Goal: Complete application form

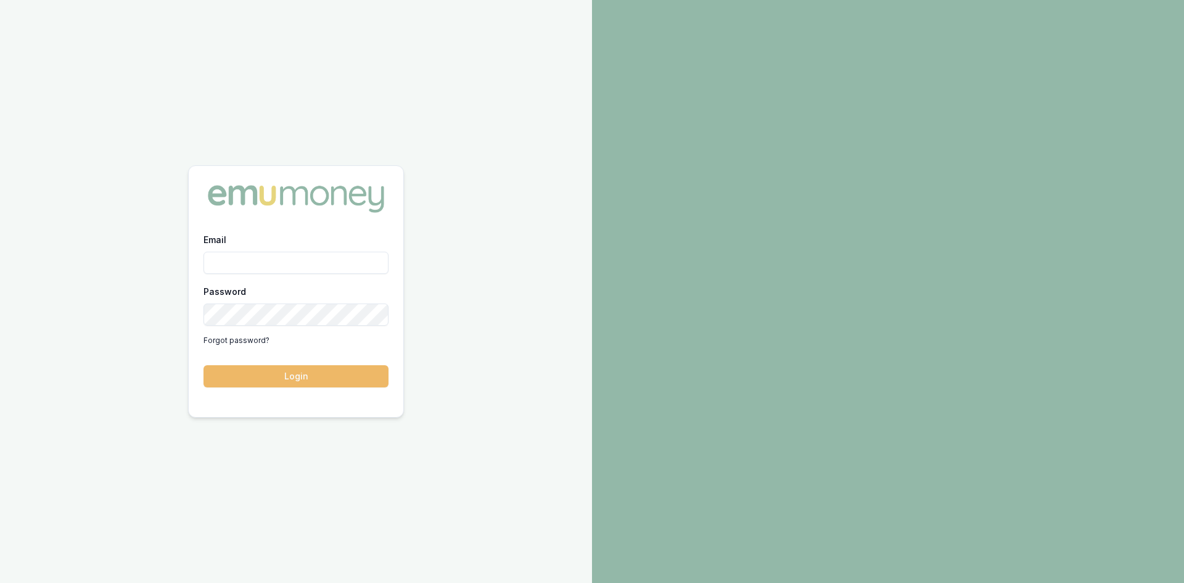
type input "[PERSON_NAME][EMAIL_ADDRESS][PERSON_NAME][DOMAIN_NAME]"
click at [247, 377] on button "Login" at bounding box center [295, 376] width 185 height 22
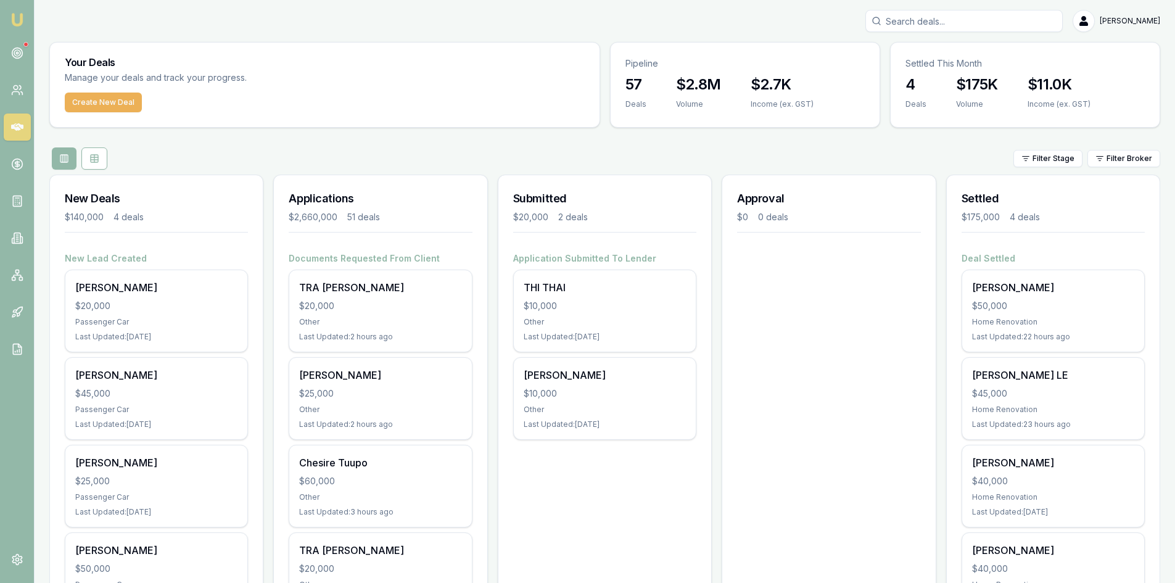
scroll to position [62, 0]
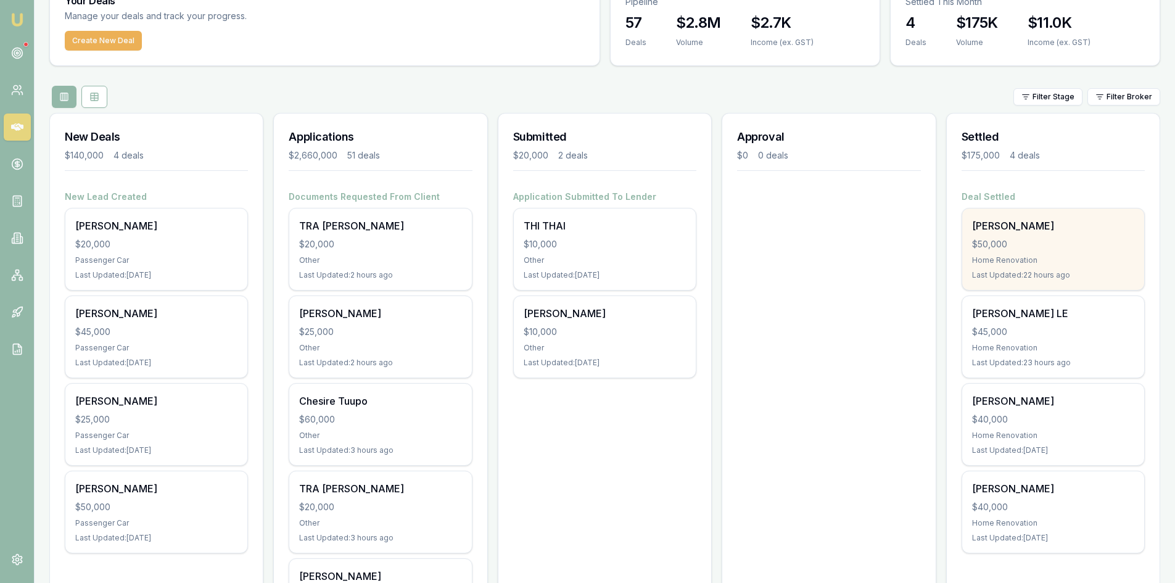
click at [1024, 255] on div "Home Renovation" at bounding box center [1053, 260] width 162 height 10
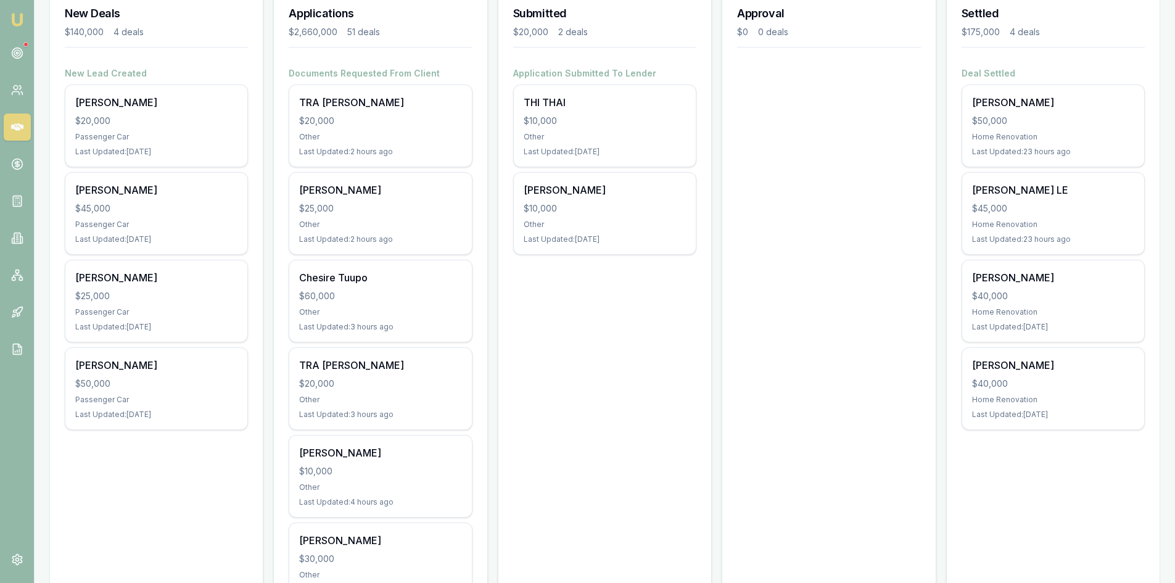
scroll to position [0, 0]
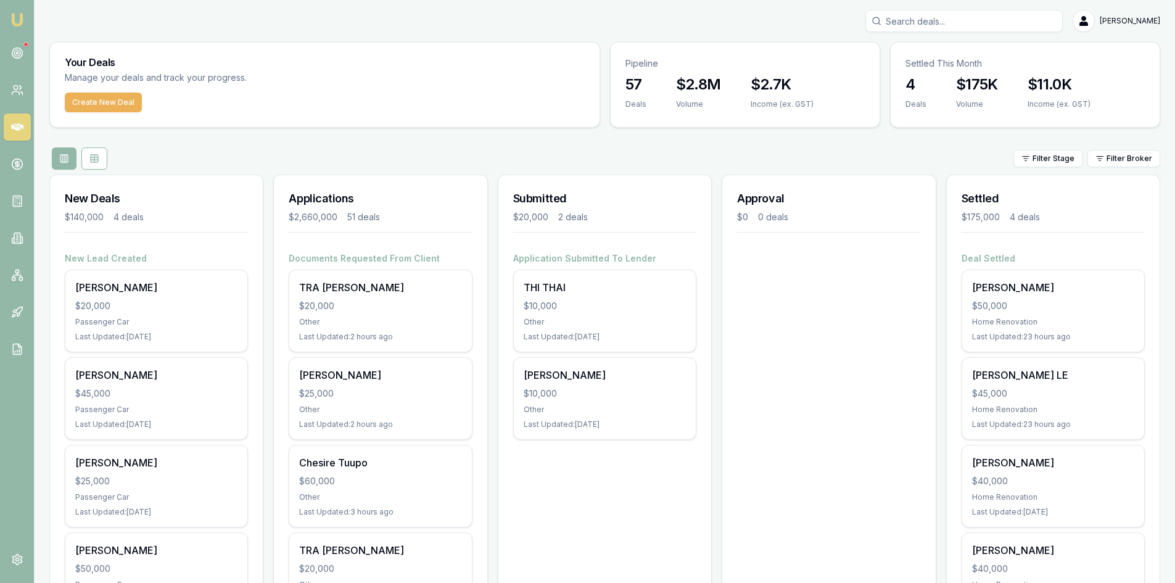
click at [935, 28] on input "Search deals" at bounding box center [963, 21] width 197 height 22
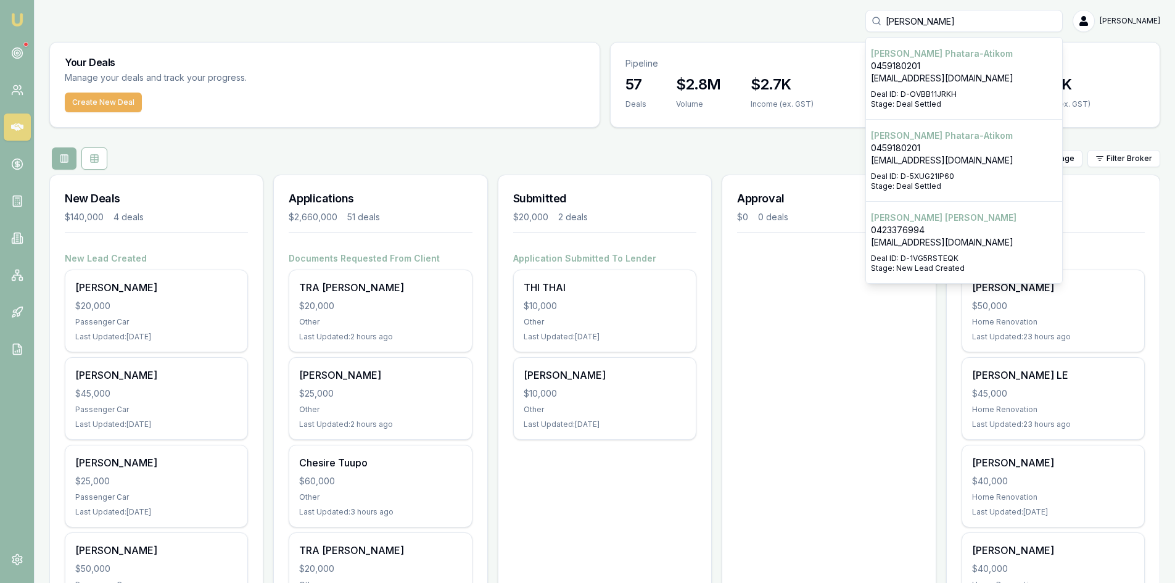
type input "paul"
click at [946, 84] on p "weare13hummingbirds@gmail.com" at bounding box center [964, 78] width 186 height 12
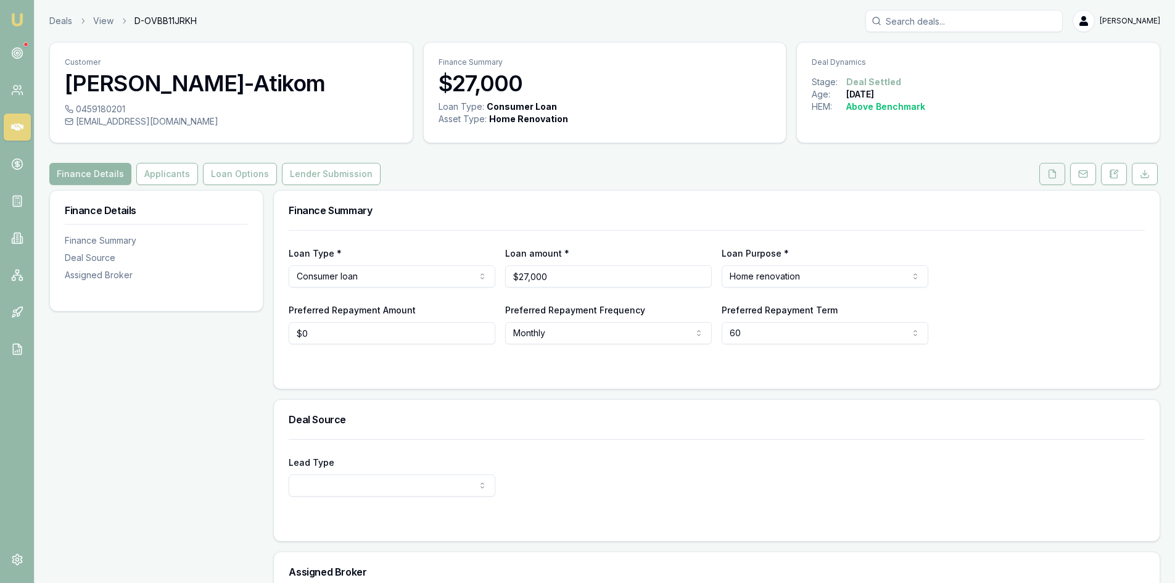
click at [1050, 174] on icon at bounding box center [1052, 174] width 10 height 10
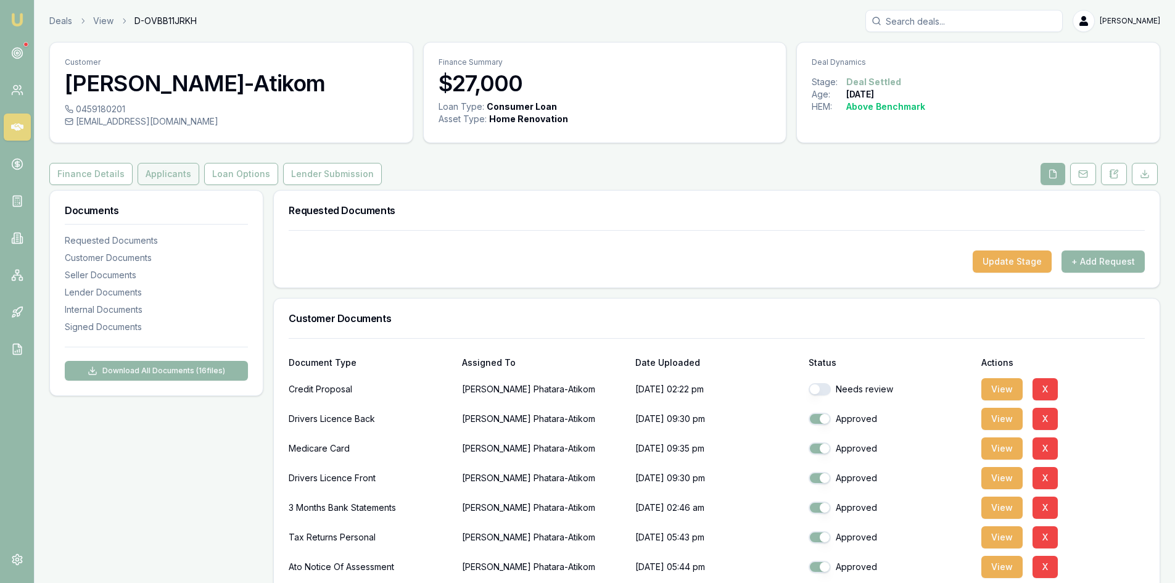
click at [154, 177] on button "Applicants" at bounding box center [169, 174] width 62 height 22
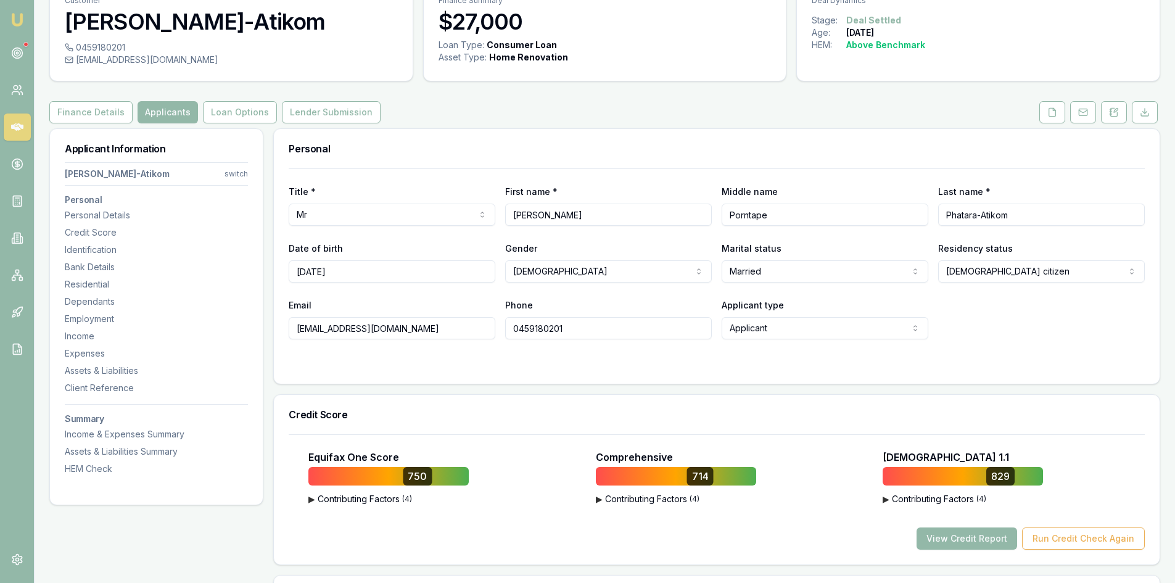
scroll to position [123, 0]
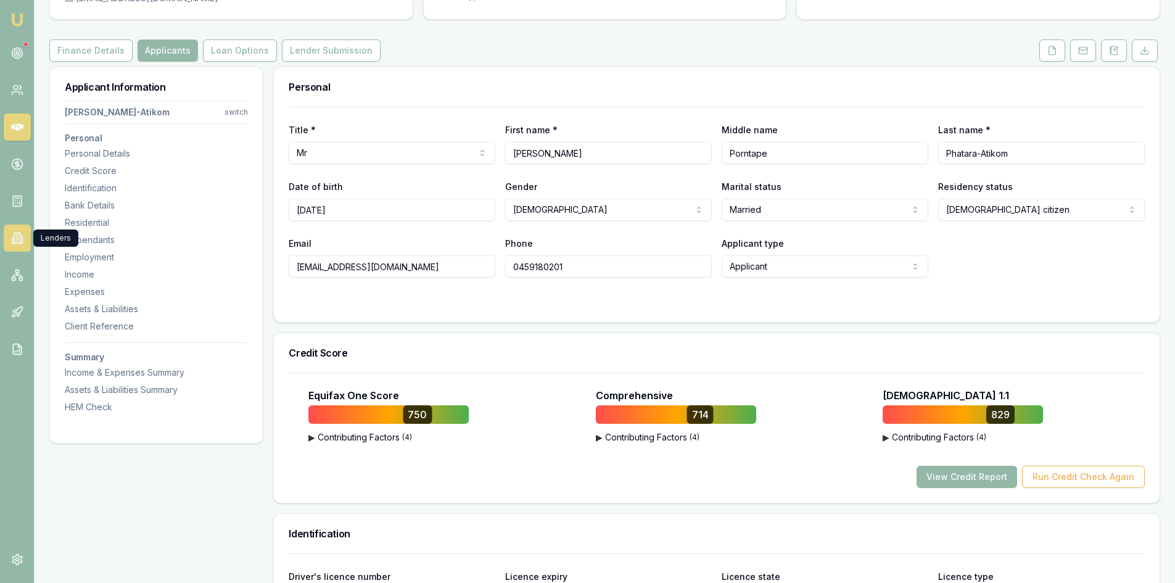
click at [13, 239] on icon at bounding box center [17, 238] width 12 height 12
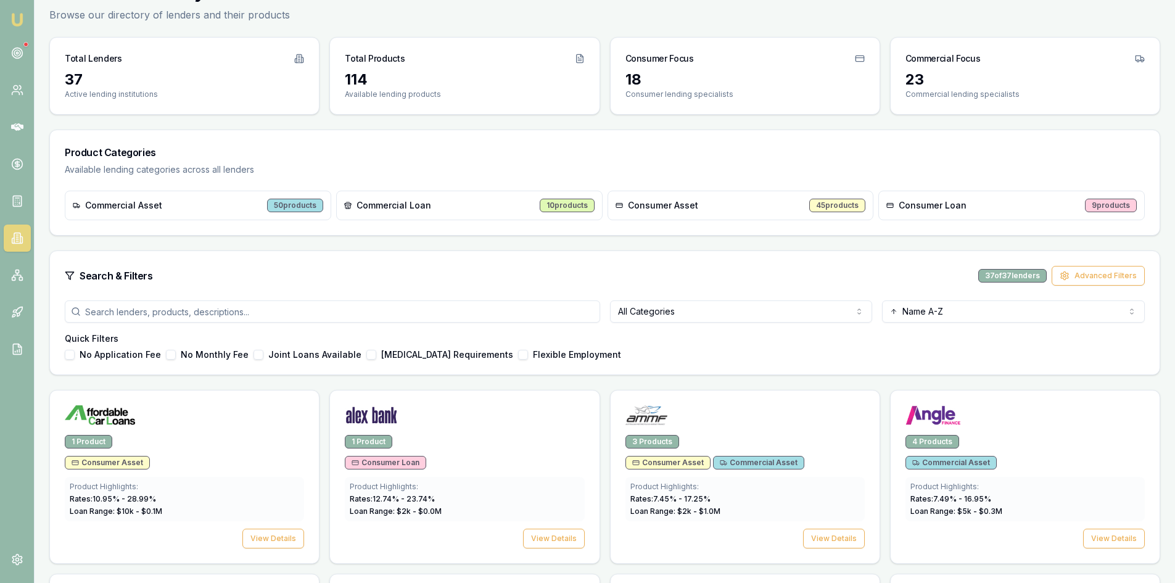
scroll to position [123, 0]
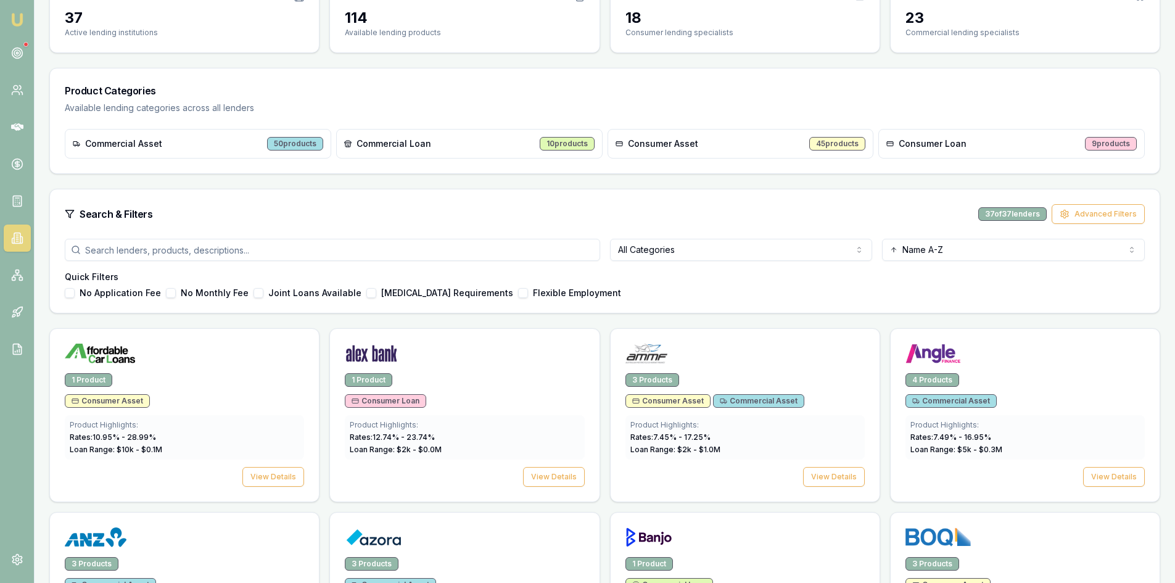
click at [732, 252] on html "Emu Broker Steven Nguyen Toggle Menu Lenders Directory Browse our directory of …" at bounding box center [587, 168] width 1175 height 583
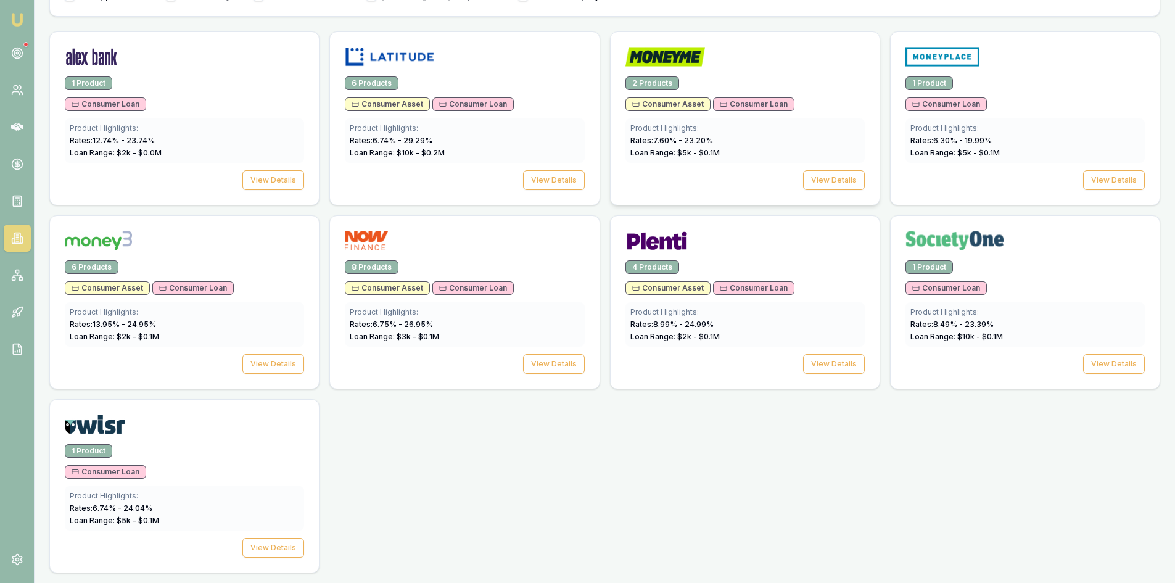
scroll to position [235, 0]
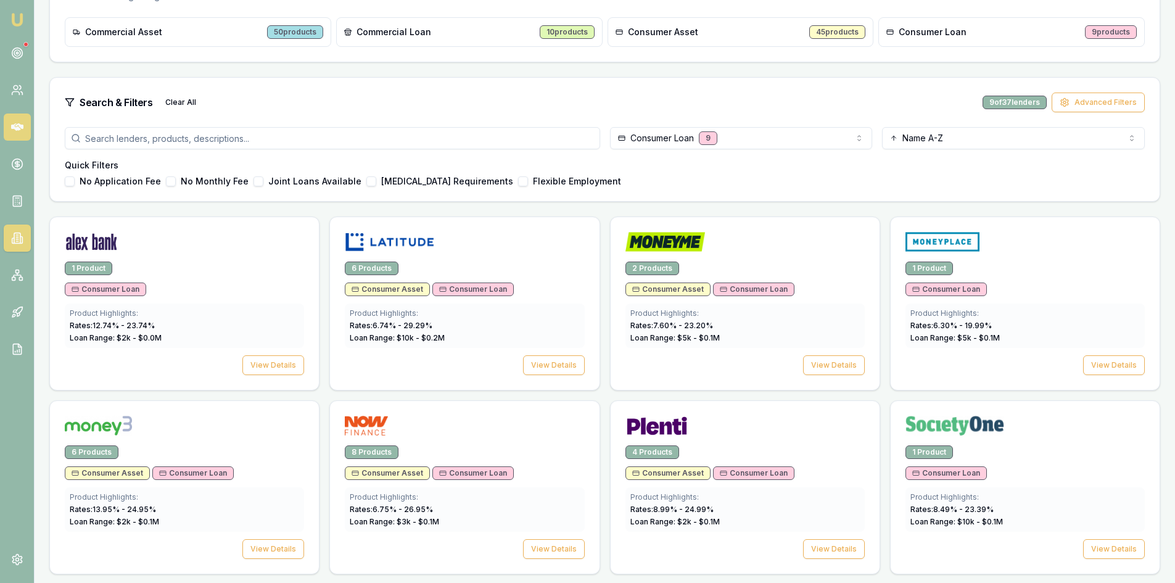
click at [14, 126] on icon at bounding box center [17, 126] width 12 height 7
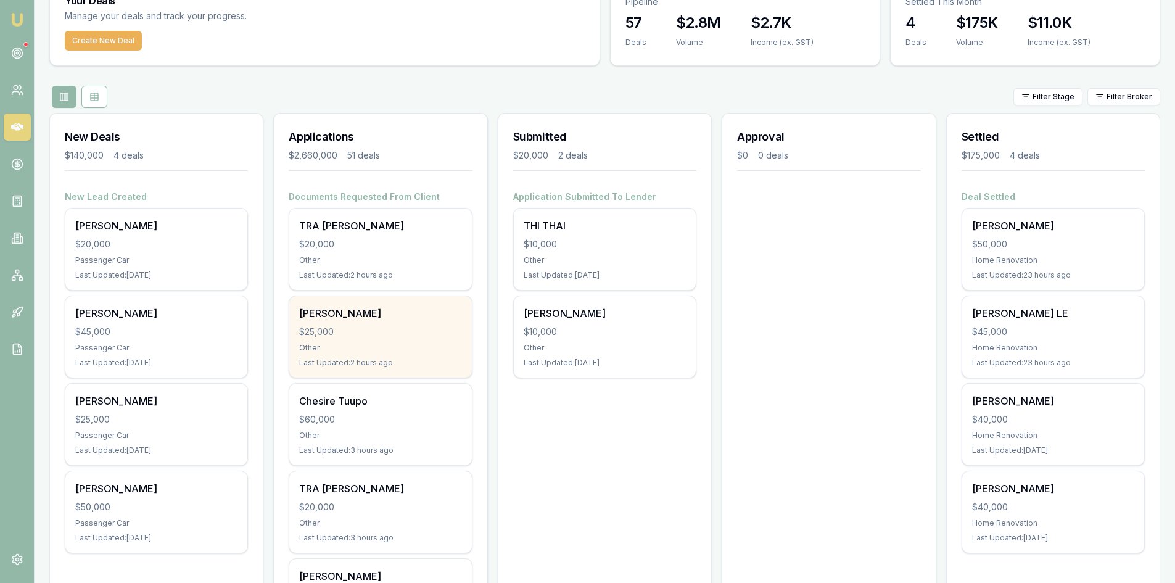
scroll to position [123, 0]
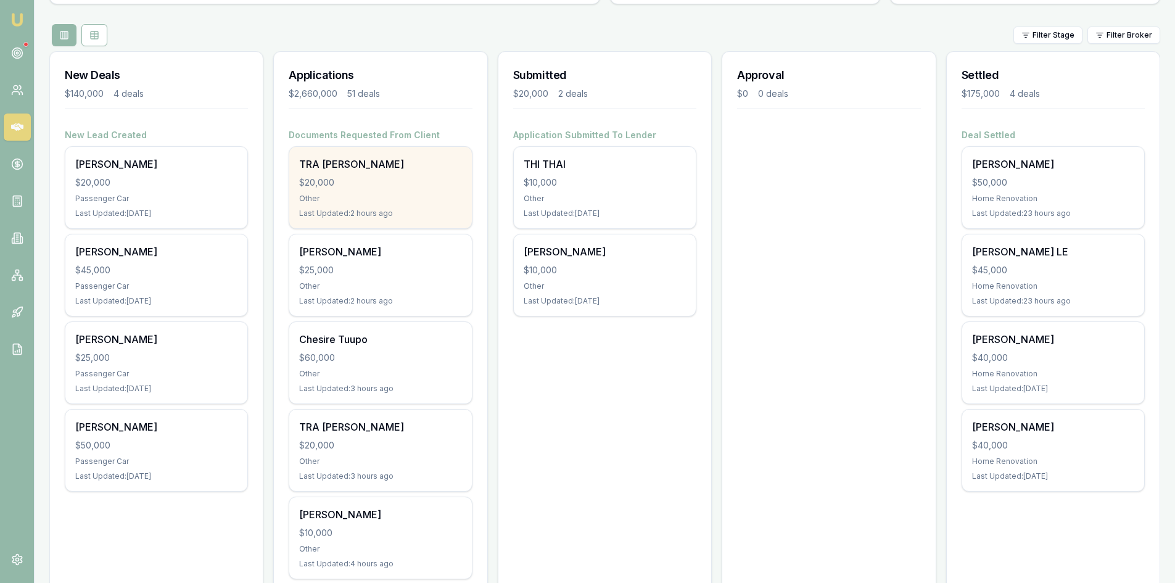
click at [346, 185] on div "$20,000" at bounding box center [380, 182] width 162 height 12
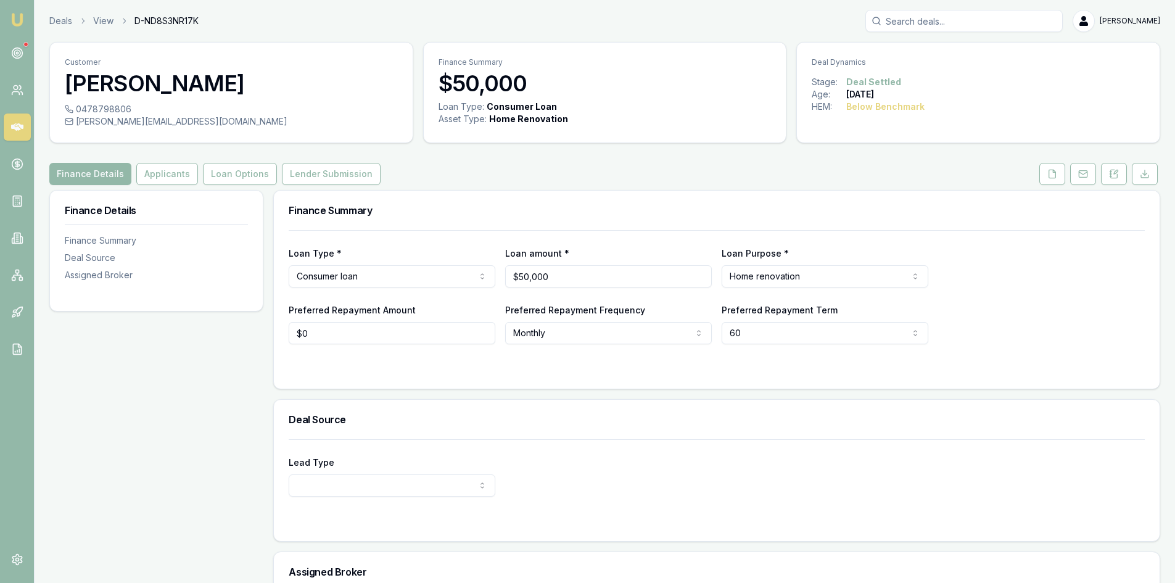
drag, startPoint x: 1052, startPoint y: 173, endPoint x: 886, endPoint y: 215, distance: 171.1
click at [1052, 173] on icon at bounding box center [1052, 174] width 10 height 10
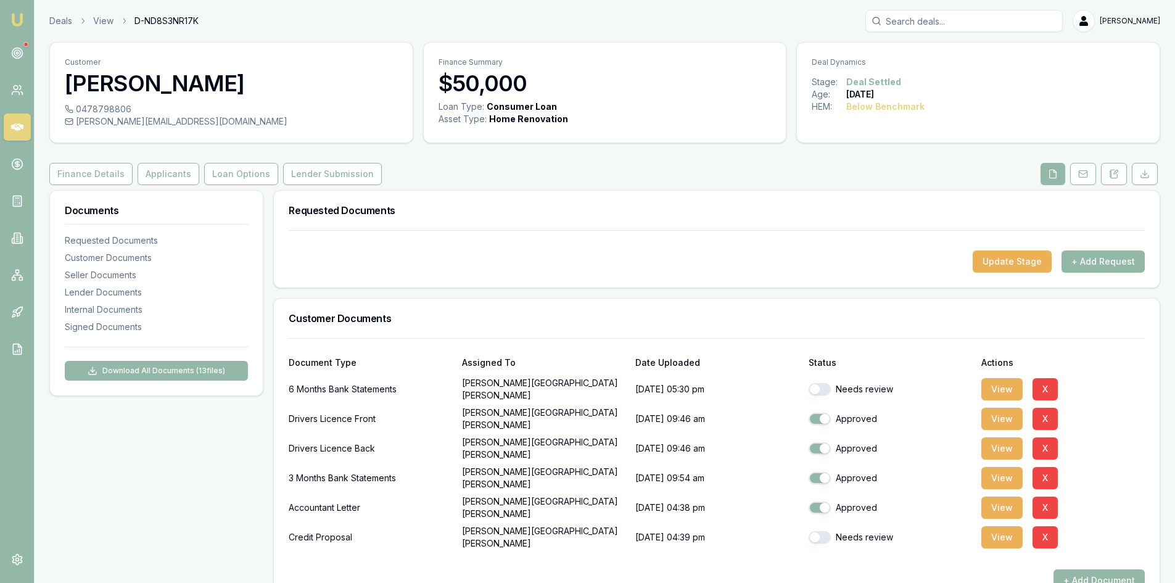
scroll to position [123, 0]
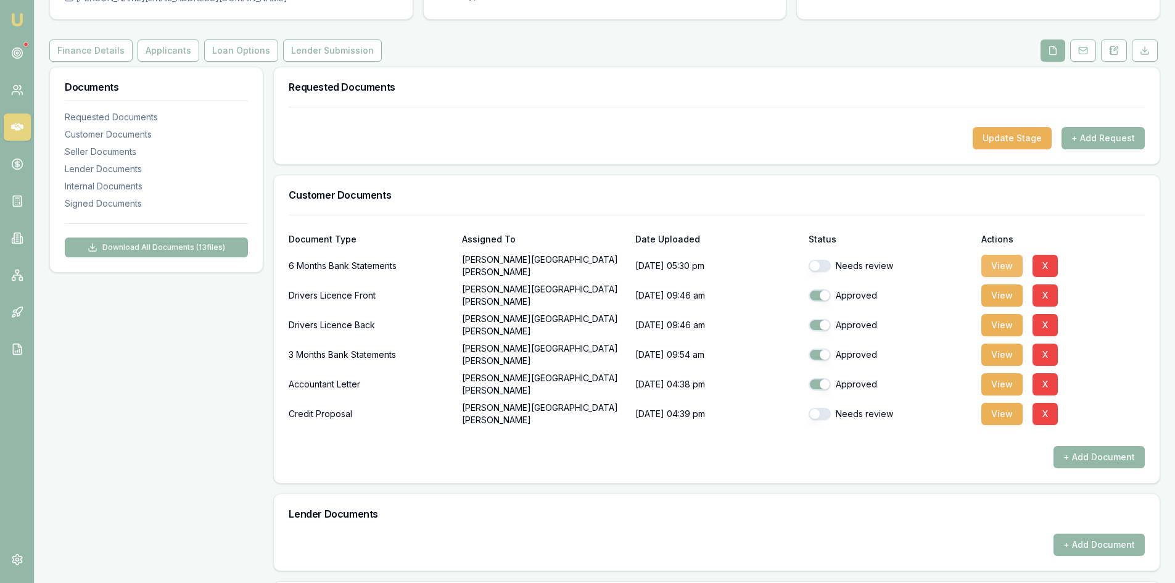
click at [1001, 269] on button "View" at bounding box center [1001, 266] width 41 height 22
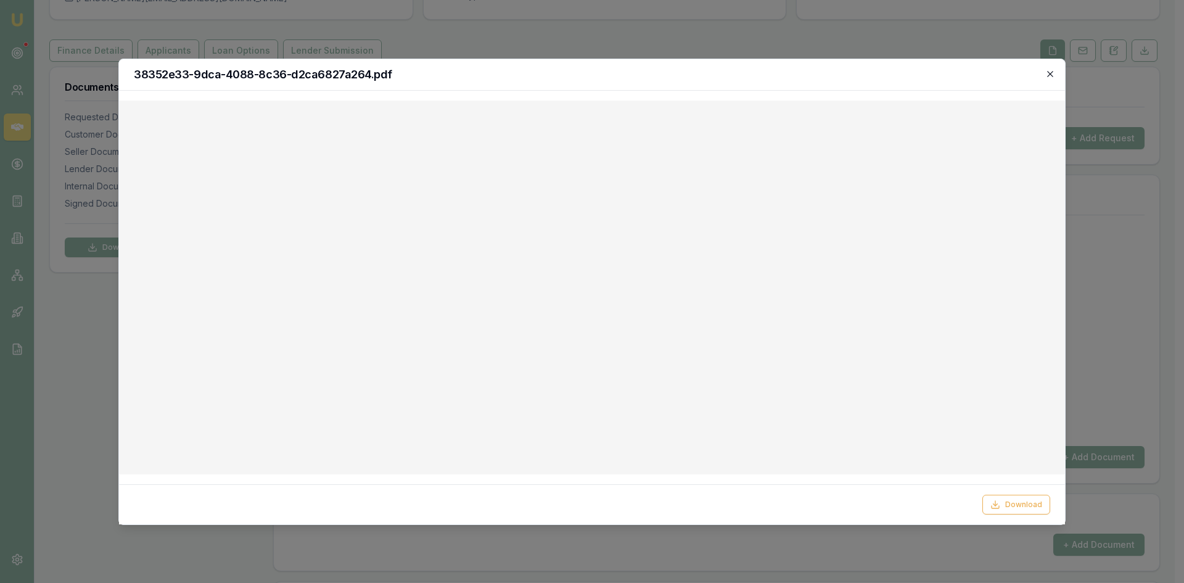
click at [1048, 75] on icon "button" at bounding box center [1050, 74] width 10 height 10
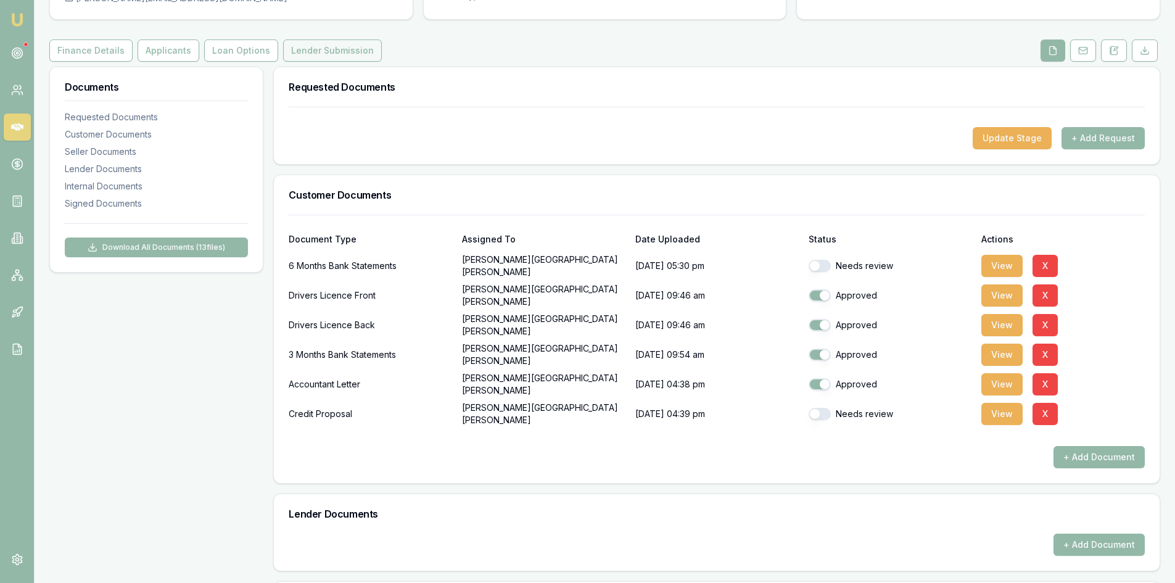
scroll to position [0, 0]
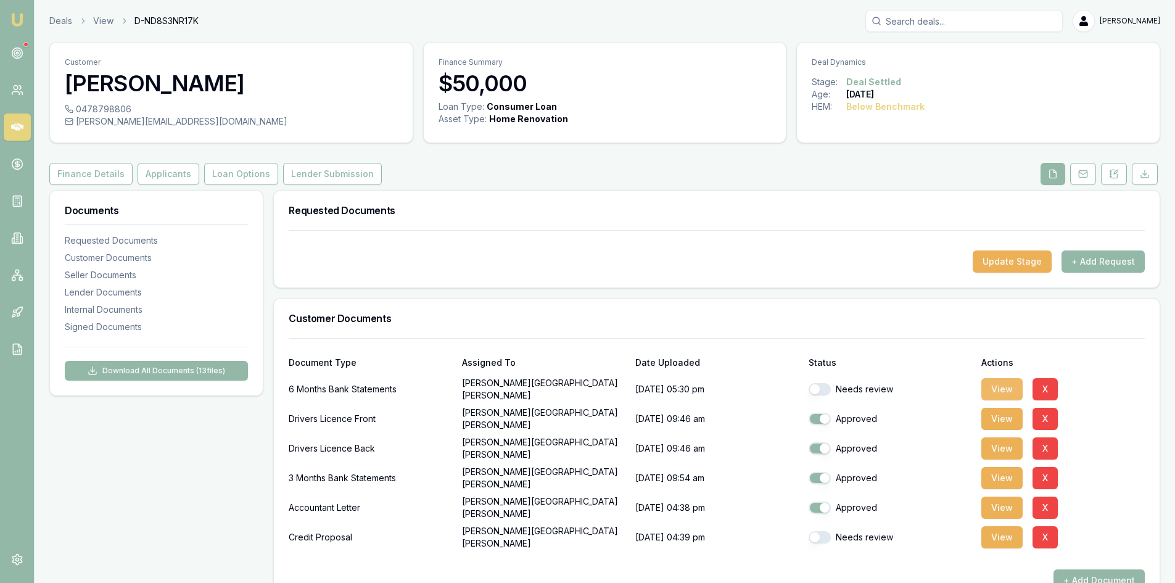
click at [995, 393] on button "View" at bounding box center [1001, 389] width 41 height 22
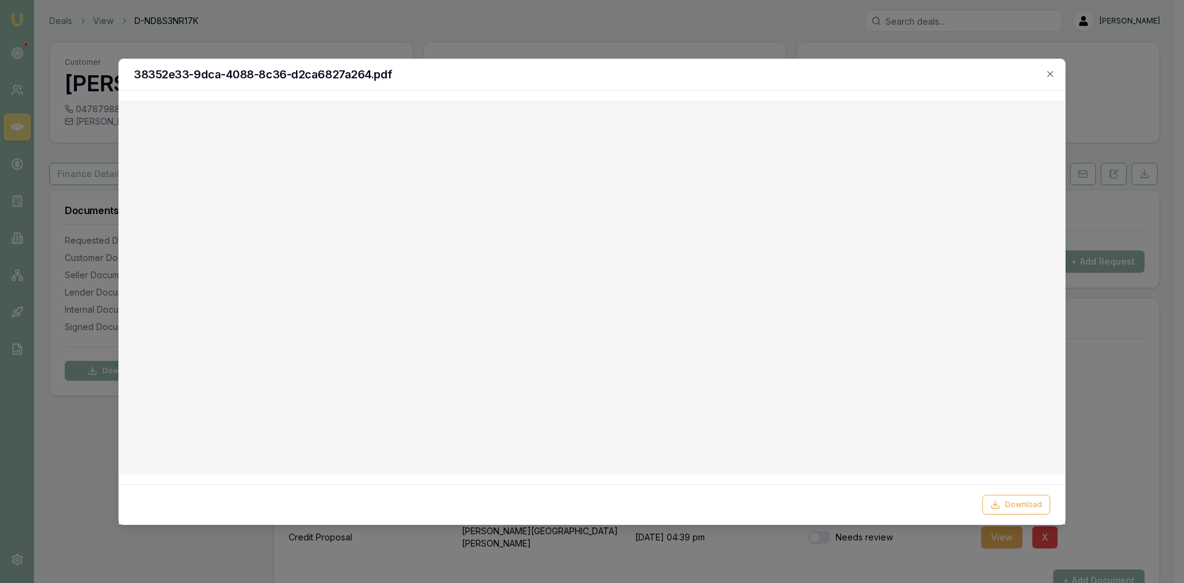
click at [1056, 75] on div "38352e33-9dca-4088-8c36-d2ca6827a264.pdf" at bounding box center [592, 74] width 946 height 31
click at [1050, 72] on icon "button" at bounding box center [1050, 74] width 10 height 10
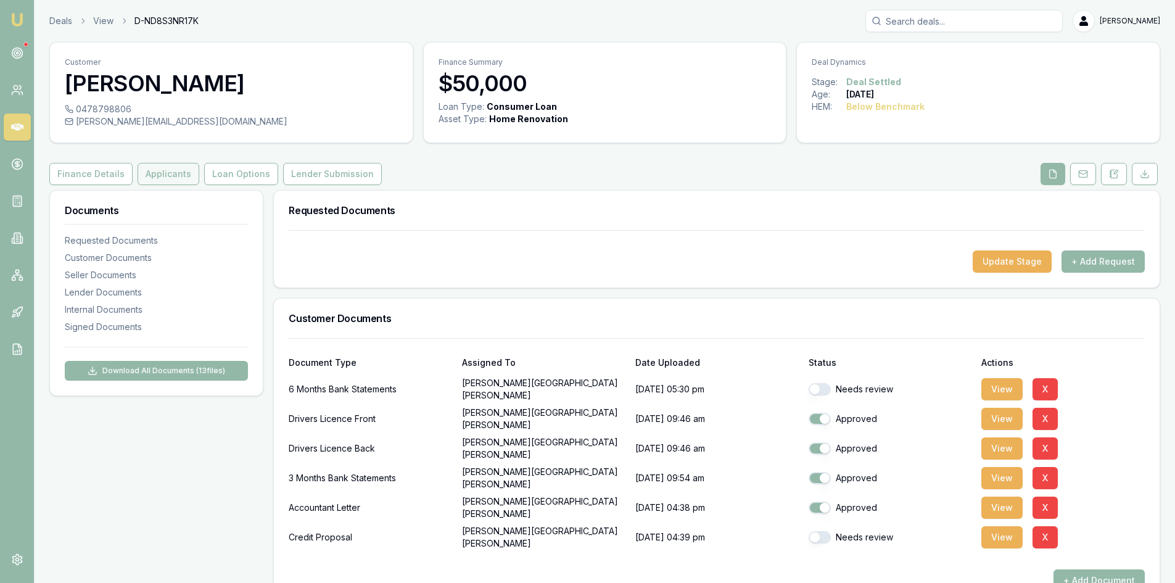
click at [170, 179] on button "Applicants" at bounding box center [169, 174] width 62 height 22
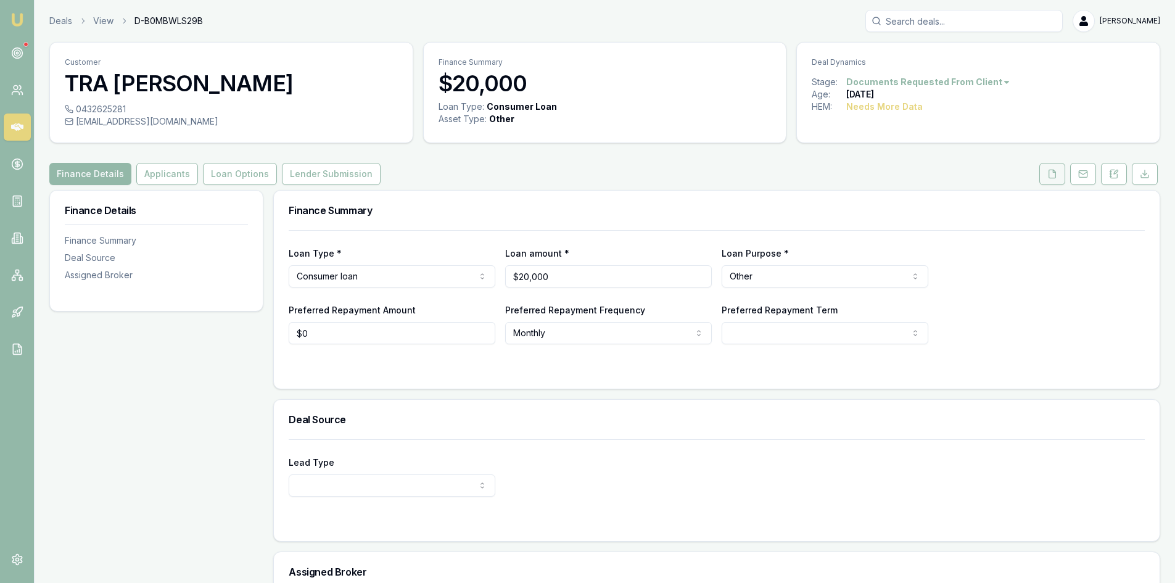
click at [1054, 170] on icon at bounding box center [1052, 174] width 10 height 10
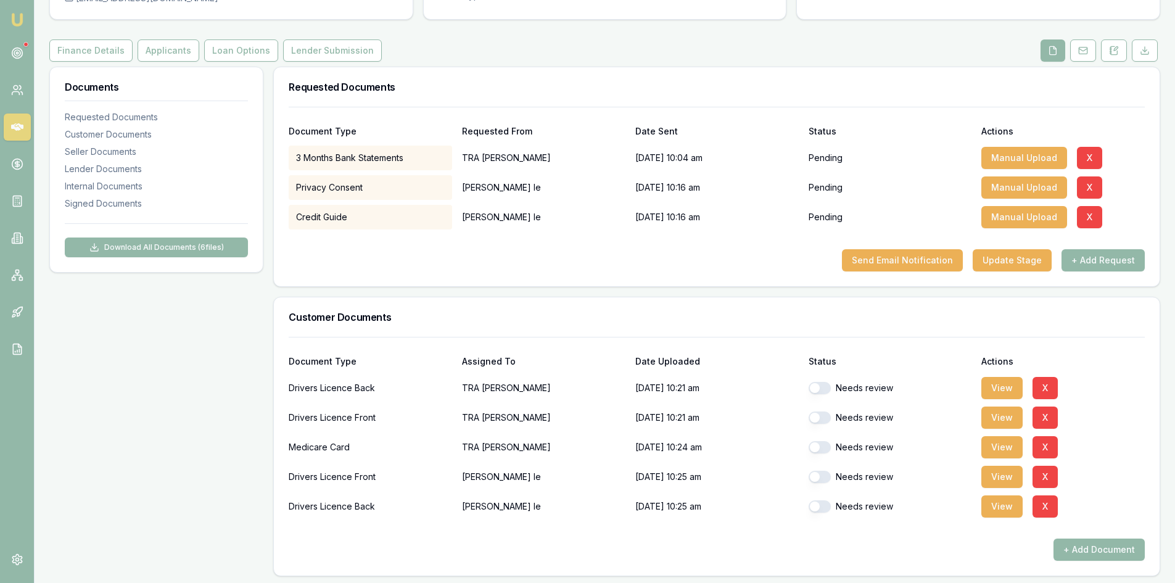
scroll to position [62, 0]
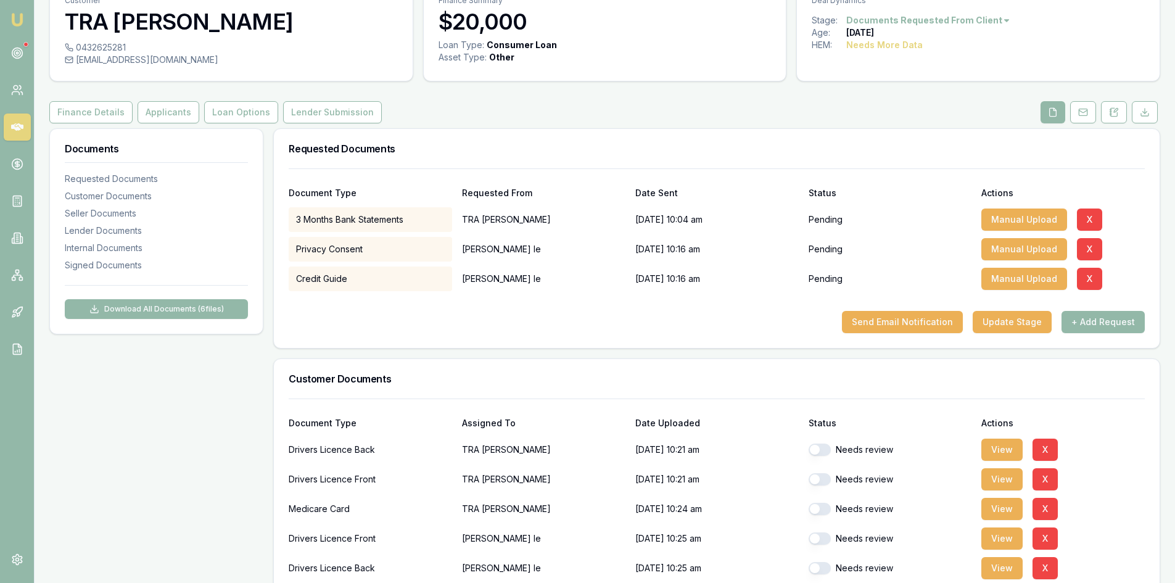
click at [22, 129] on icon at bounding box center [17, 126] width 12 height 7
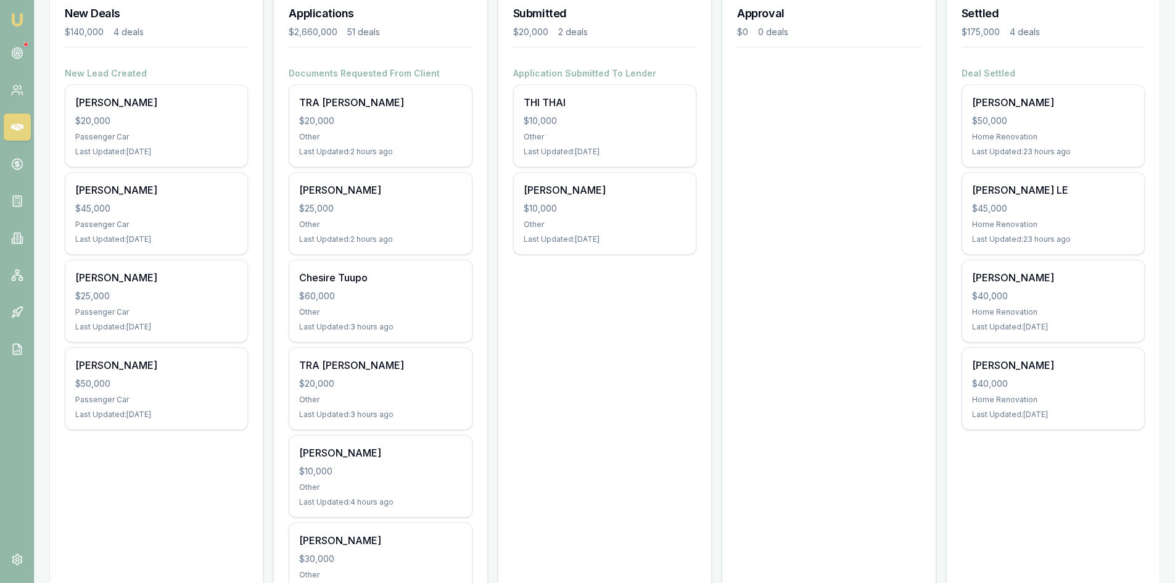
scroll to position [247, 0]
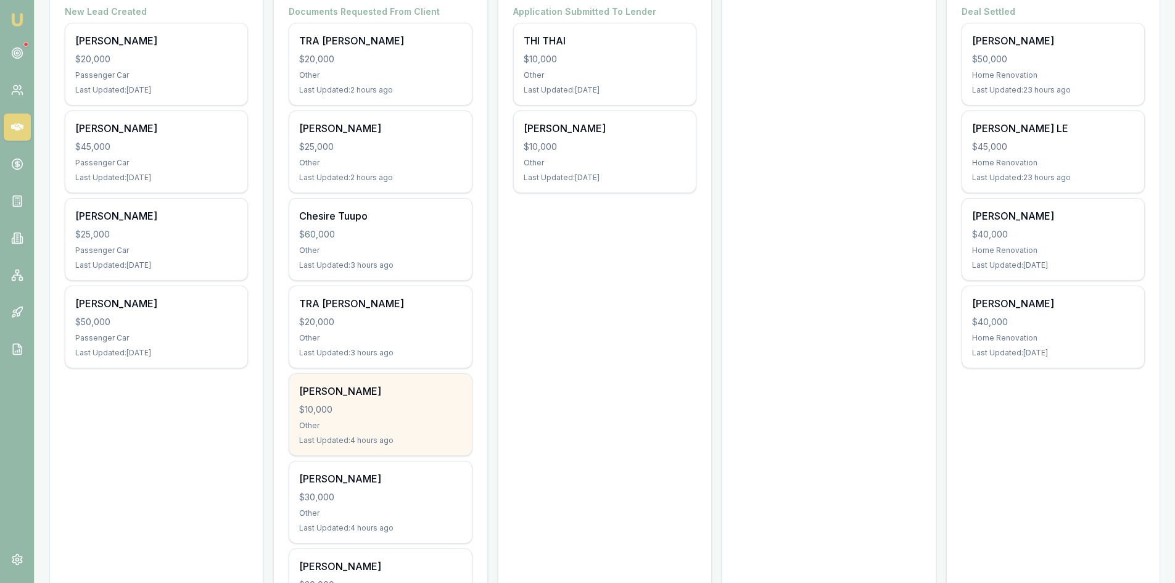
click at [341, 435] on div "Last Updated: 4 hours ago" at bounding box center [380, 440] width 162 height 10
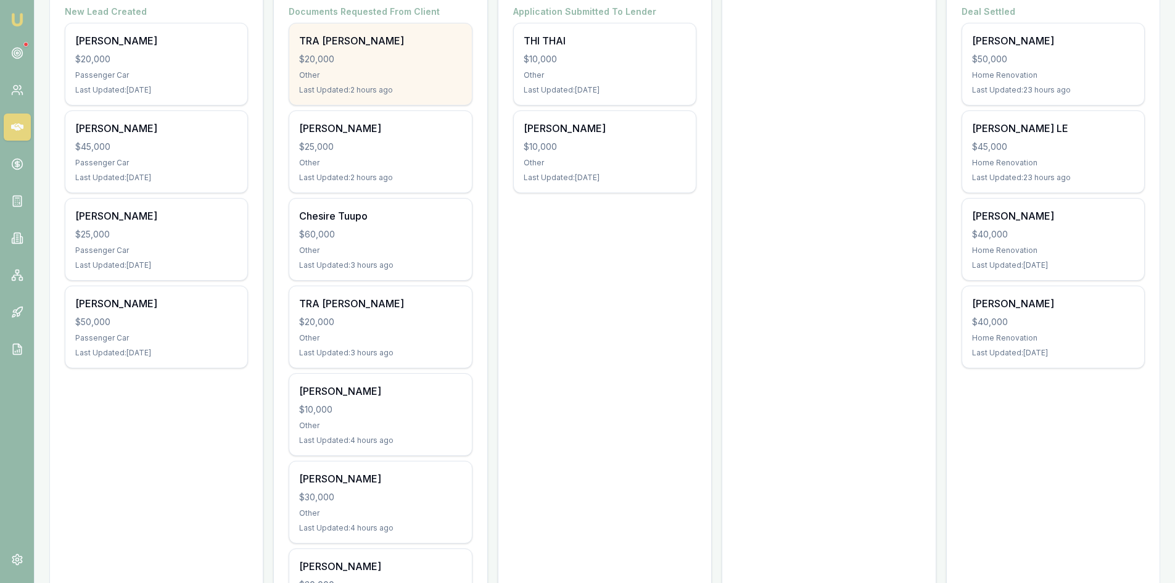
scroll to position [370, 0]
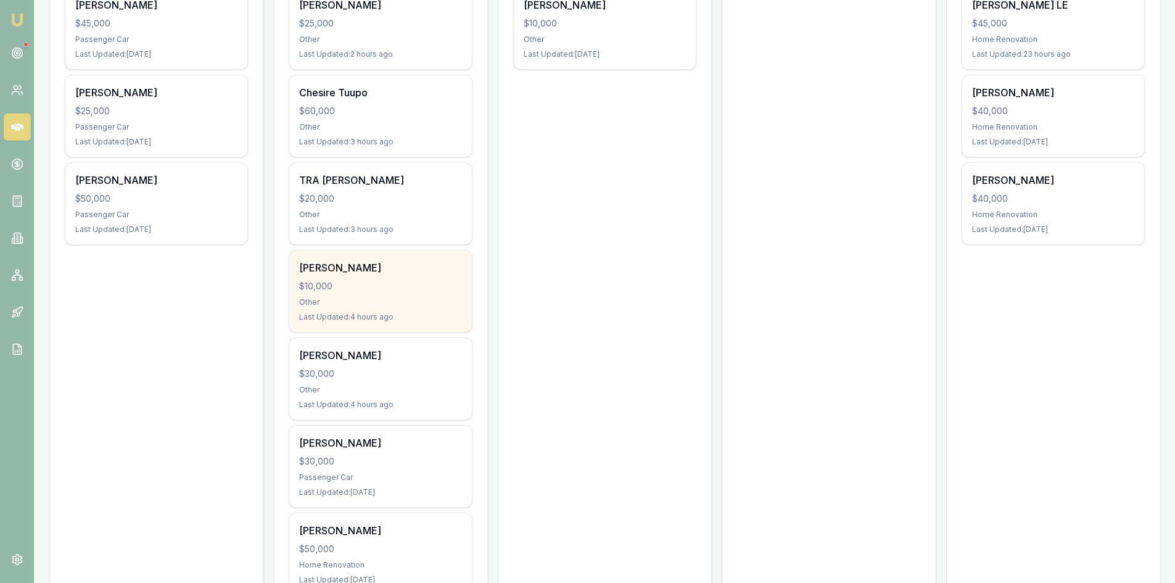
click at [363, 264] on div "[PERSON_NAME]" at bounding box center [380, 267] width 162 height 15
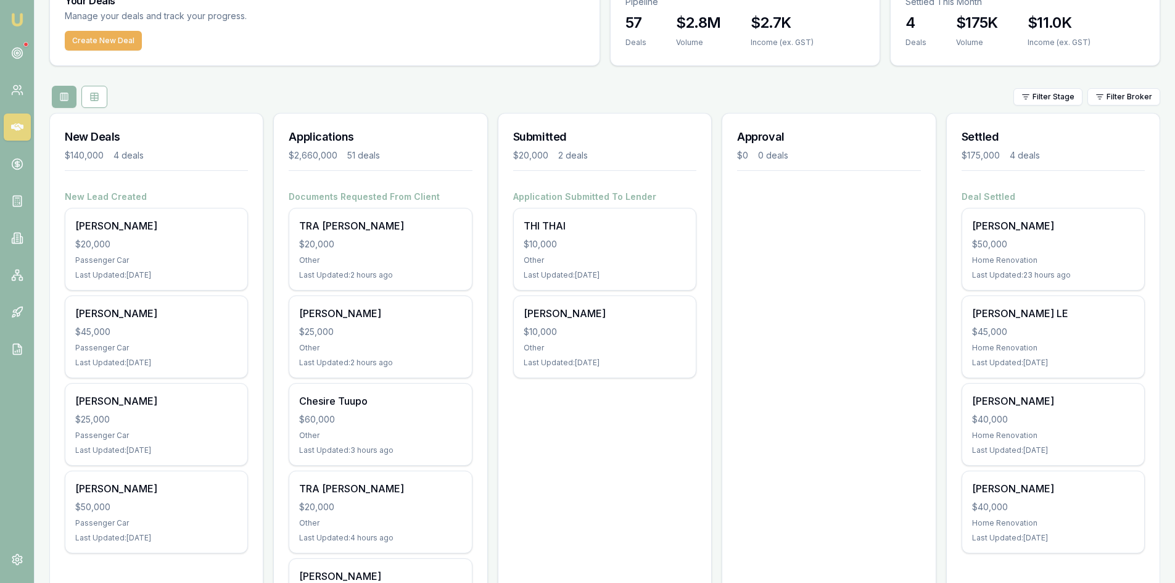
scroll to position [0, 0]
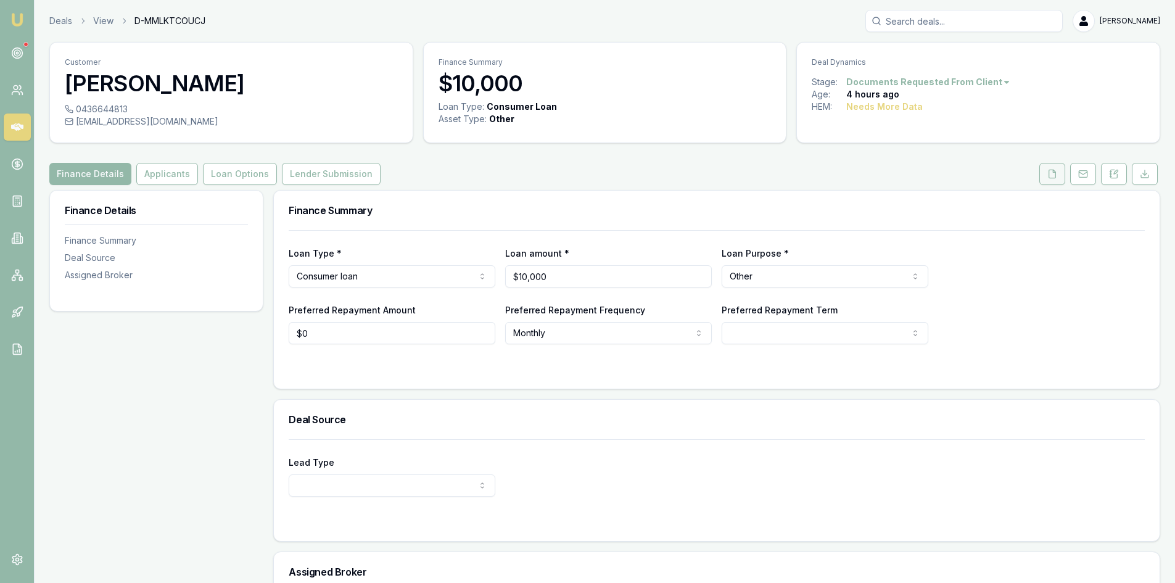
click at [1052, 181] on button at bounding box center [1052, 174] width 26 height 22
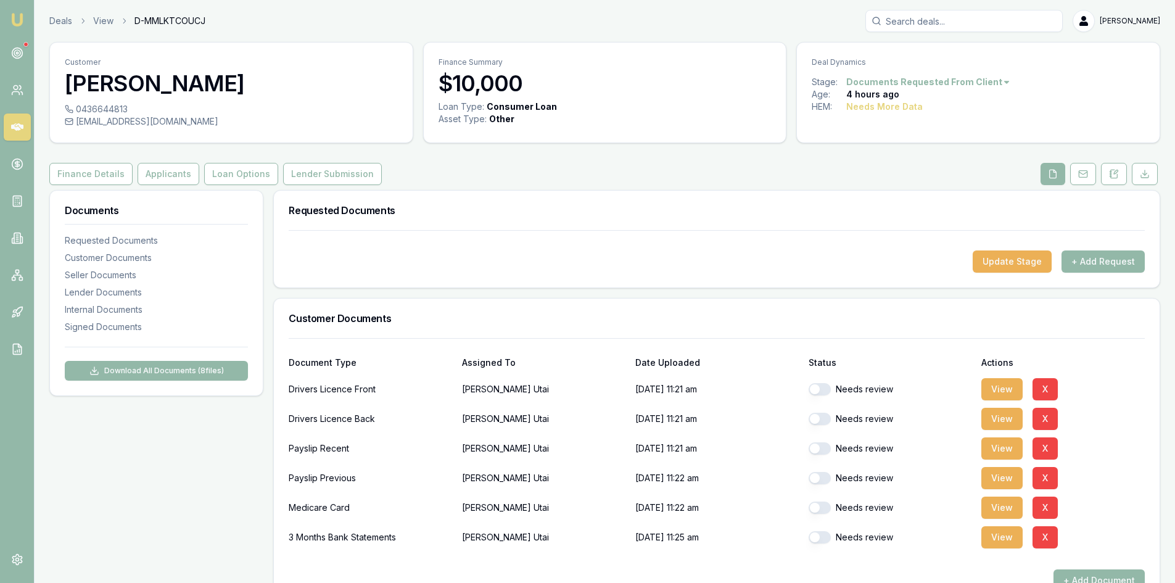
scroll to position [123, 0]
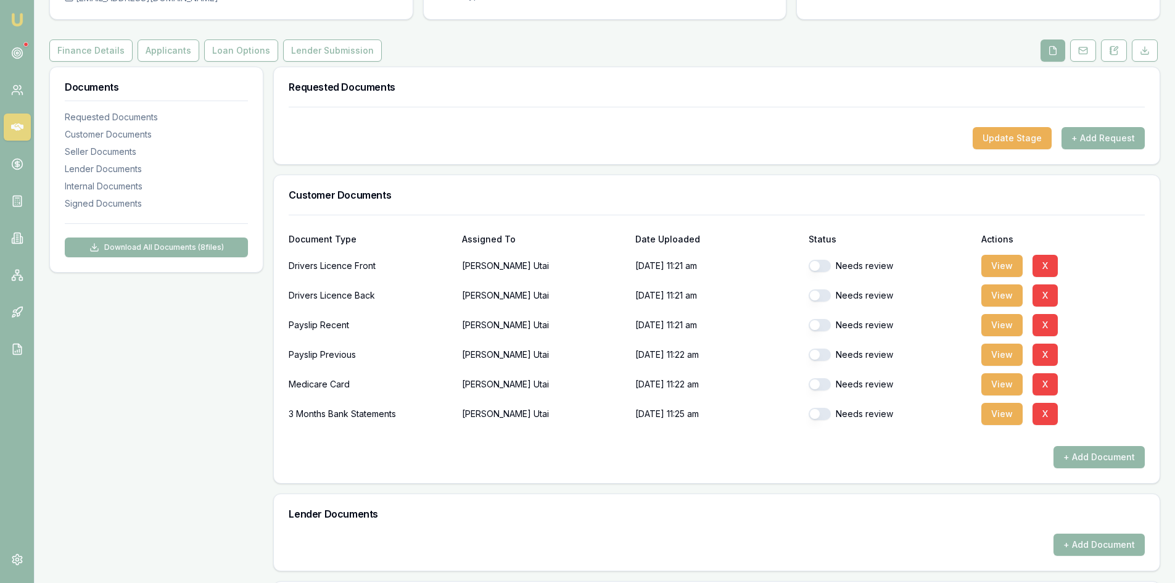
click at [822, 265] on button "button" at bounding box center [819, 266] width 22 height 12
checkbox input "true"
click at [821, 297] on button "button" at bounding box center [819, 295] width 22 height 12
checkbox input "true"
drag, startPoint x: 819, startPoint y: 322, endPoint x: 821, endPoint y: 363, distance: 41.3
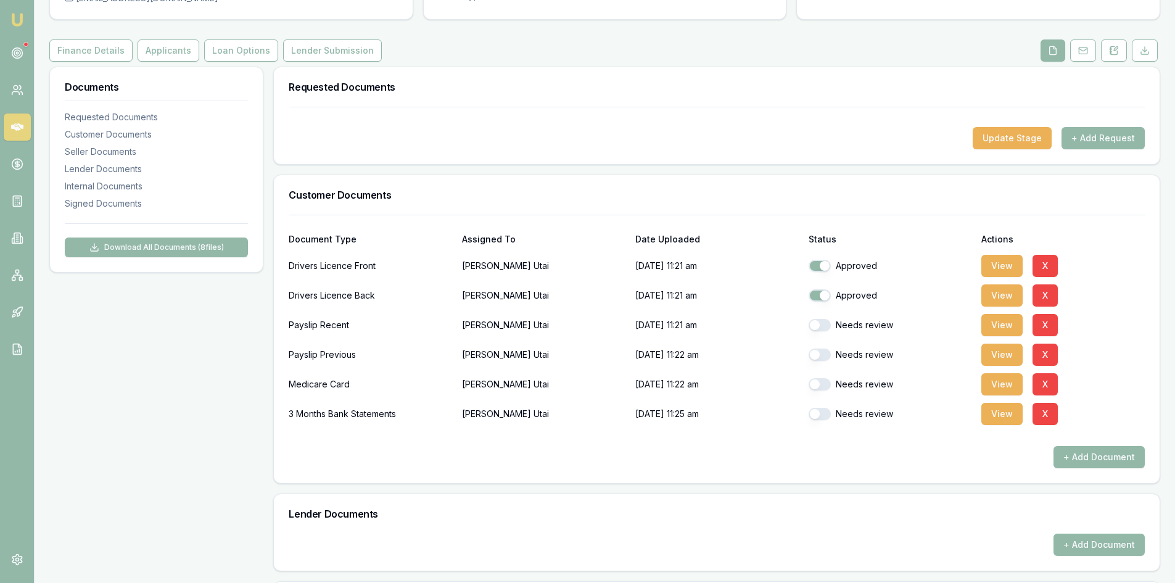
click at [820, 322] on button "button" at bounding box center [819, 325] width 22 height 12
checkbox input "true"
click at [821, 358] on button "button" at bounding box center [819, 354] width 22 height 12
checkbox input "true"
click at [820, 380] on button "button" at bounding box center [819, 384] width 22 height 12
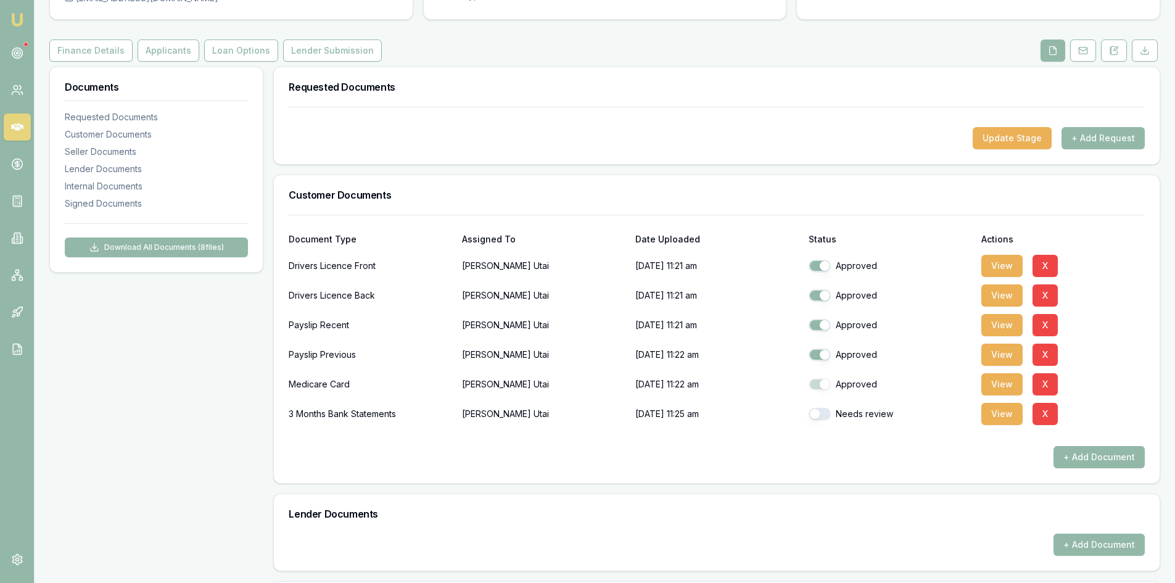
checkbox input "true"
click at [822, 417] on button "button" at bounding box center [819, 414] width 22 height 12
checkbox input "true"
click at [1003, 415] on button "View" at bounding box center [1001, 414] width 41 height 22
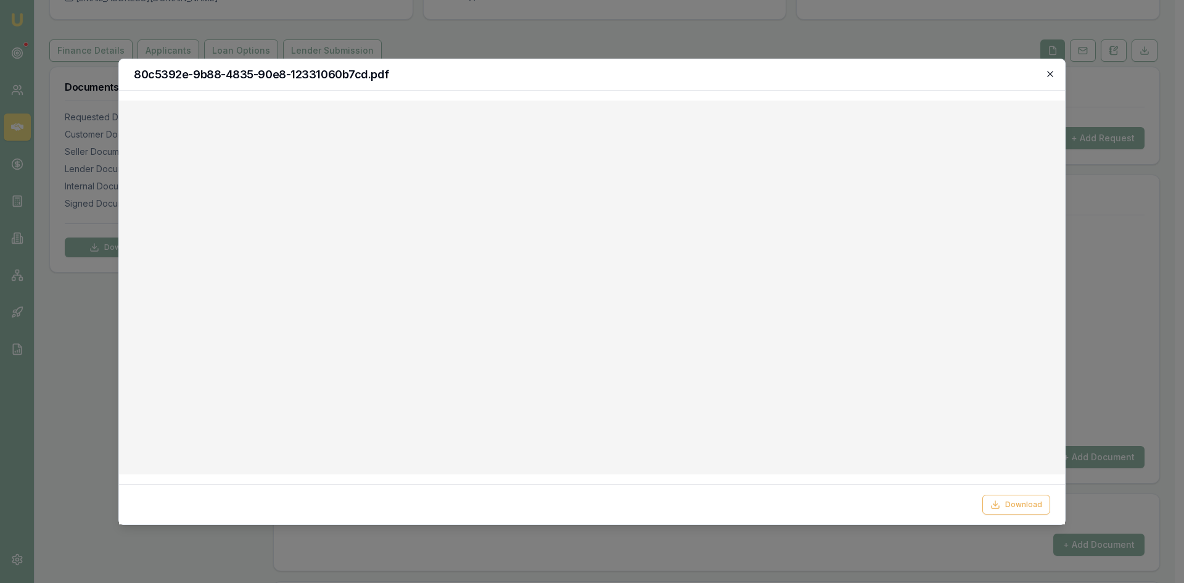
click at [1048, 70] on icon "button" at bounding box center [1050, 74] width 10 height 10
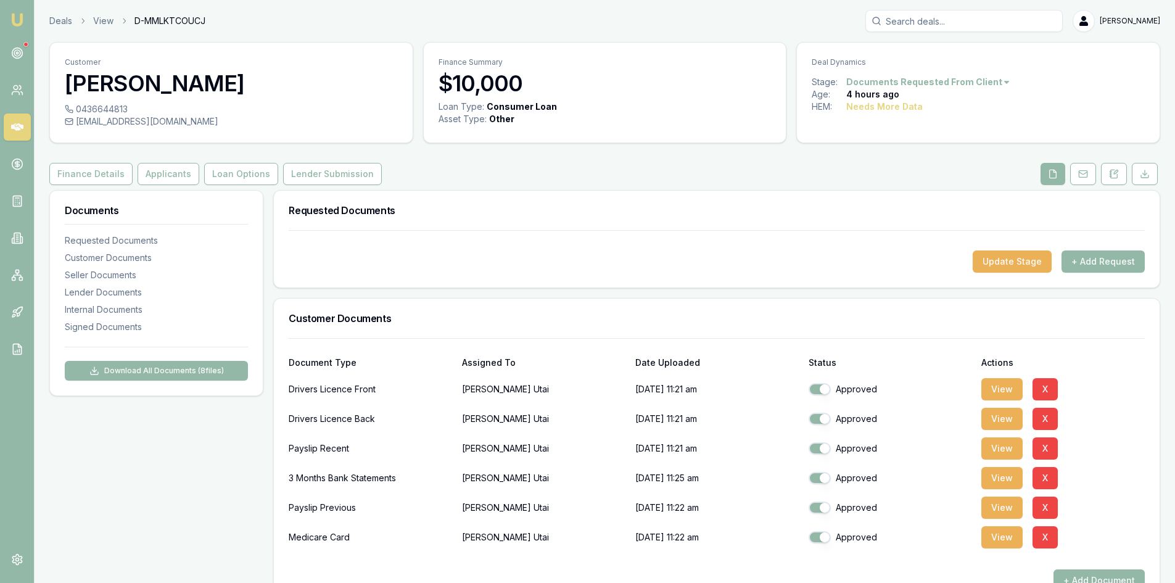
scroll to position [62, 0]
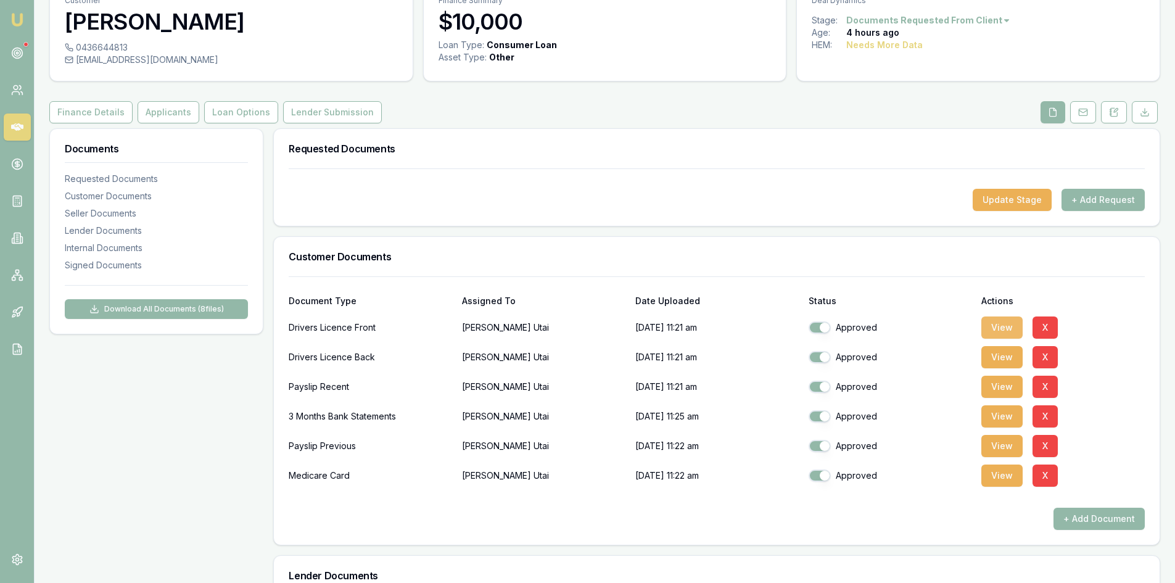
click at [993, 324] on button "View" at bounding box center [1001, 327] width 41 height 22
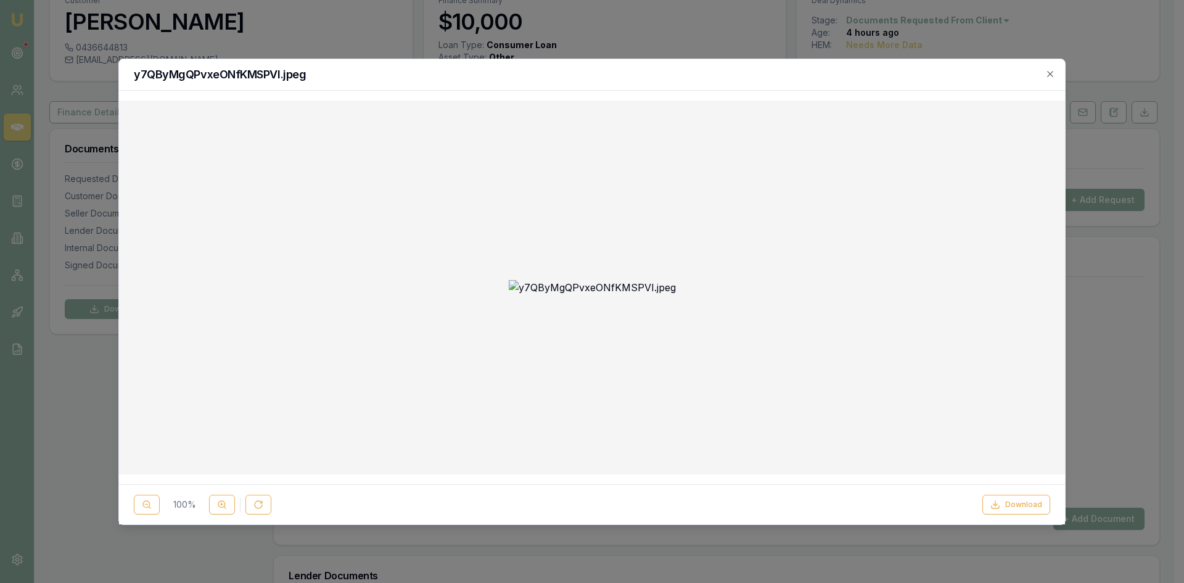
click at [1051, 80] on div "y7QByMgQPvxeONfKMSPVI.jpeg" at bounding box center [592, 74] width 946 height 31
click at [1051, 74] on icon "button" at bounding box center [1050, 74] width 10 height 10
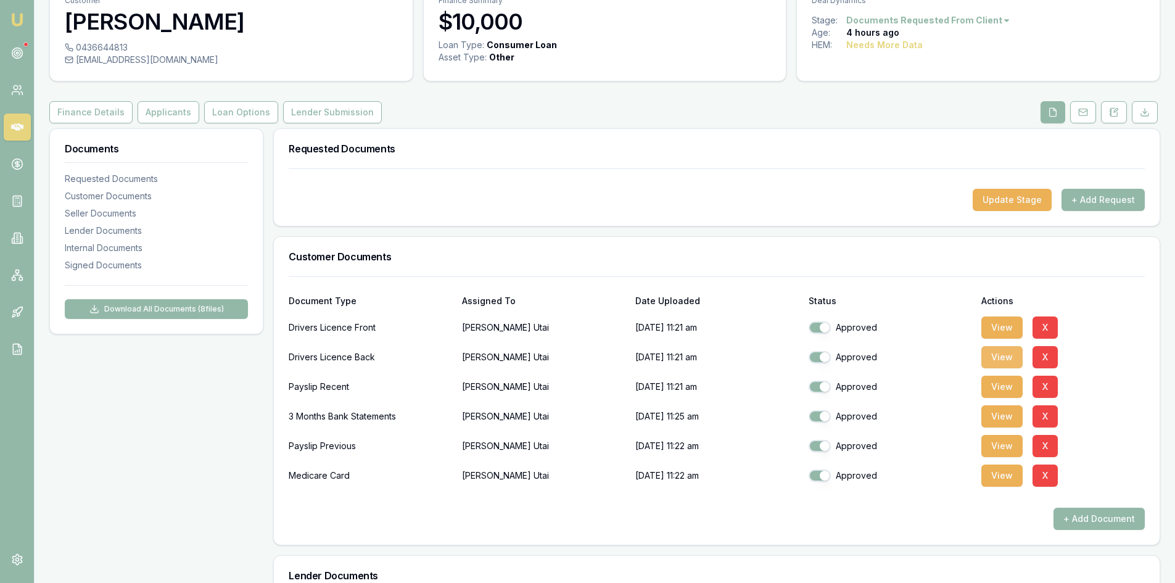
click at [1010, 361] on button "View" at bounding box center [1001, 357] width 41 height 22
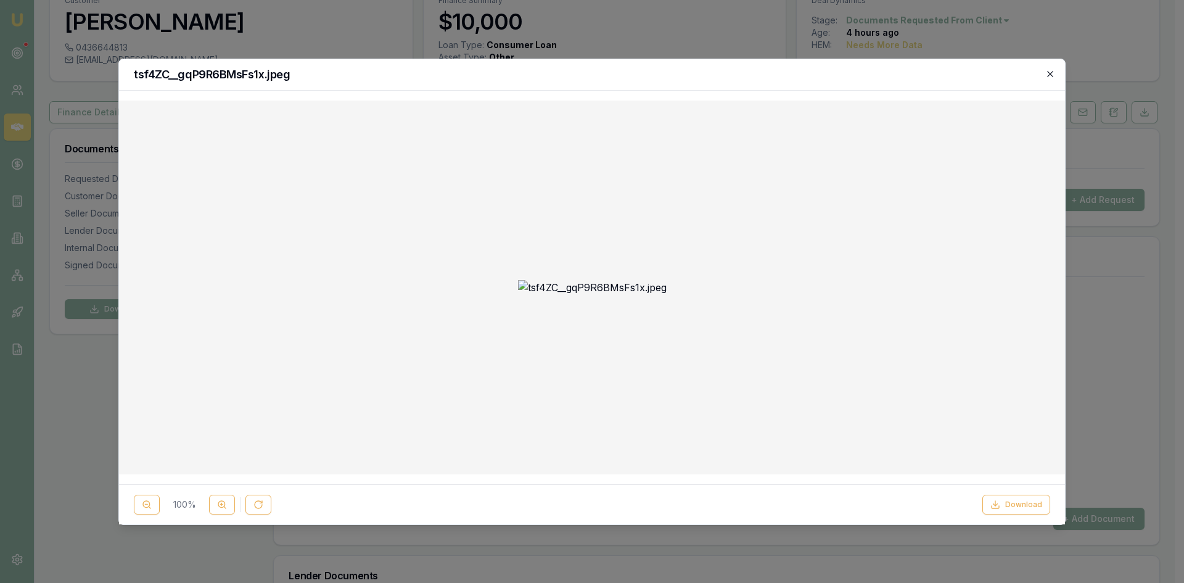
click at [1053, 78] on icon "button" at bounding box center [1050, 74] width 10 height 10
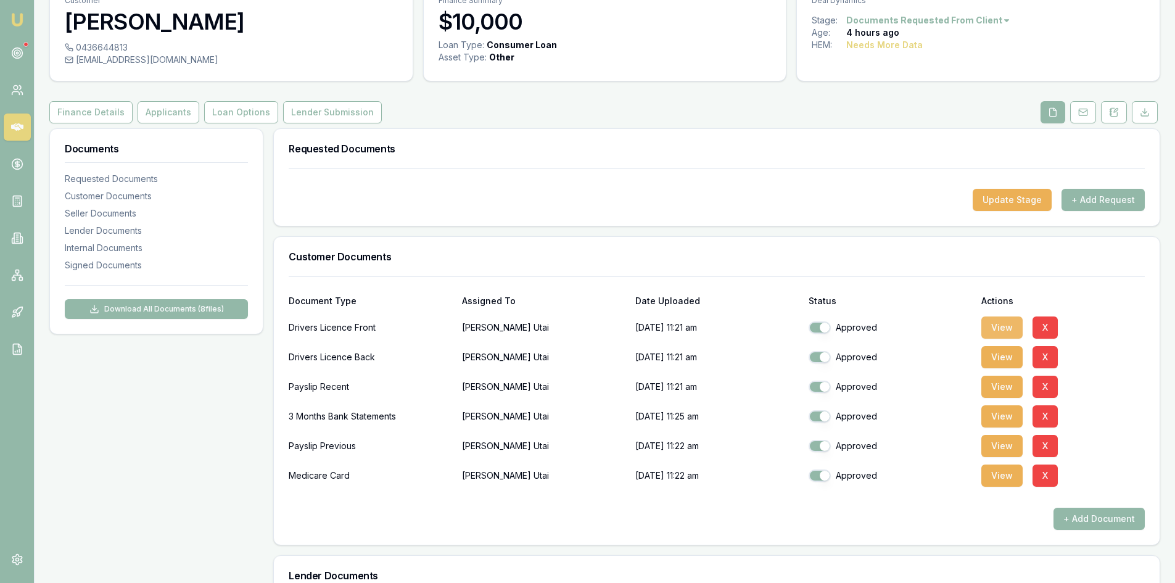
click at [1002, 325] on button "View" at bounding box center [1001, 327] width 41 height 22
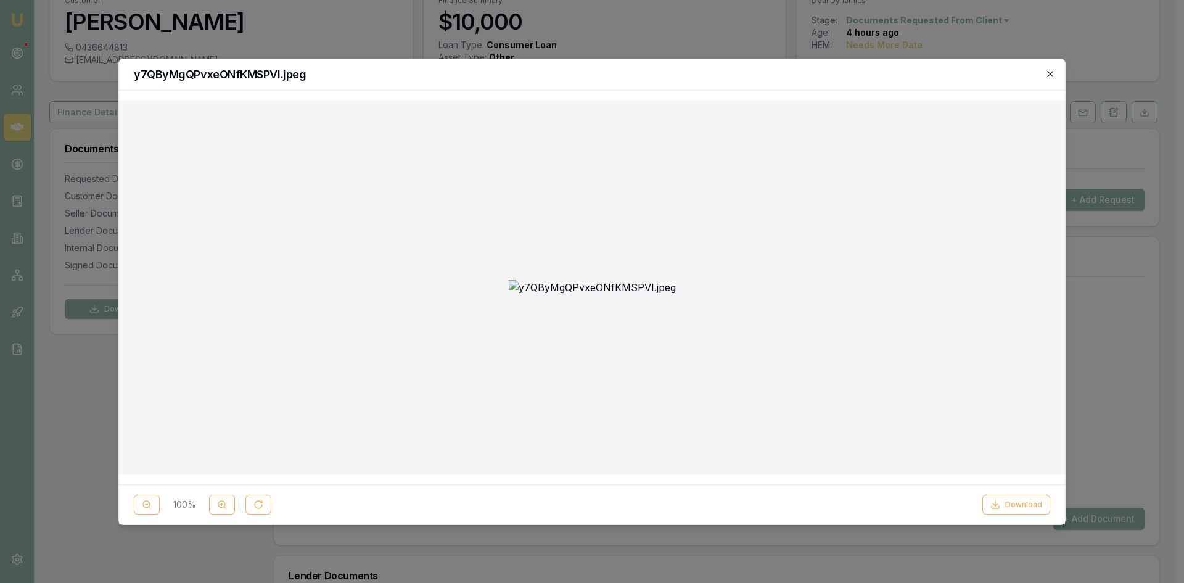
click at [1051, 75] on icon "button" at bounding box center [1050, 74] width 6 height 6
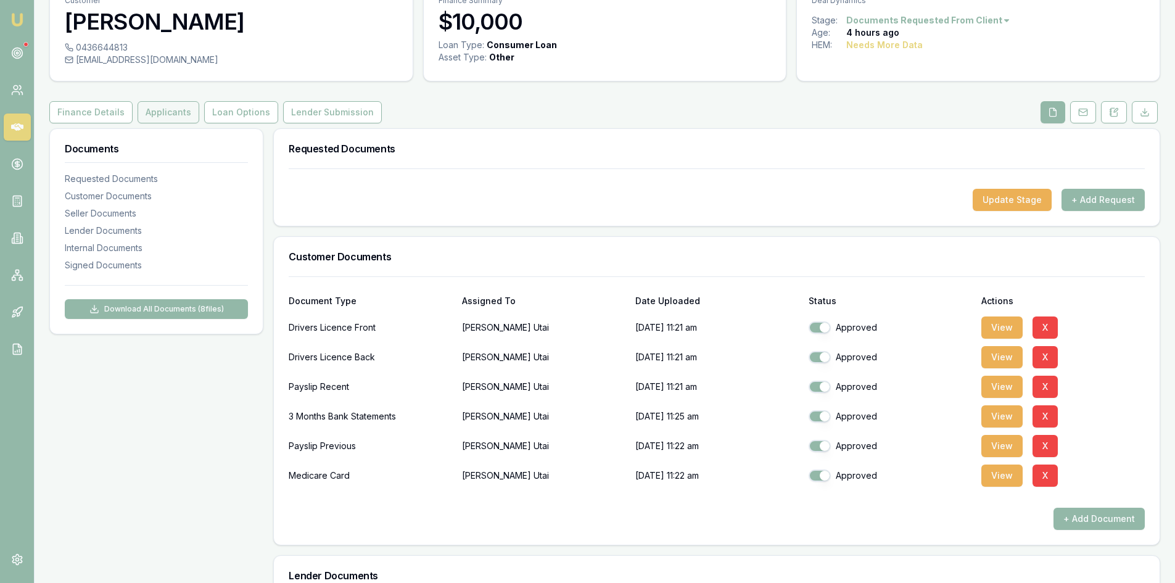
click at [166, 109] on button "Applicants" at bounding box center [169, 112] width 62 height 22
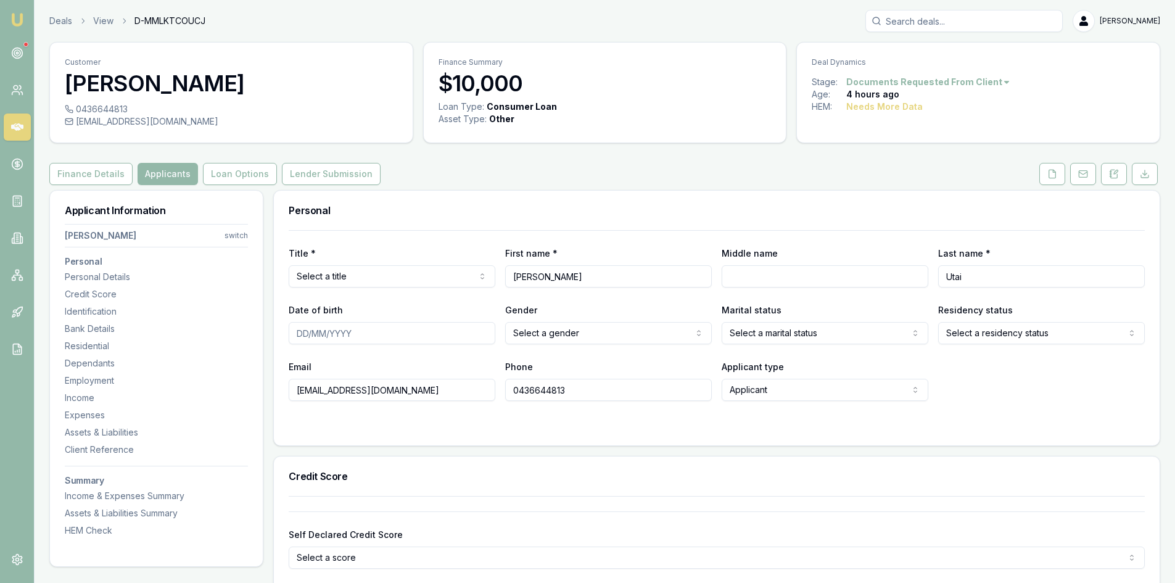
drag, startPoint x: 403, startPoint y: 390, endPoint x: 276, endPoint y: 391, distance: 127.6
click at [276, 391] on div "Title * Select a title Mr Mrs Miss Ms Dr Prof First name * gloria Middle name L…" at bounding box center [716, 337] width 885 height 215
click at [548, 396] on input "0436644813" at bounding box center [608, 390] width 207 height 22
click at [1050, 176] on icon at bounding box center [1052, 174] width 10 height 10
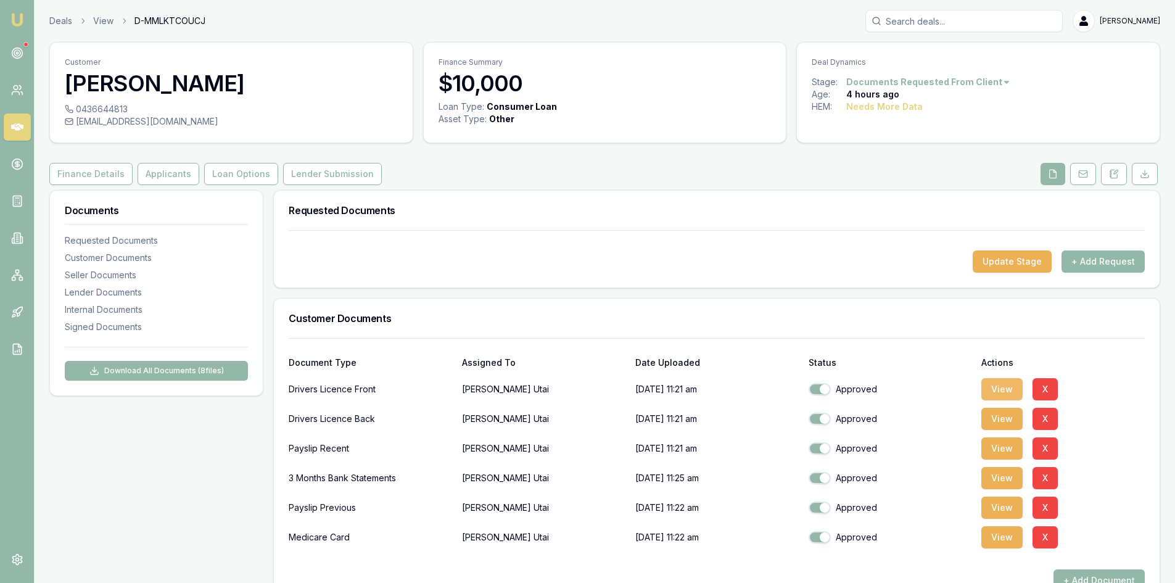
click at [995, 384] on button "View" at bounding box center [1001, 389] width 41 height 22
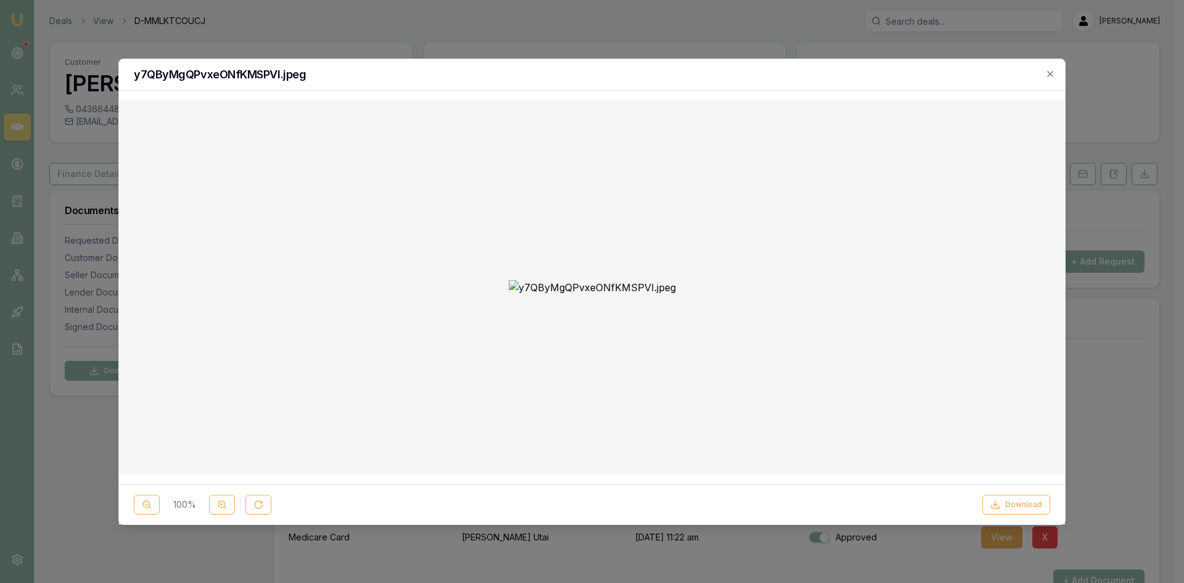
click at [1057, 76] on div "y7QByMgQPvxeONfKMSPVI.jpeg" at bounding box center [592, 74] width 946 height 31
click at [1051, 73] on icon "button" at bounding box center [1050, 74] width 6 height 6
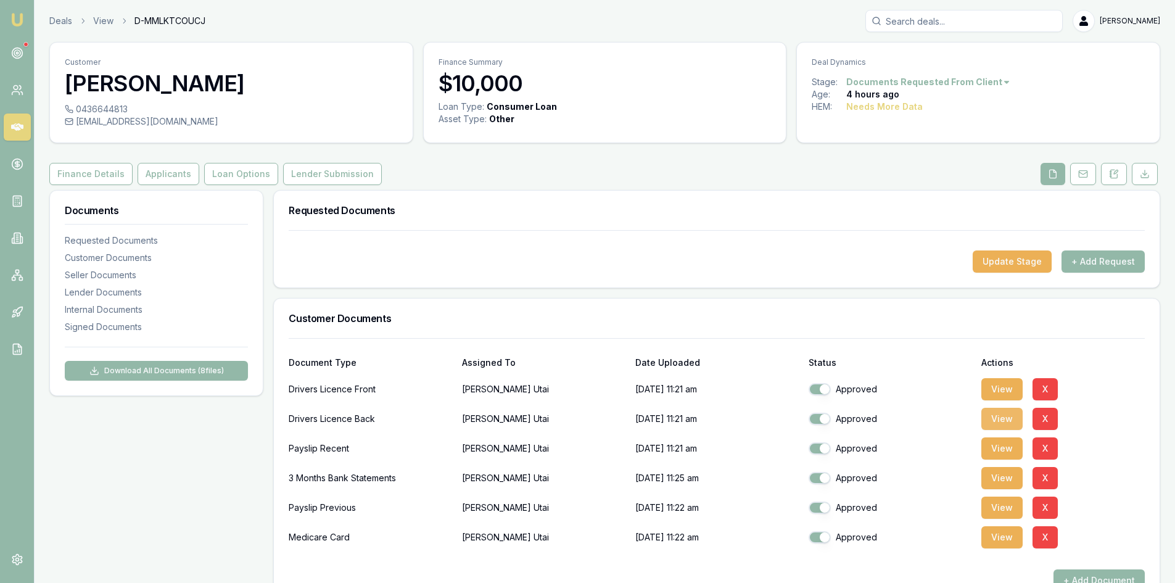
click at [991, 423] on button "View" at bounding box center [1001, 419] width 41 height 22
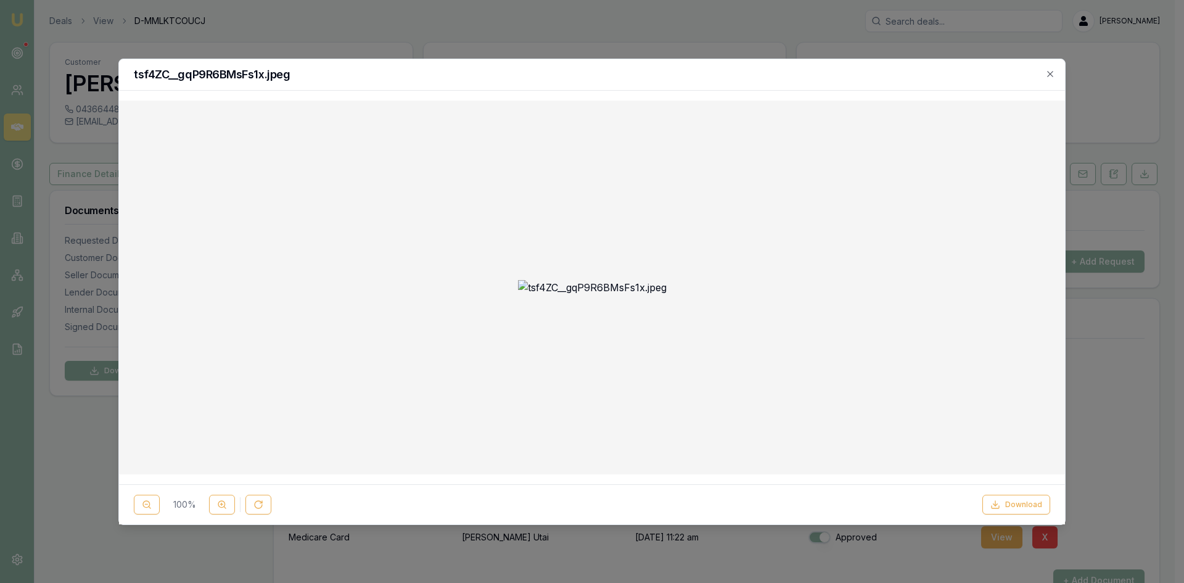
drag, startPoint x: 1055, startPoint y: 75, endPoint x: 1034, endPoint y: 83, distance: 22.7
click at [1055, 75] on div "tsf4ZC__gqP9R6BMsFs1x.jpeg" at bounding box center [592, 74] width 946 height 31
drag, startPoint x: 1054, startPoint y: 75, endPoint x: 1024, endPoint y: 76, distance: 29.6
click at [1054, 75] on icon "button" at bounding box center [1050, 74] width 10 height 10
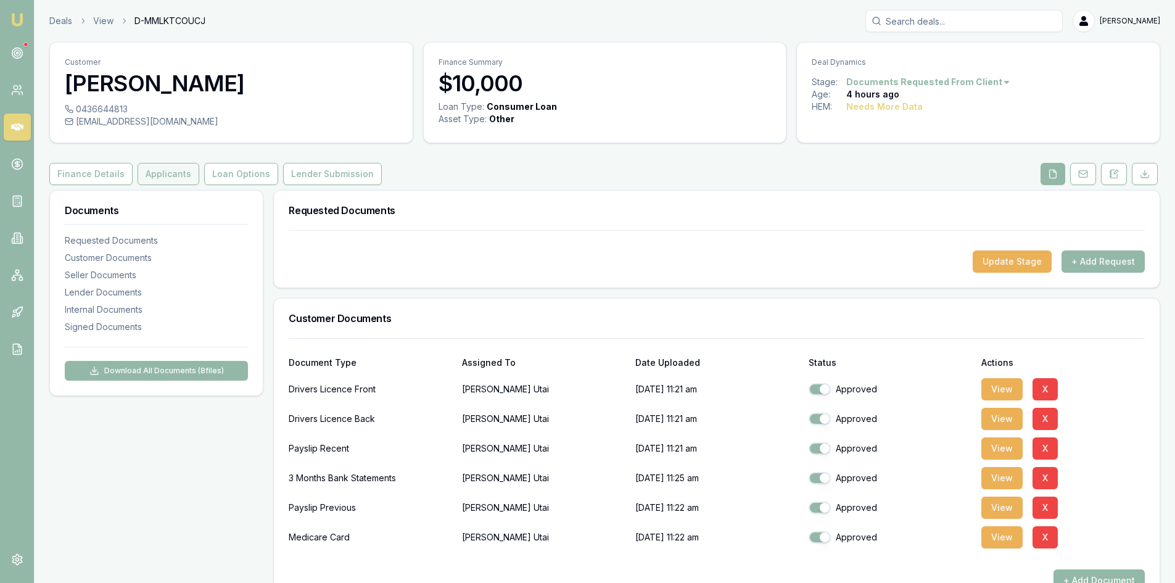
click at [180, 179] on button "Applicants" at bounding box center [169, 174] width 62 height 22
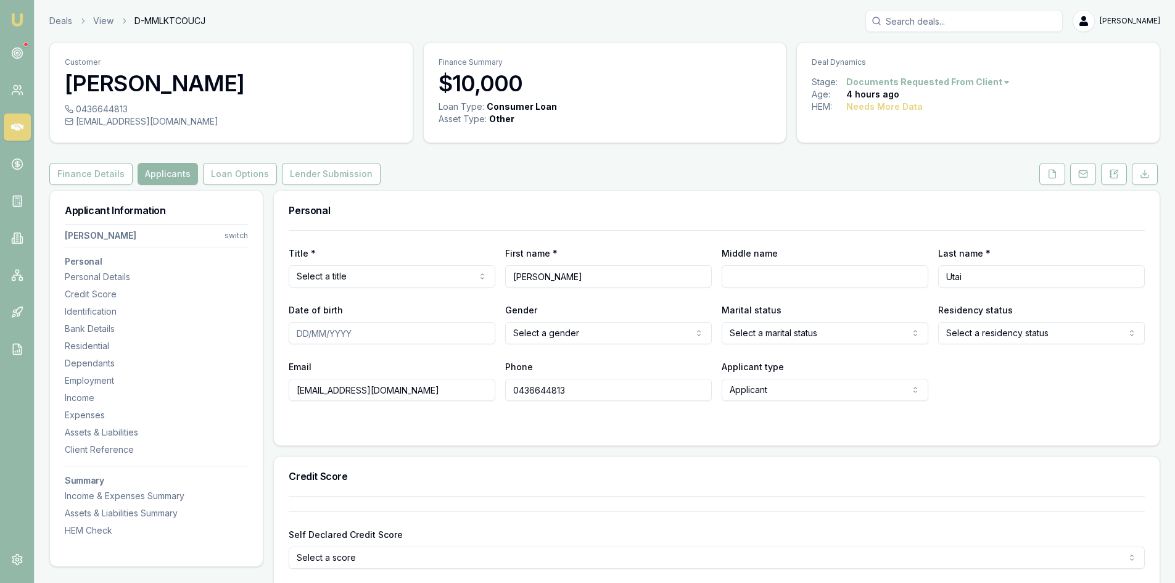
scroll to position [62, 0]
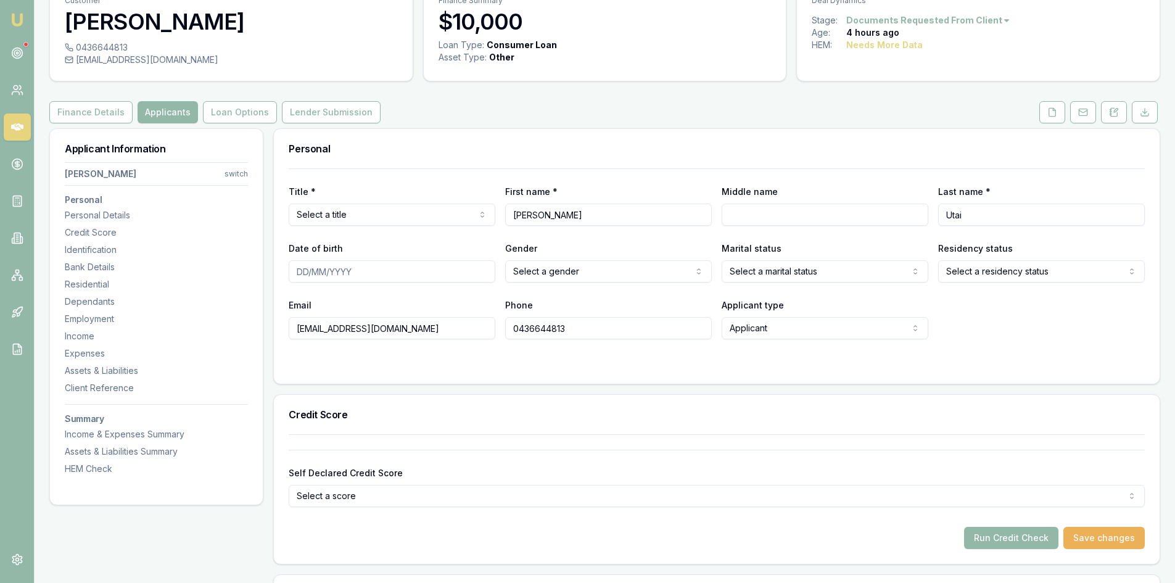
click at [380, 218] on html "Emu Broker Deals View D-MMLKTCOUCJ [PERSON_NAME] Toggle Menu Customer [PERSON_N…" at bounding box center [587, 229] width 1175 height 583
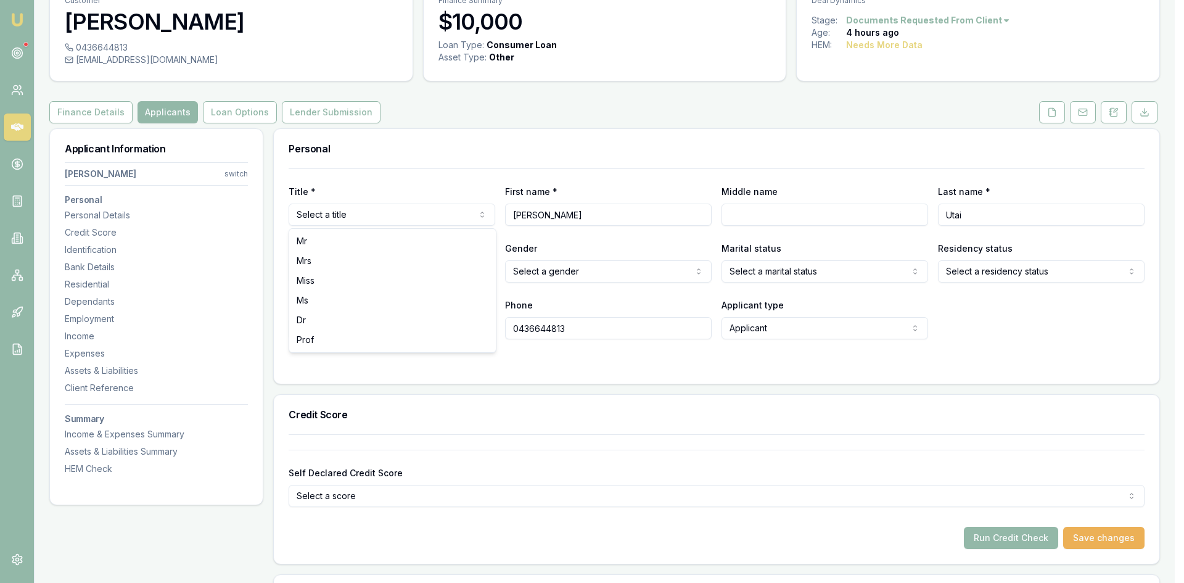
select select "Mrs"
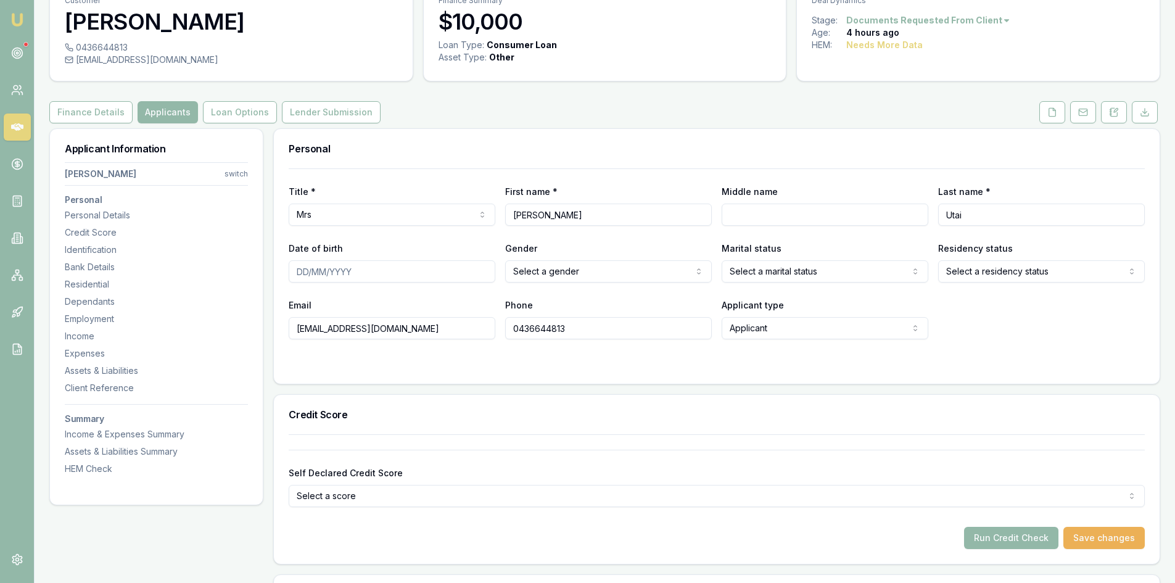
click at [366, 280] on input "Date of birth" at bounding box center [392, 271] width 207 height 22
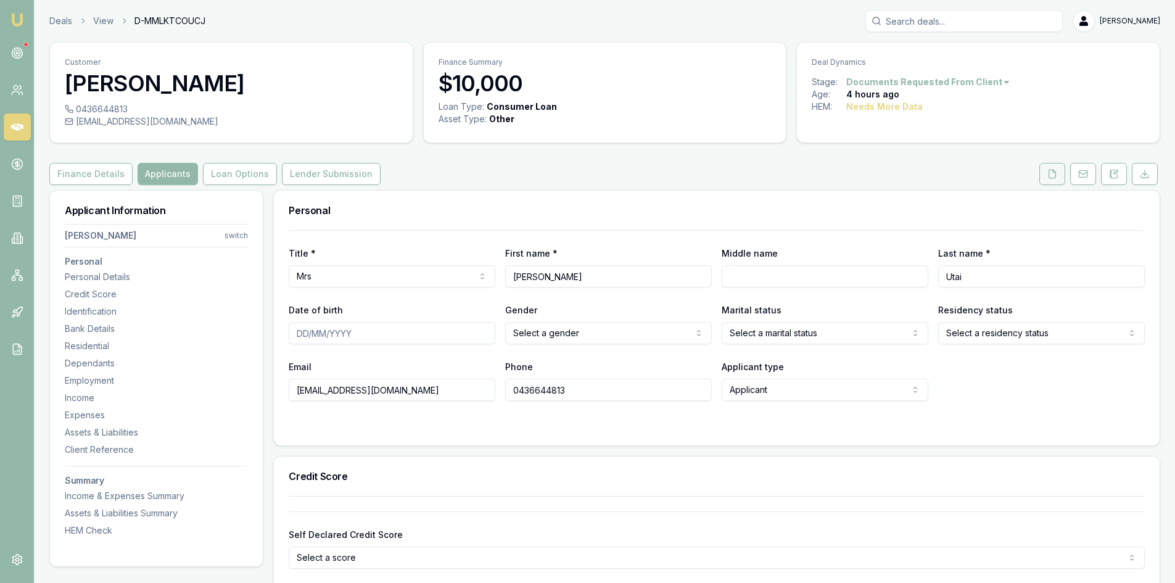
click at [1048, 175] on icon at bounding box center [1052, 174] width 10 height 10
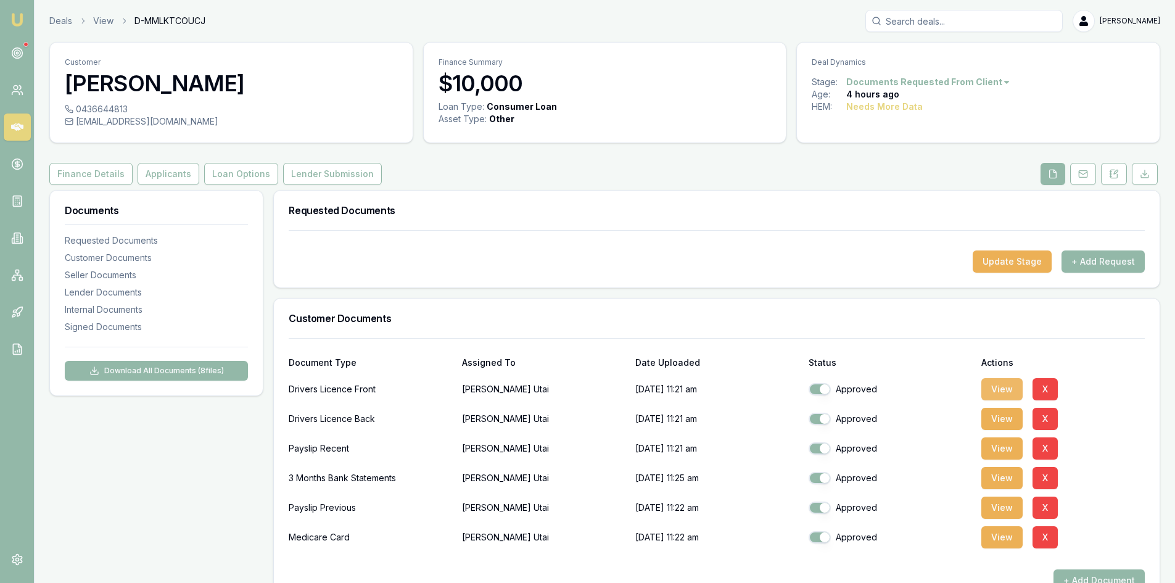
click at [998, 387] on button "View" at bounding box center [1001, 389] width 41 height 22
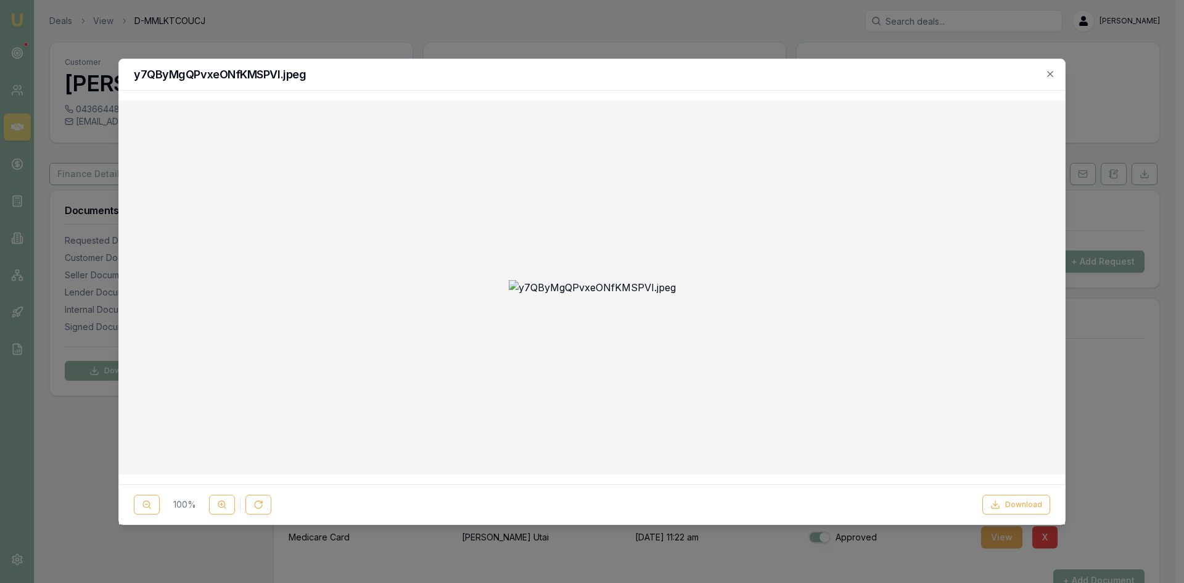
click at [1122, 86] on div at bounding box center [592, 291] width 1184 height 583
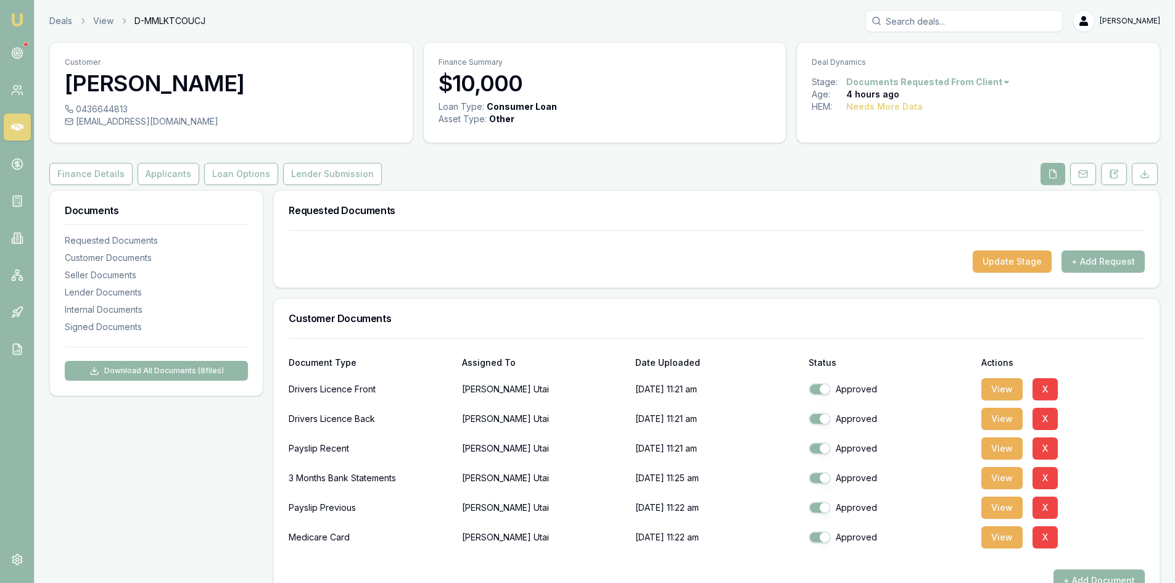
scroll to position [123, 0]
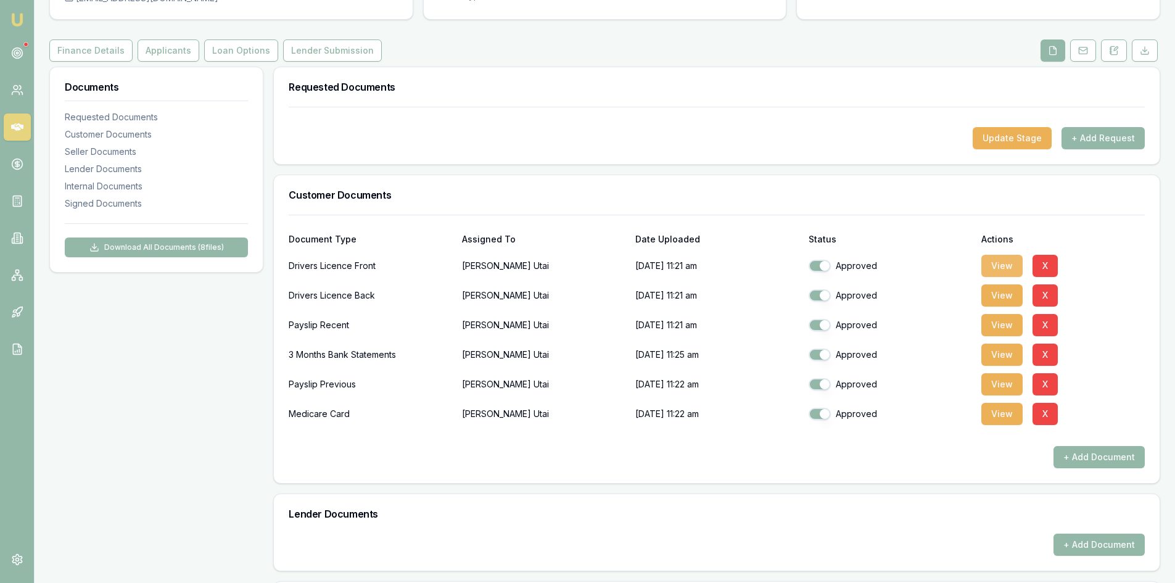
click at [1015, 262] on button "View" at bounding box center [1001, 266] width 41 height 22
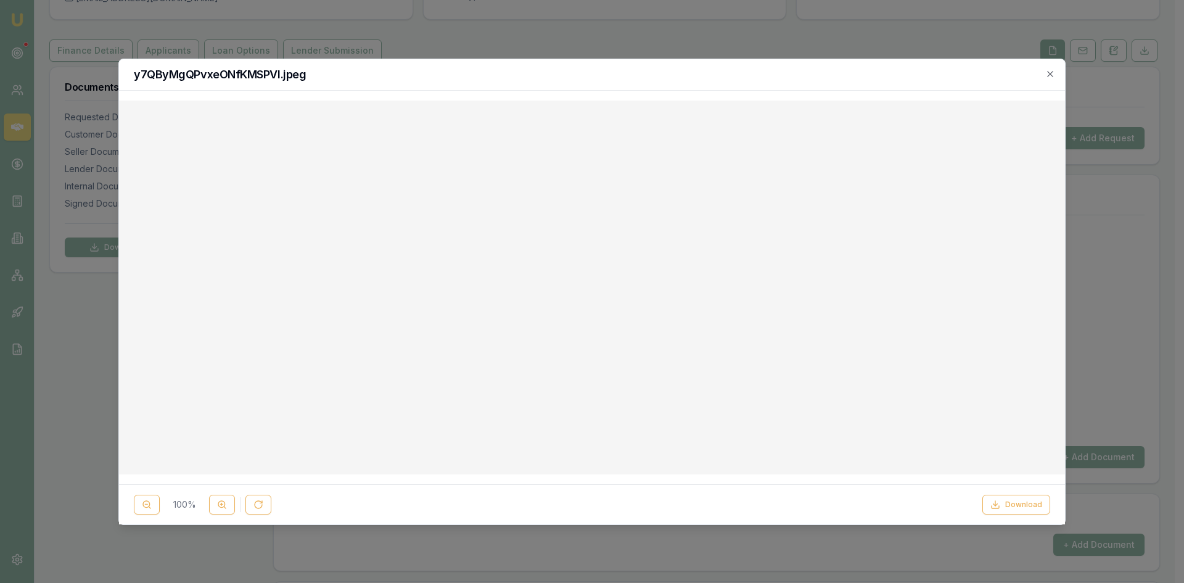
checkbox input "true"
click at [1048, 73] on icon "button" at bounding box center [1050, 74] width 10 height 10
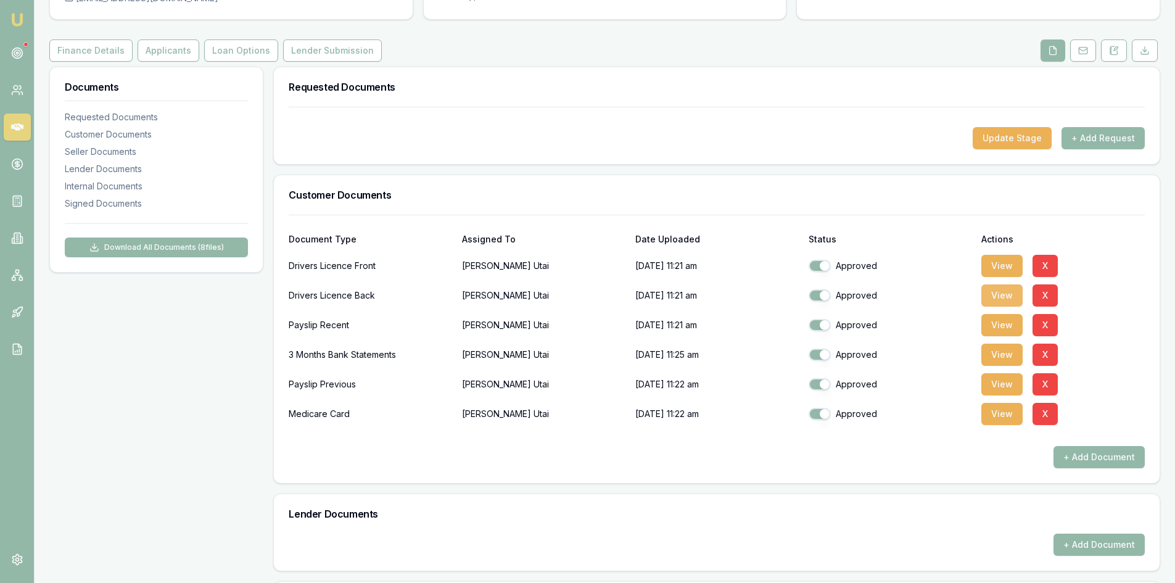
click at [1001, 293] on button "View" at bounding box center [1001, 295] width 41 height 22
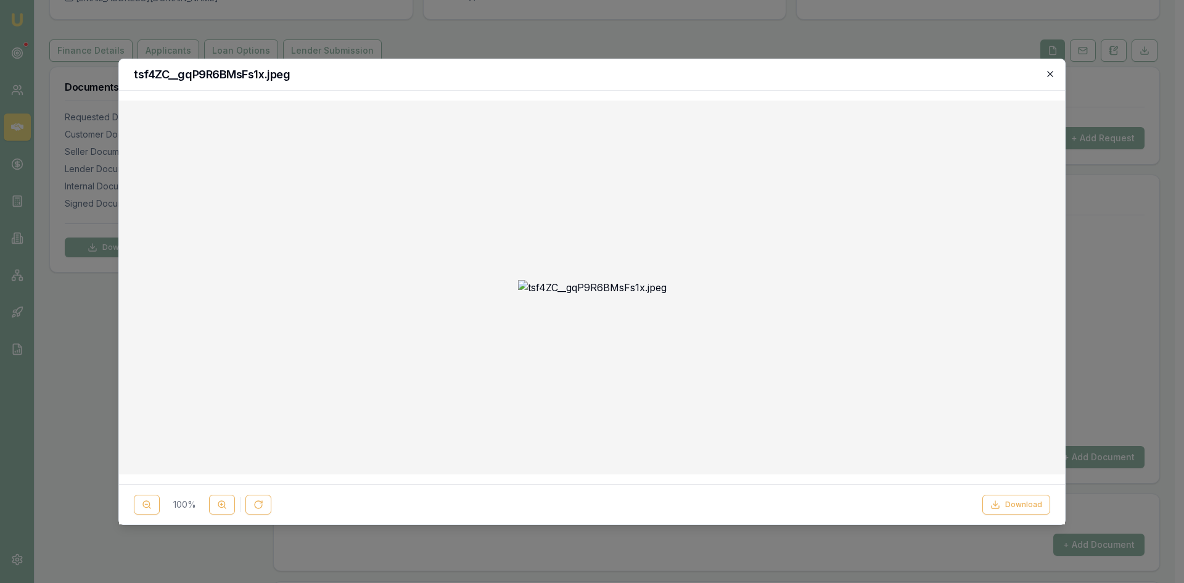
click at [1053, 76] on icon "button" at bounding box center [1050, 74] width 10 height 10
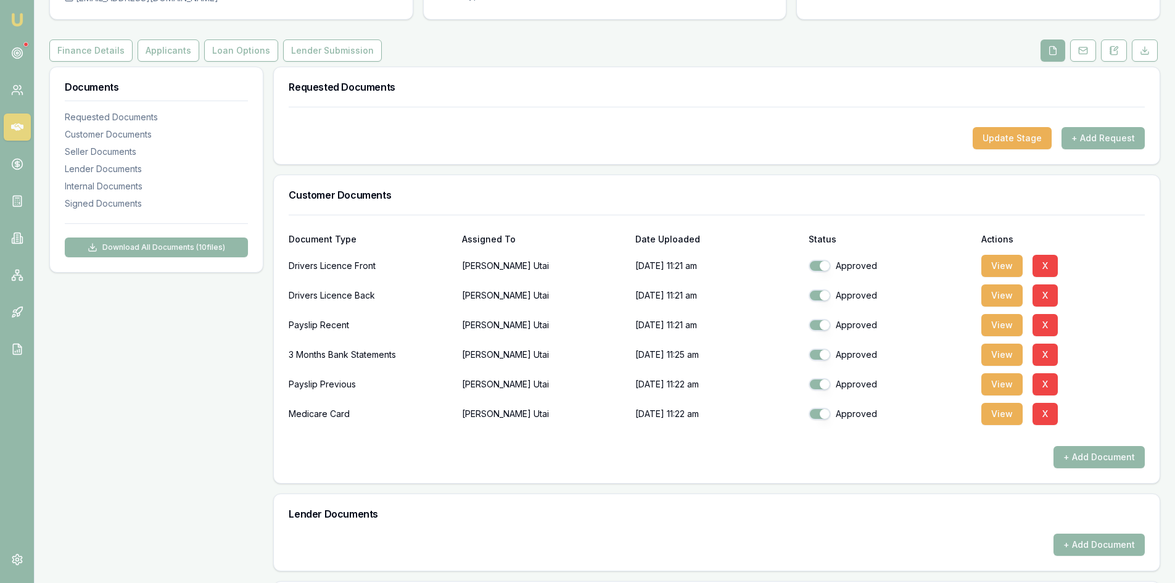
scroll to position [0, 0]
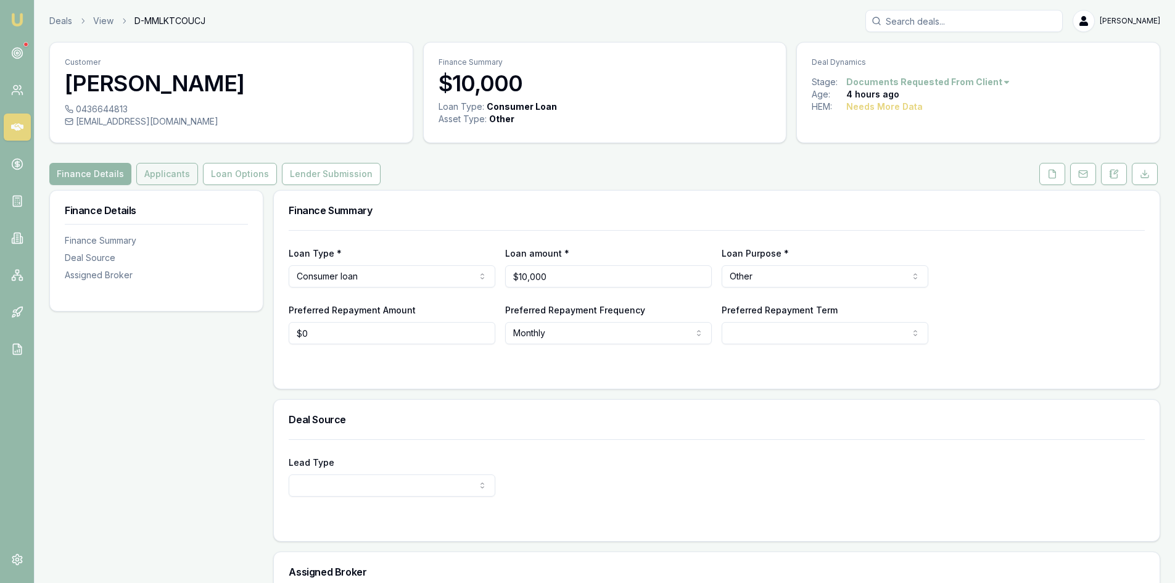
click at [171, 177] on button "Applicants" at bounding box center [167, 174] width 62 height 22
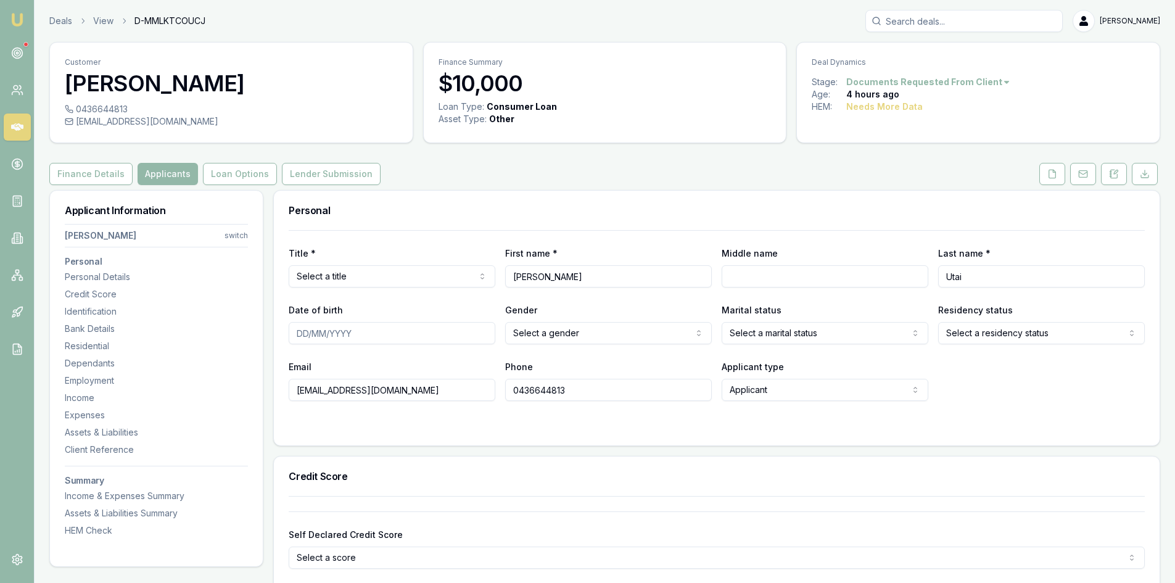
scroll to position [123, 0]
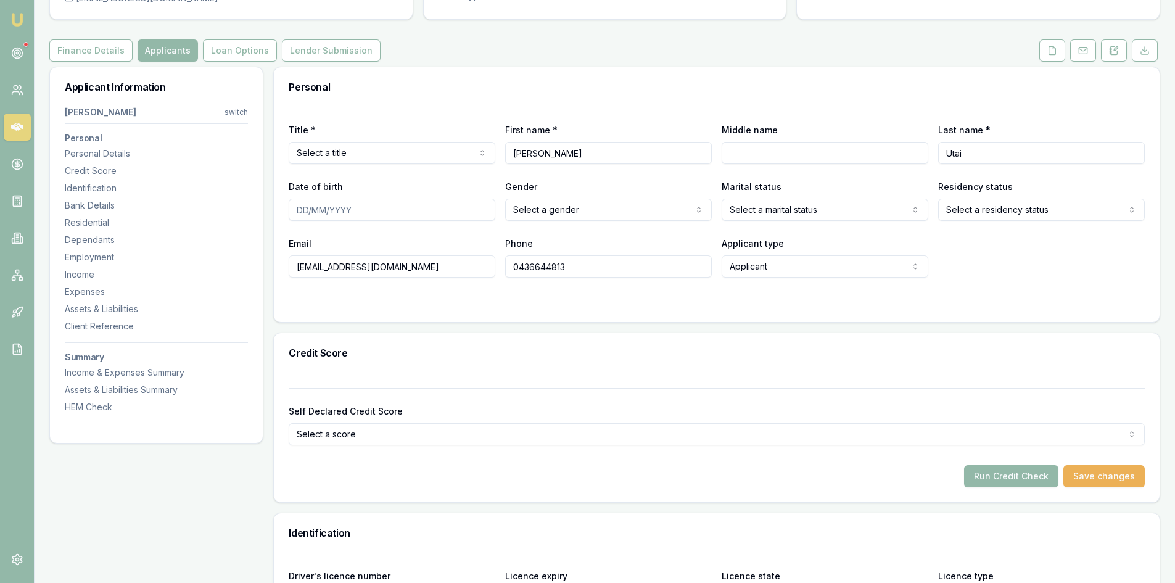
click at [391, 162] on html "Emu Broker Deals View D-MMLKTCOUCJ [PERSON_NAME] Toggle Menu Customer [PERSON_N…" at bounding box center [587, 168] width 1175 height 583
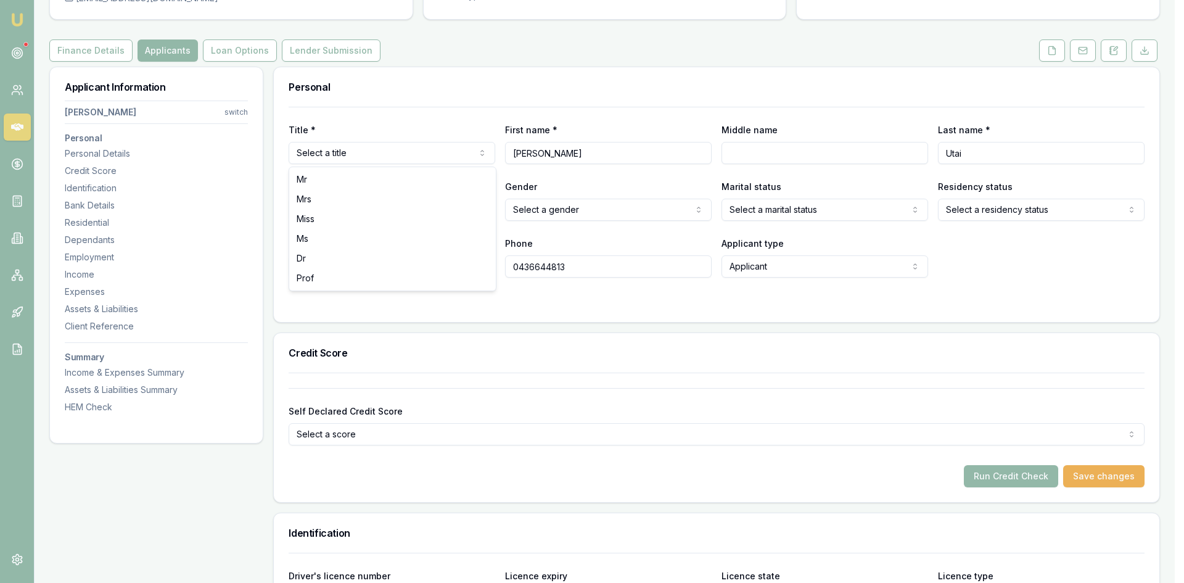
select select "Mrs"
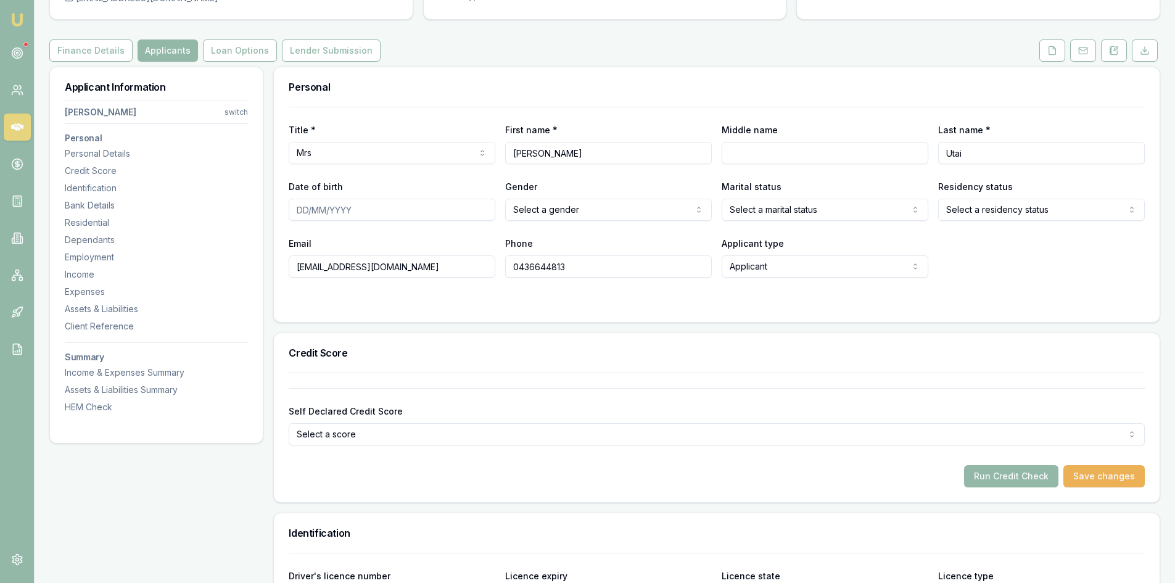
click at [291, 214] on input "Date of birth" at bounding box center [392, 210] width 207 height 22
click at [302, 213] on input "Date of birth" at bounding box center [392, 210] width 207 height 22
type input "[DATE]"
click at [620, 213] on html "Emu Broker Deals View D-MMLKTCOUCJ [PERSON_NAME] Toggle Menu Customer [PERSON_N…" at bounding box center [587, 168] width 1175 height 583
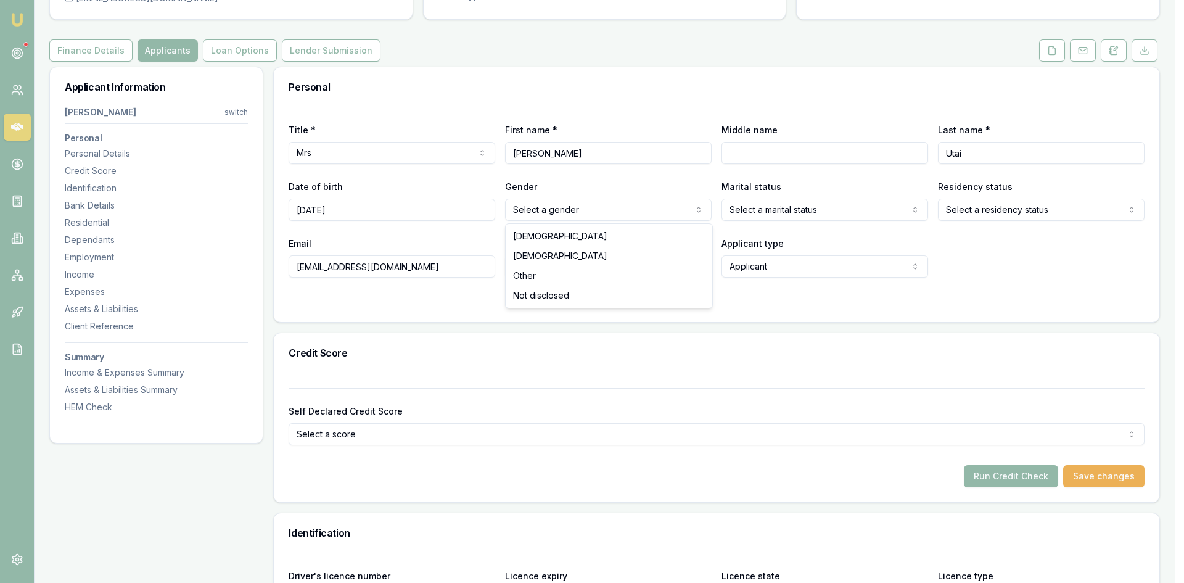
select select "[DEMOGRAPHIC_DATA]"
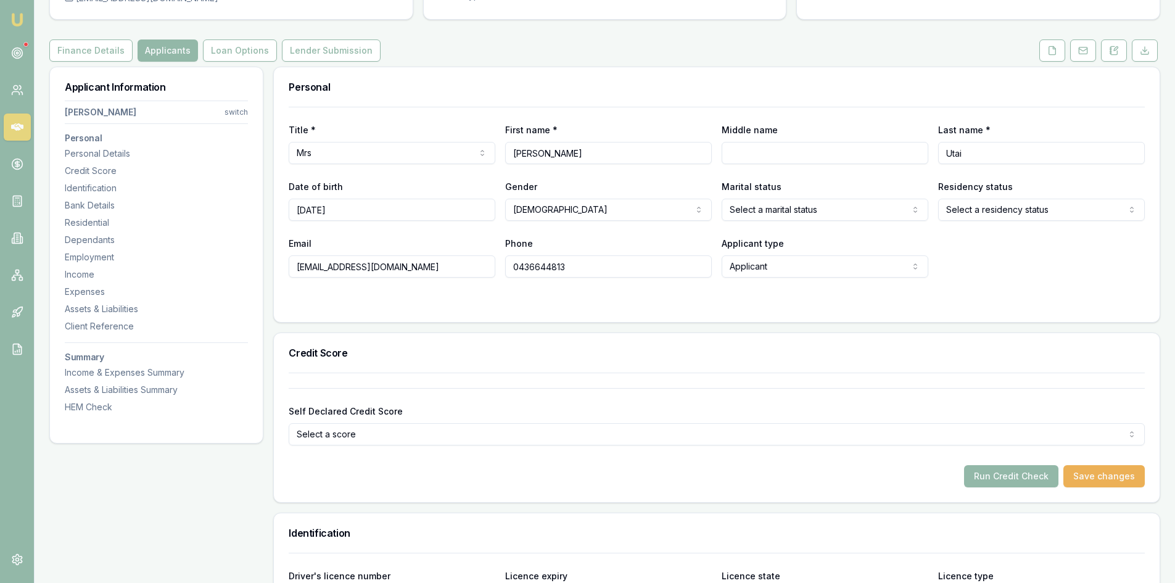
click at [742, 210] on html "Emu Broker Deals View D-MMLKTCOUCJ [PERSON_NAME] Toggle Menu Customer [PERSON_N…" at bounding box center [587, 168] width 1175 height 583
click at [966, 215] on html "Emu Broker Deals View D-MMLKTCOUCJ [PERSON_NAME] Toggle Menu Customer [PERSON_N…" at bounding box center [587, 168] width 1175 height 583
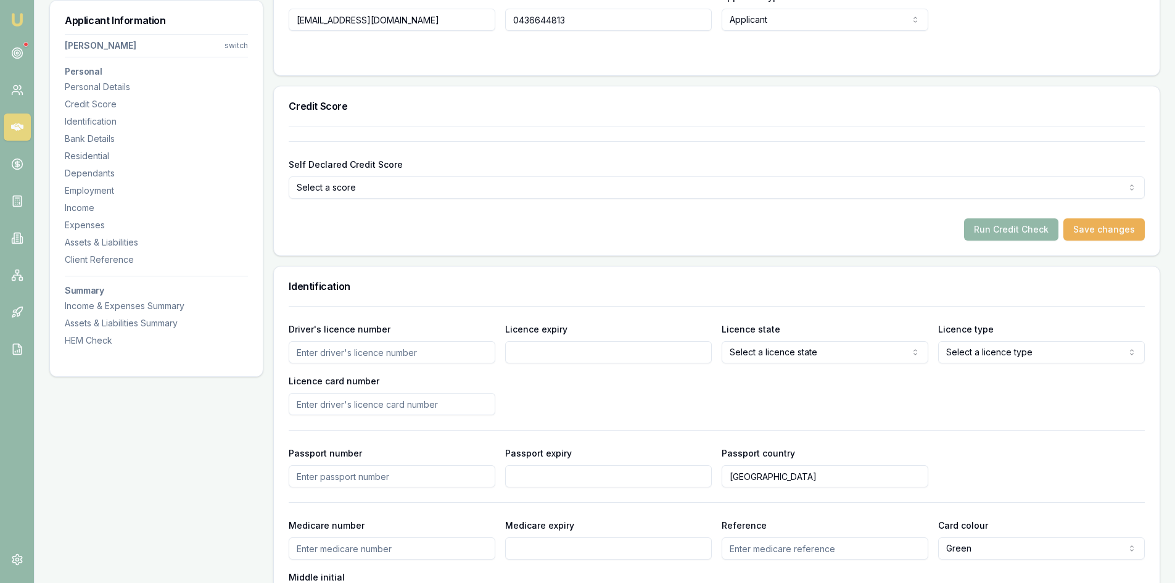
scroll to position [555, 0]
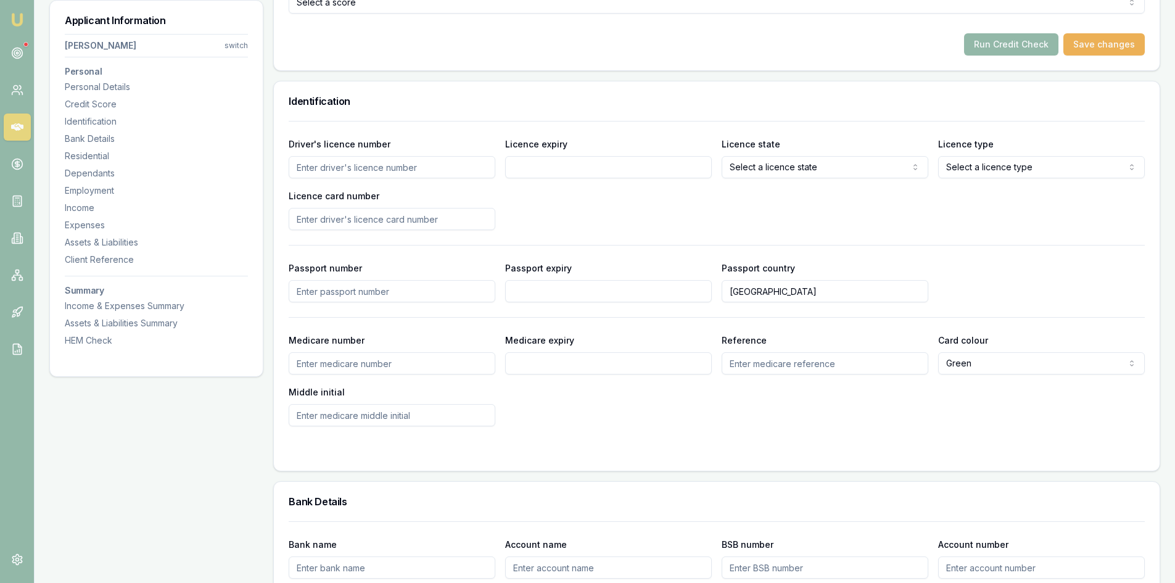
click at [338, 166] on input "Driver's licence number" at bounding box center [392, 167] width 207 height 22
type input "016554010"
click at [623, 166] on input "Licence expiry" at bounding box center [608, 167] width 207 height 22
type input "[DATE]"
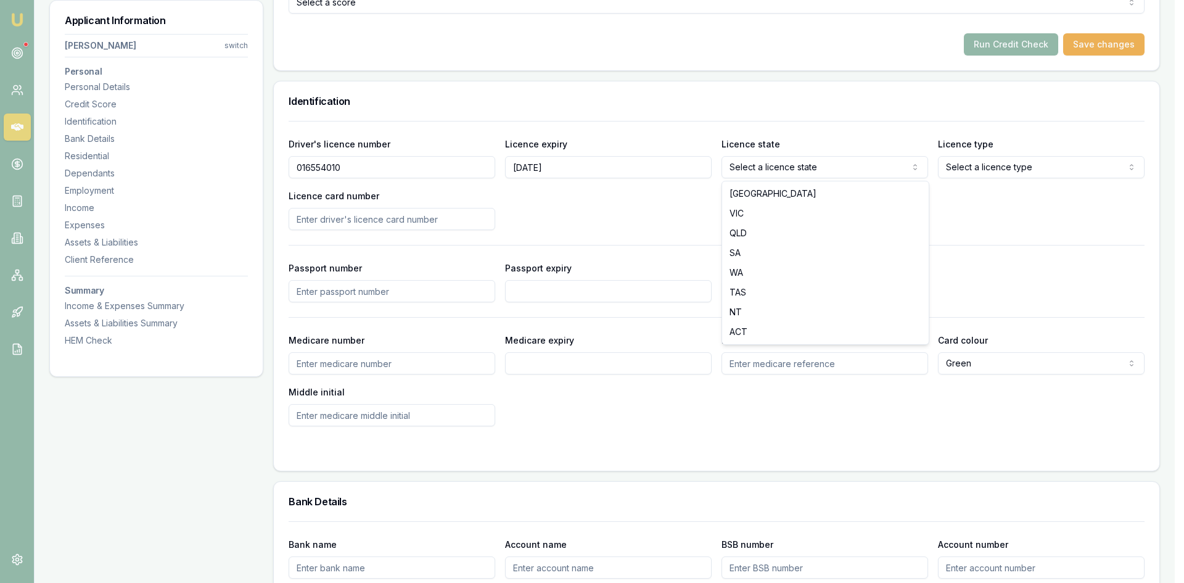
select select "VIC"
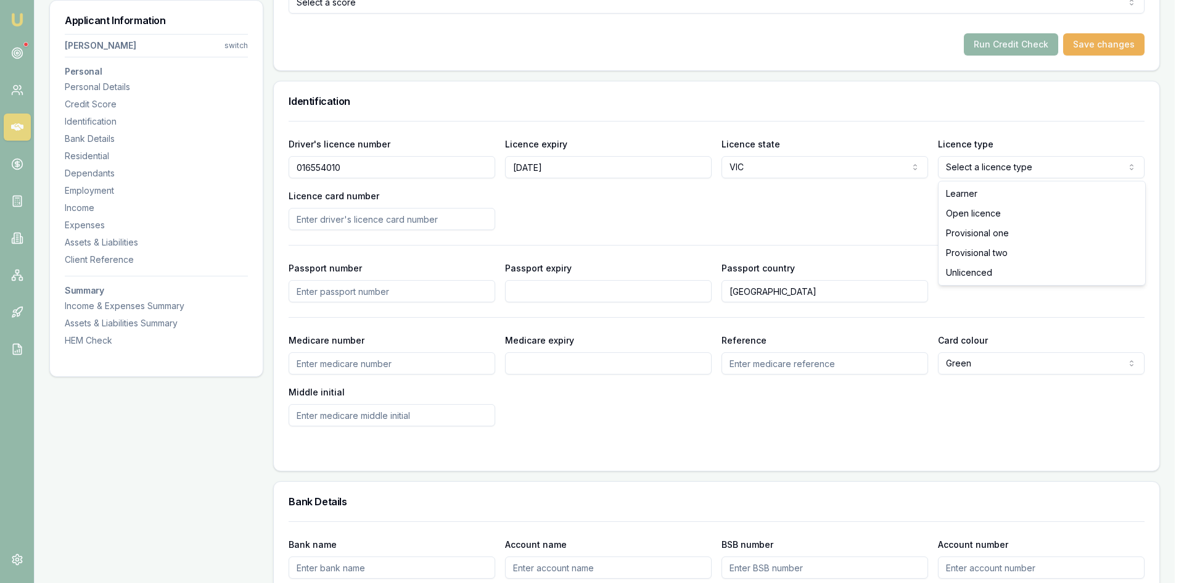
select select "OPEN_LICENCE"
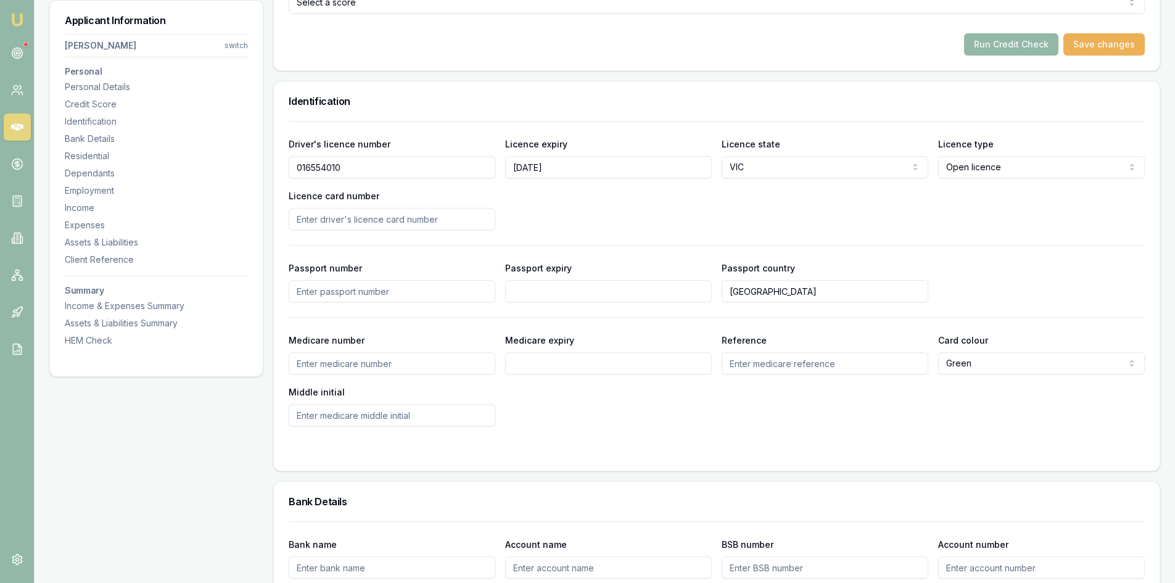
click at [316, 223] on input "Licence card number" at bounding box center [392, 219] width 207 height 22
click at [336, 289] on input "Passport number" at bounding box center [392, 291] width 207 height 22
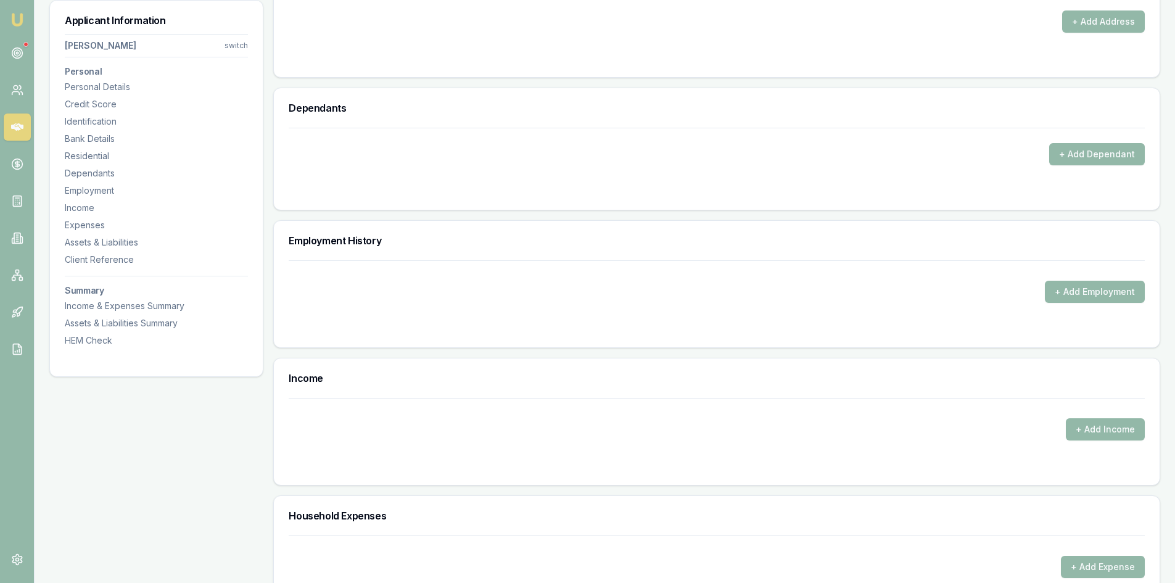
scroll to position [1295, 0]
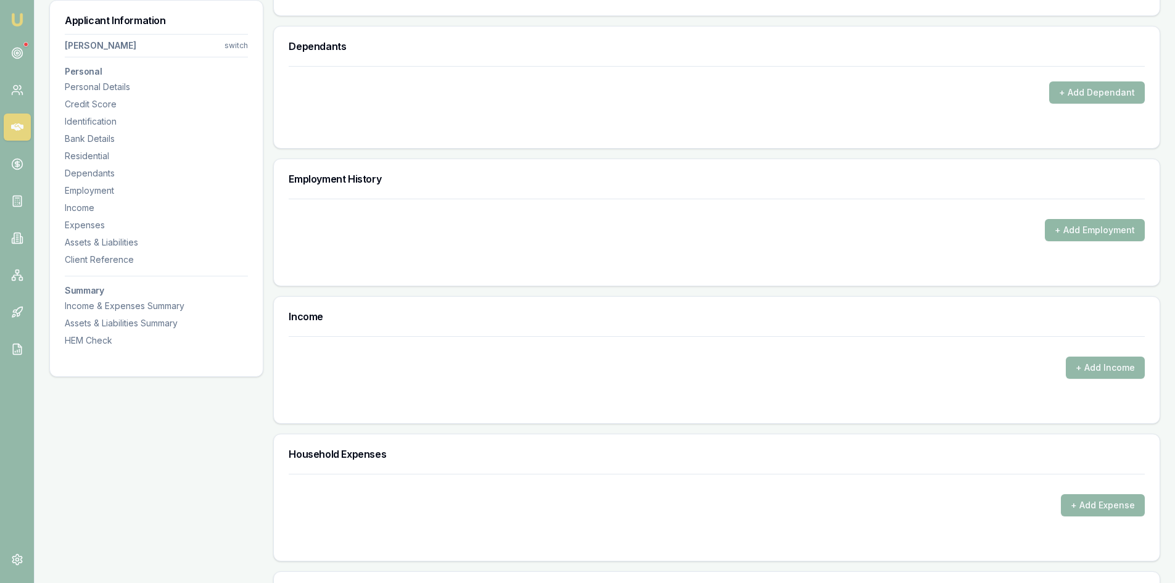
click at [1076, 228] on button "+ Add Employment" at bounding box center [1095, 230] width 100 height 22
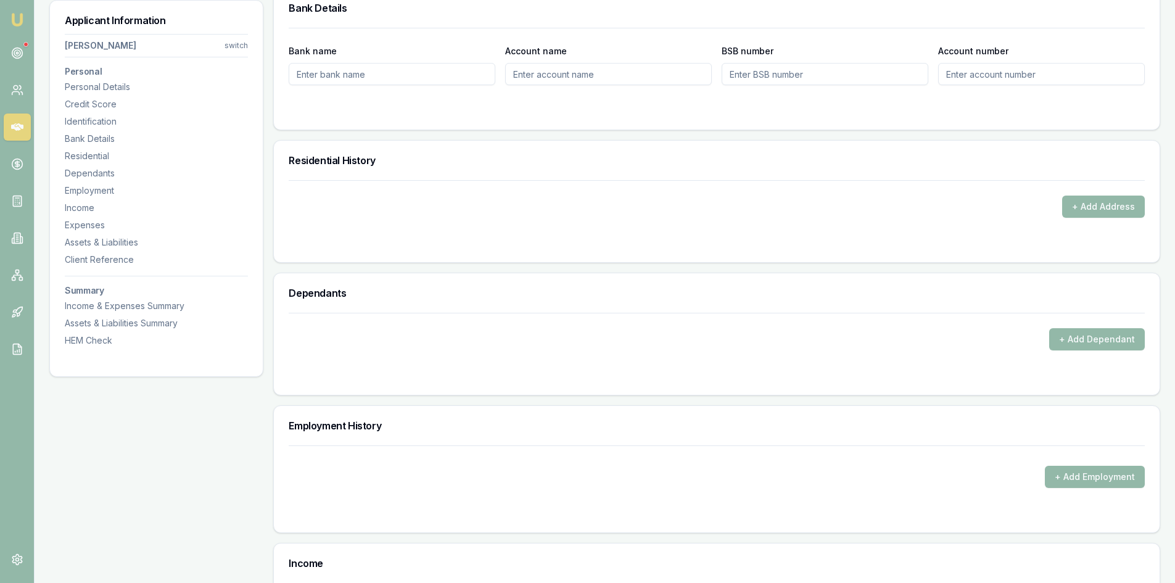
scroll to position [925, 0]
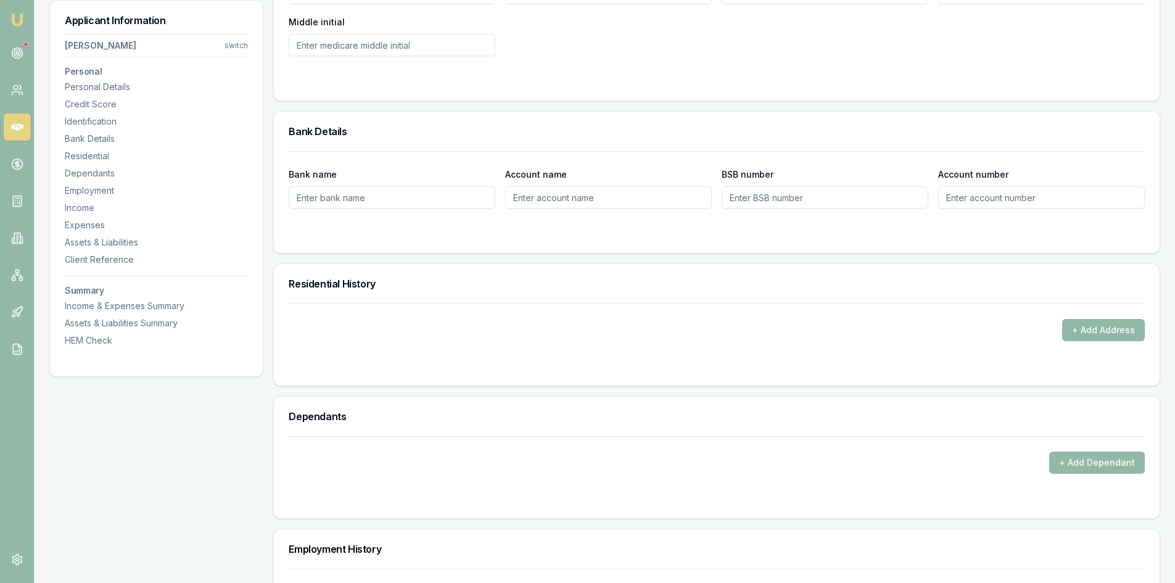
click at [1082, 331] on button "+ Add Address" at bounding box center [1103, 330] width 83 height 22
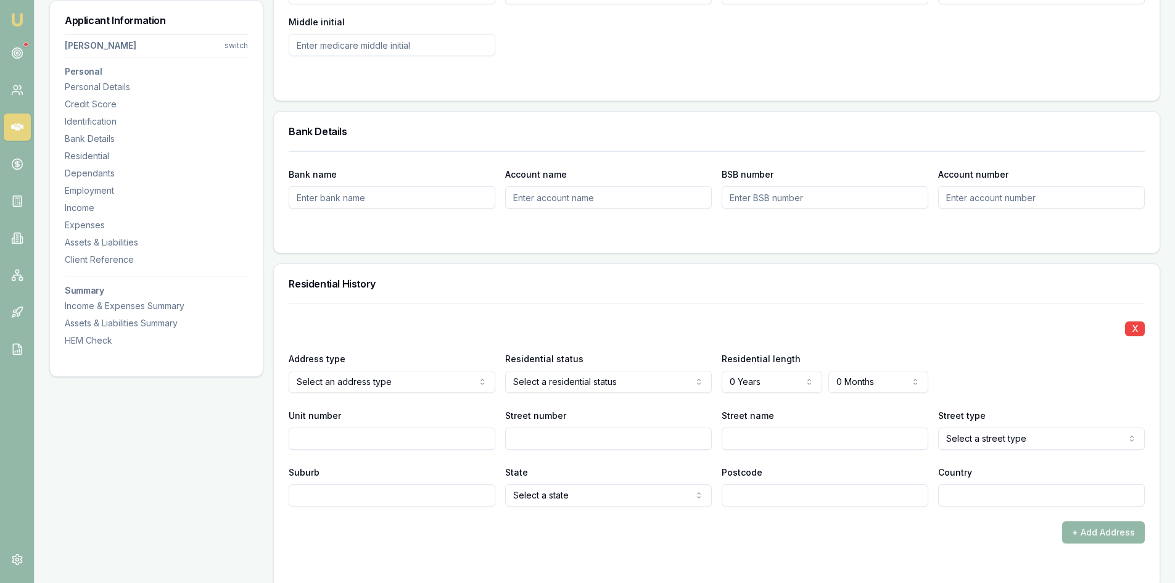
scroll to position [987, 0]
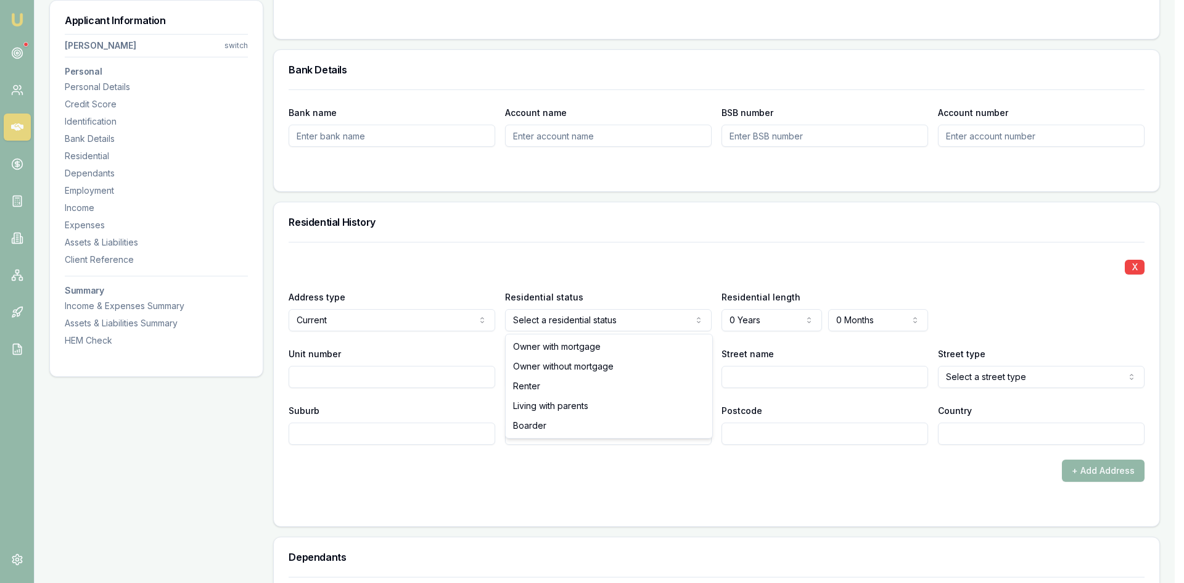
select select "LIVING_WITH_PARENTS"
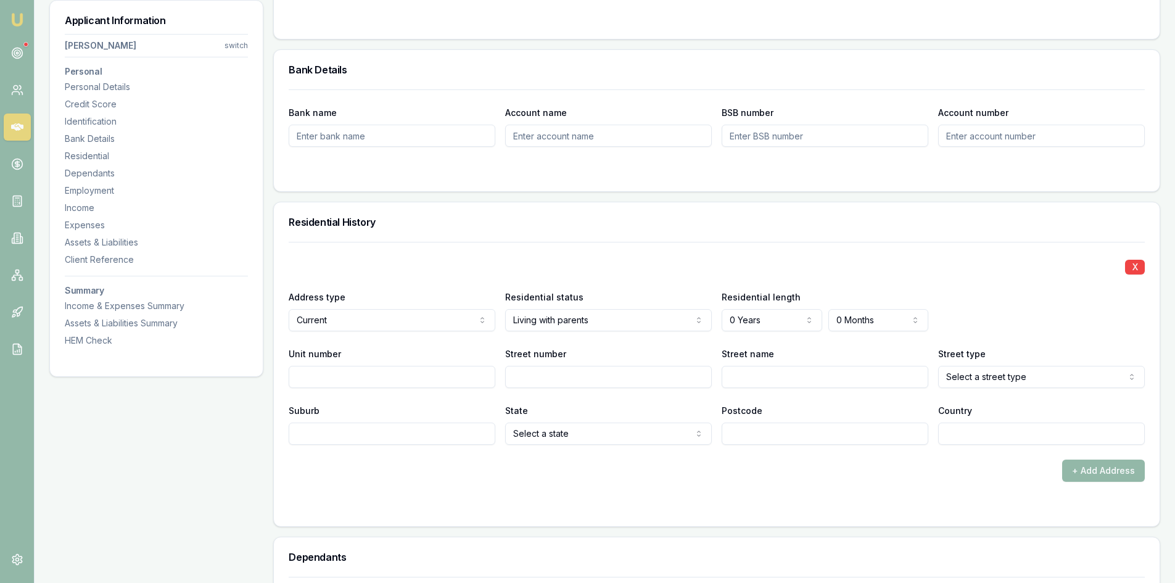
click at [742, 403] on div "Postcode" at bounding box center [824, 424] width 207 height 42
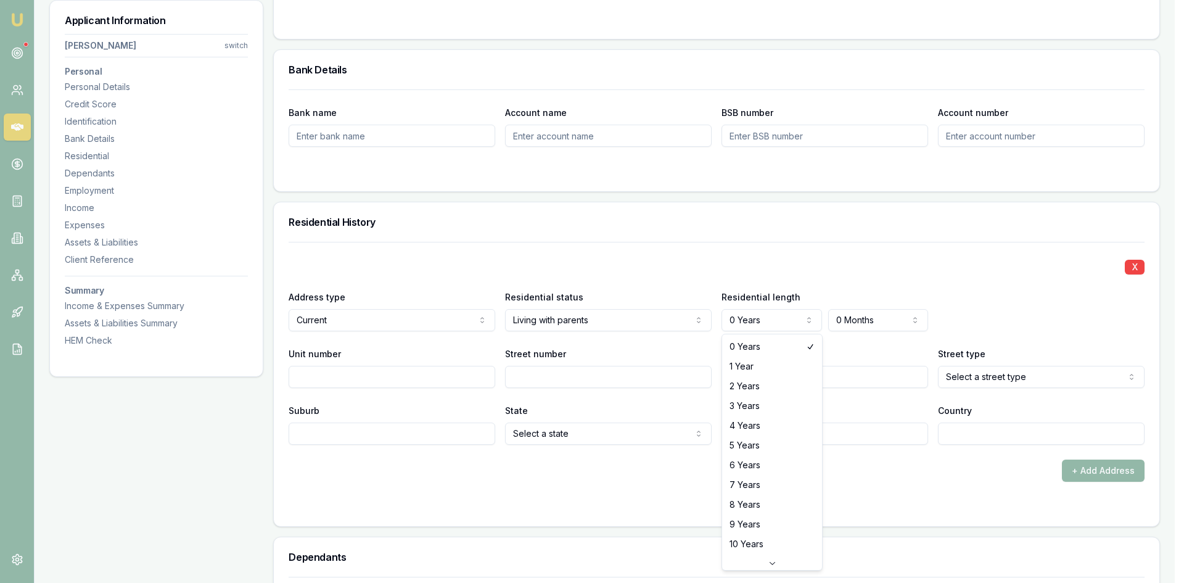
select select "3"
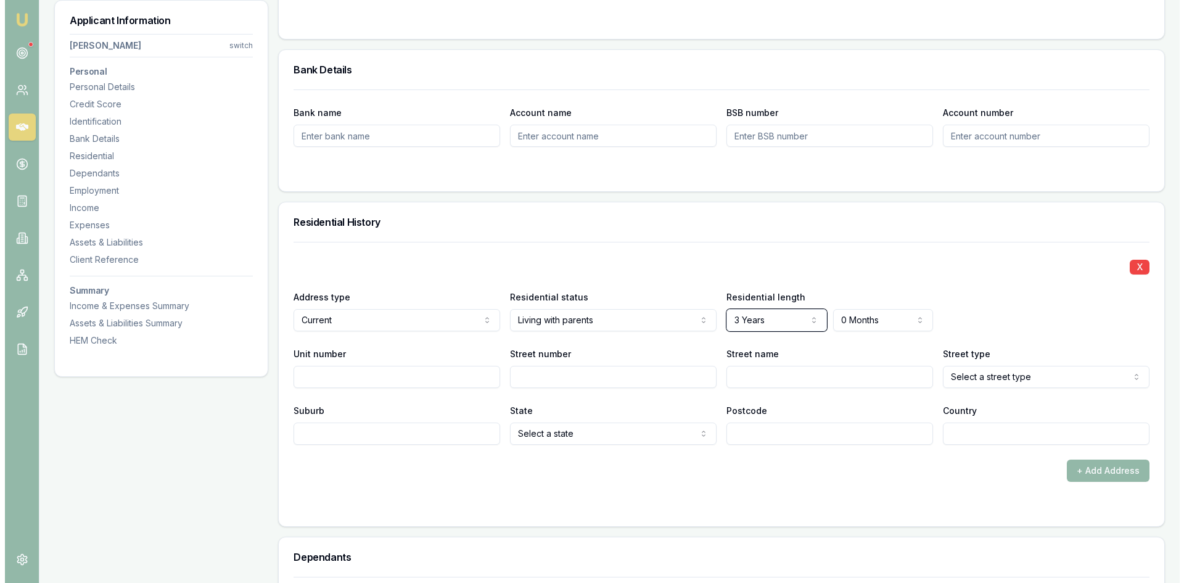
scroll to position [1110, 0]
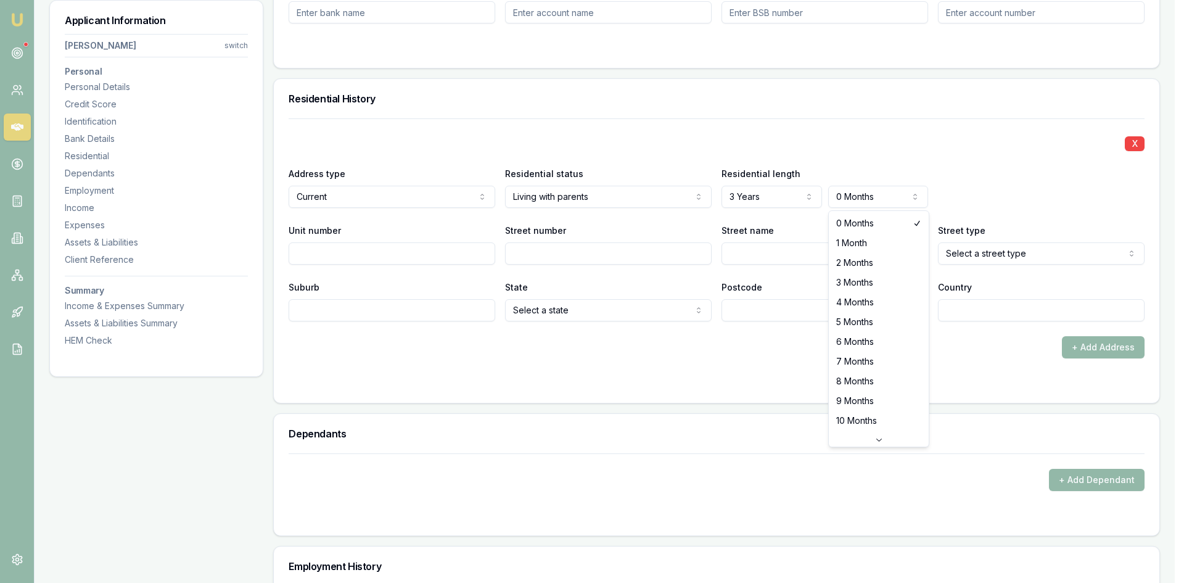
select select "4"
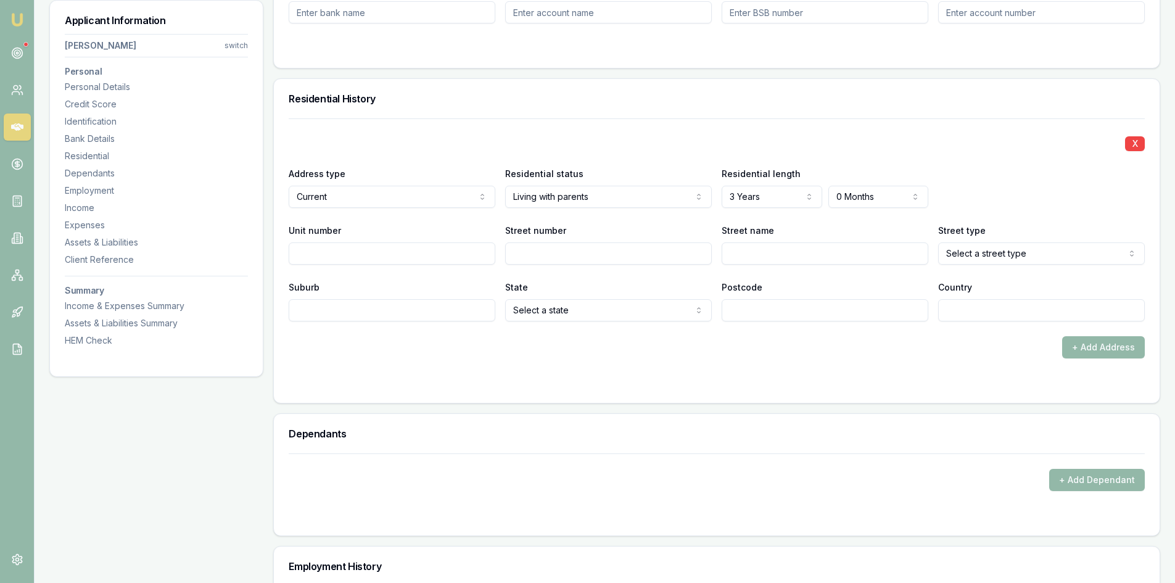
click at [577, 248] on input "Street number" at bounding box center [608, 253] width 207 height 22
type input "17 [PERSON_NAME]"
type input "CT"
click at [751, 260] on input "CT" at bounding box center [824, 253] width 207 height 22
type input "C"
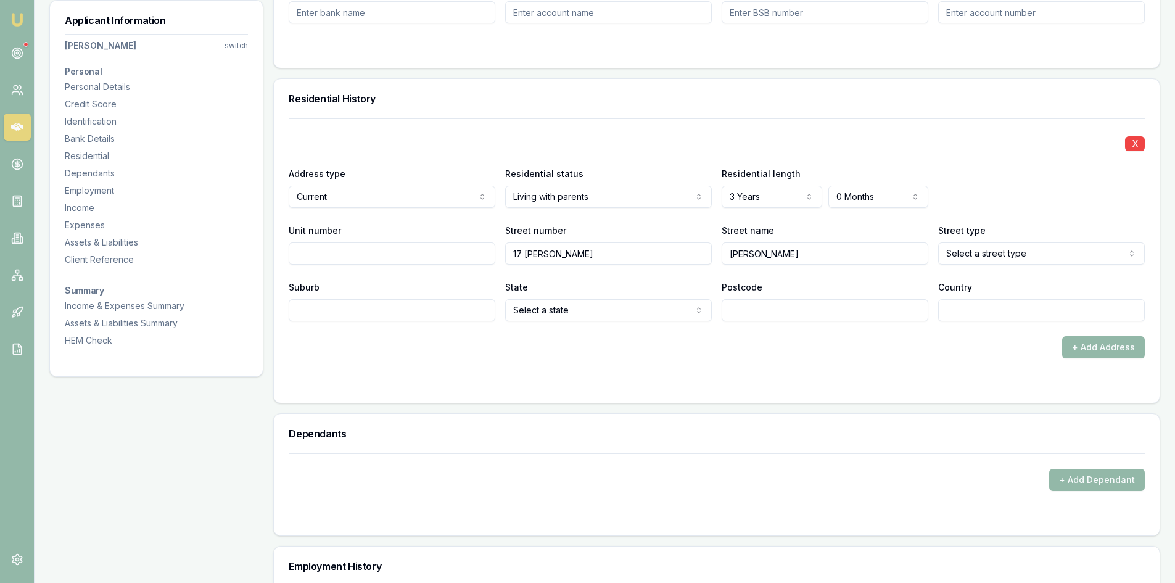
type input "[PERSON_NAME]"
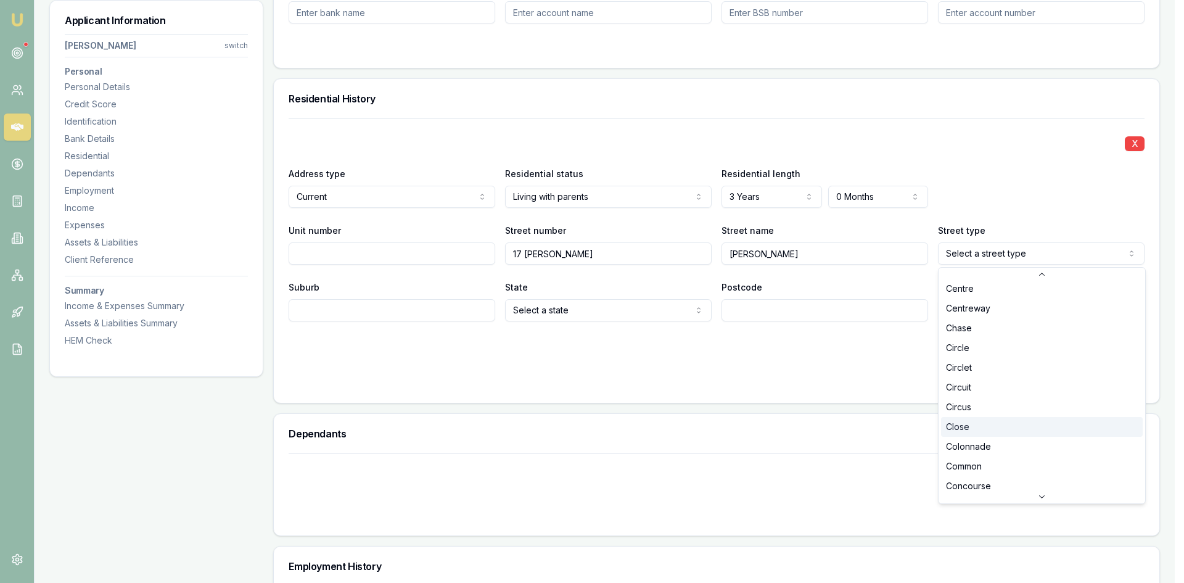
scroll to position [541, 0]
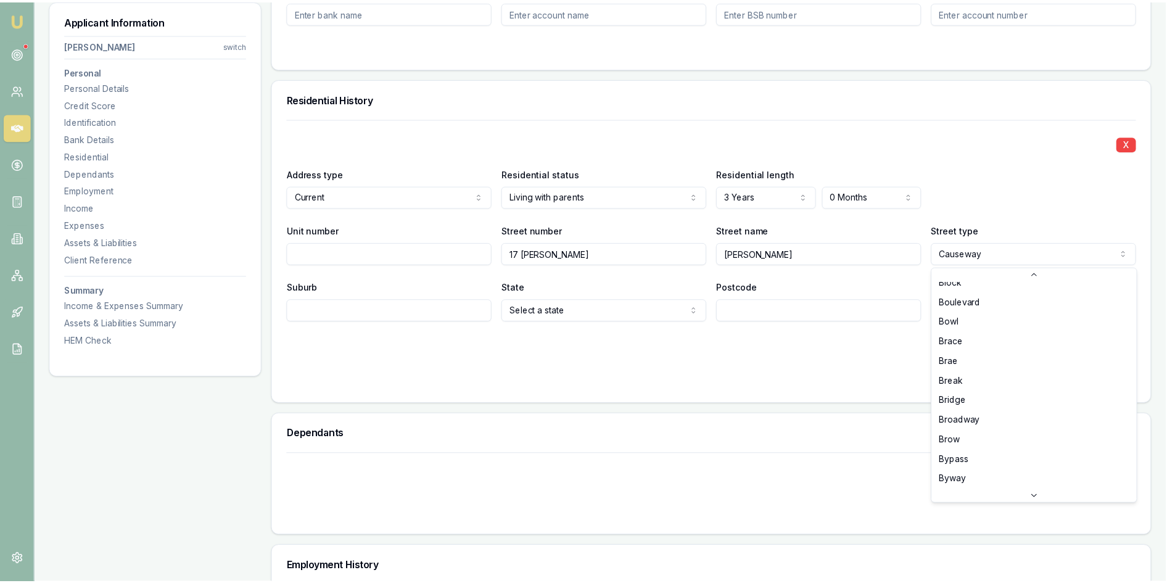
scroll to position [363, 0]
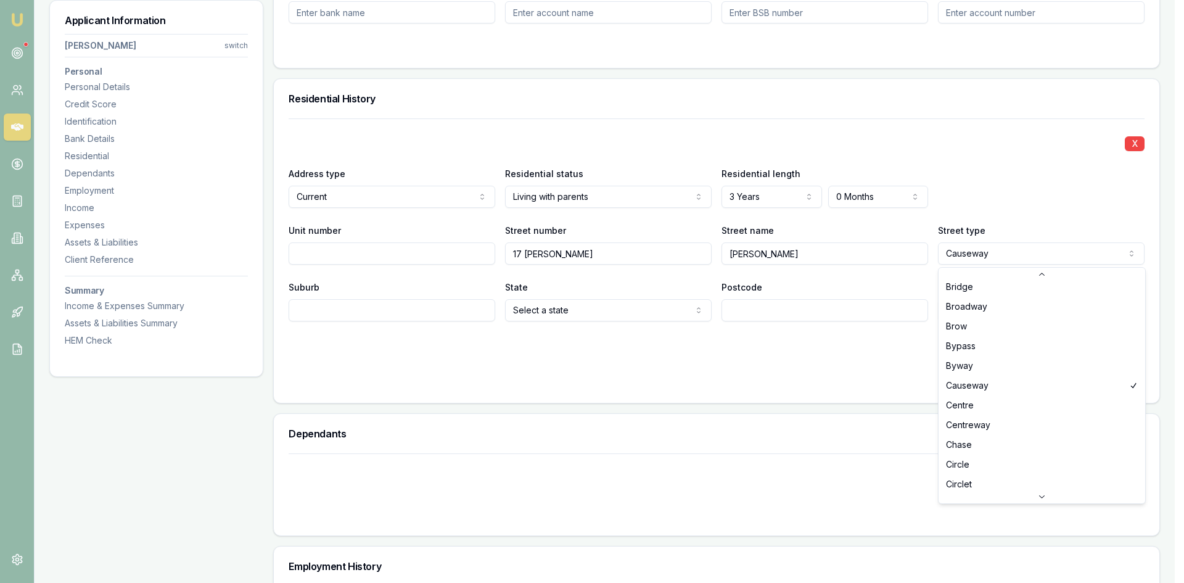
select select "Centre"
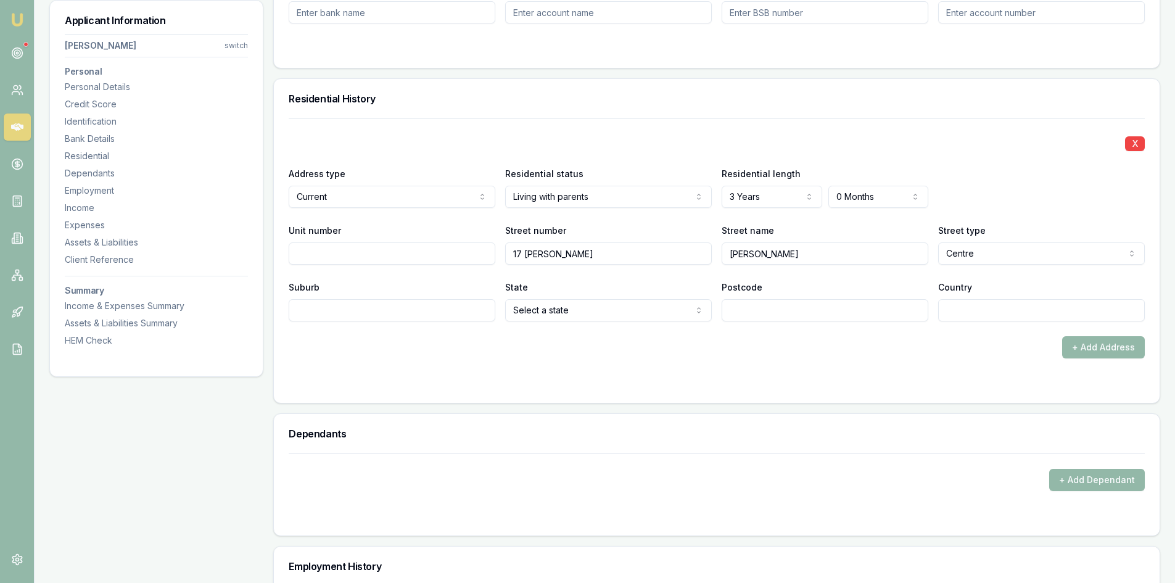
click at [555, 252] on input "17 [PERSON_NAME]" at bounding box center [608, 253] width 207 height 22
type input "17"
click at [321, 311] on input "Suburb" at bounding box center [392, 310] width 207 height 22
type input "[PERSON_NAME] V"
select select "VIC"
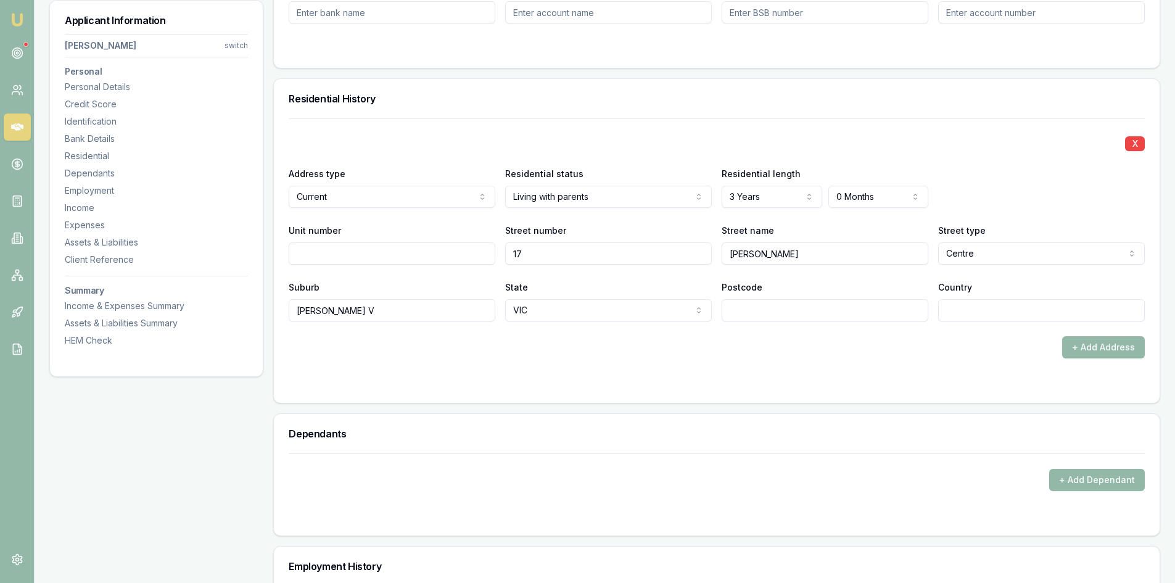
click at [388, 308] on input "[PERSON_NAME] V" at bounding box center [392, 310] width 207 height 22
type input "[PERSON_NAME]"
click at [860, 315] on input "Postcode" at bounding box center [824, 310] width 207 height 22
type input "3023"
click at [1005, 310] on input "Country" at bounding box center [1041, 310] width 207 height 22
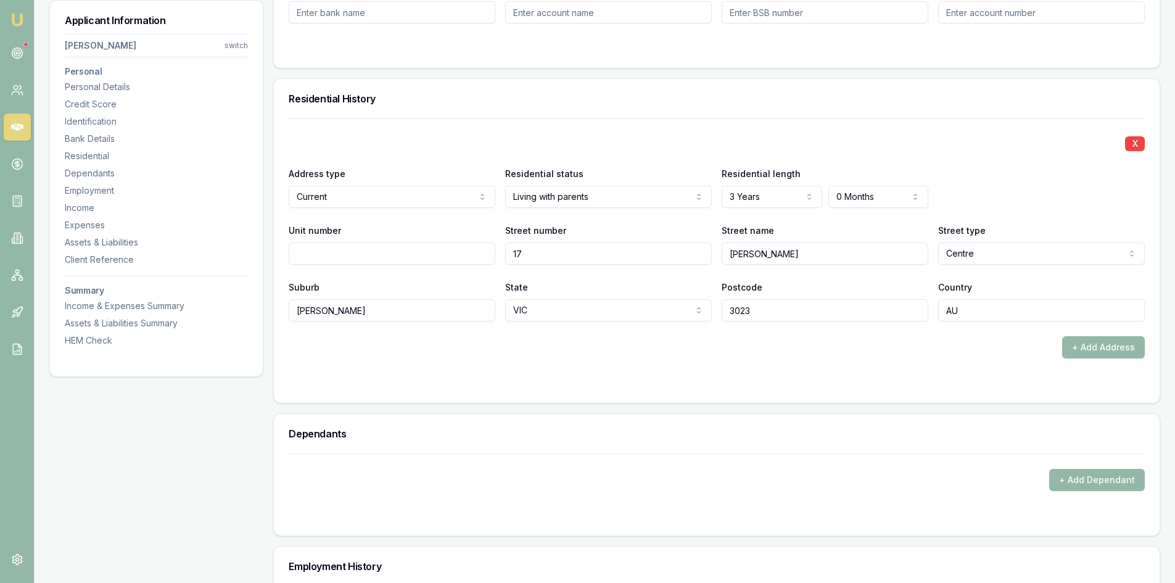
type input "AU"
drag, startPoint x: 911, startPoint y: 364, endPoint x: 1063, endPoint y: 343, distance: 153.7
click at [911, 363] on form "X Address type Current Current Previous Residential status Living with parents …" at bounding box center [717, 252] width 856 height 269
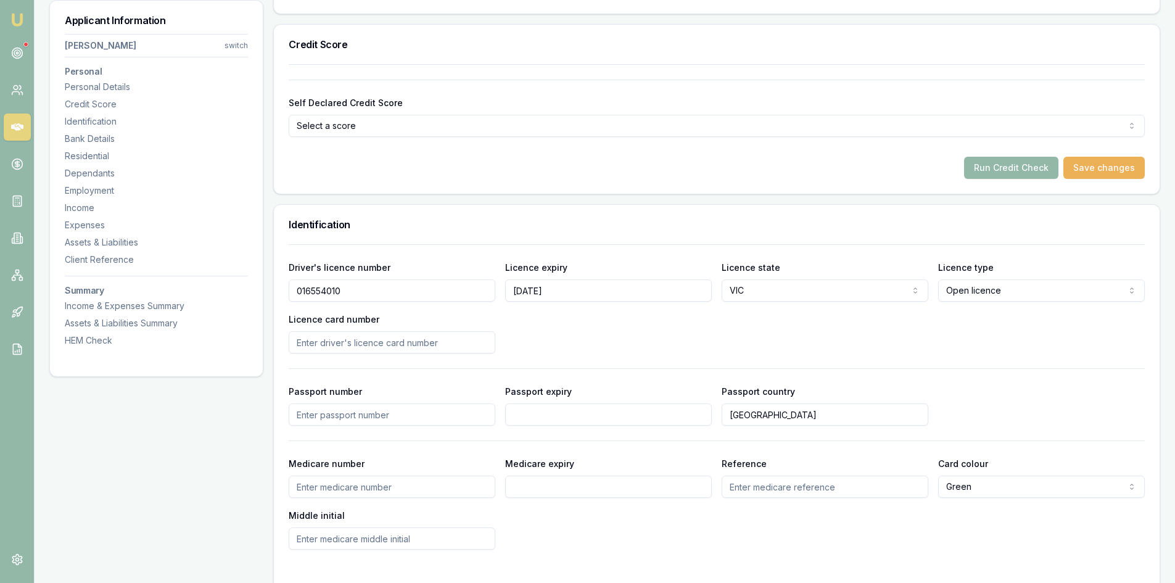
scroll to position [185, 0]
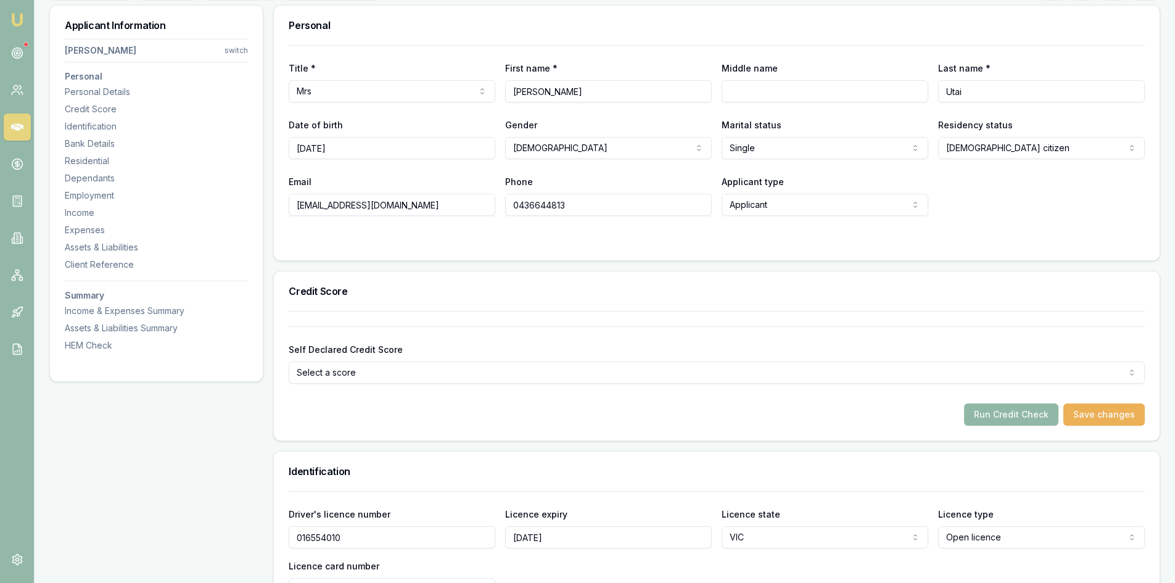
click at [1043, 414] on button "Run Credit Check" at bounding box center [1011, 414] width 94 height 22
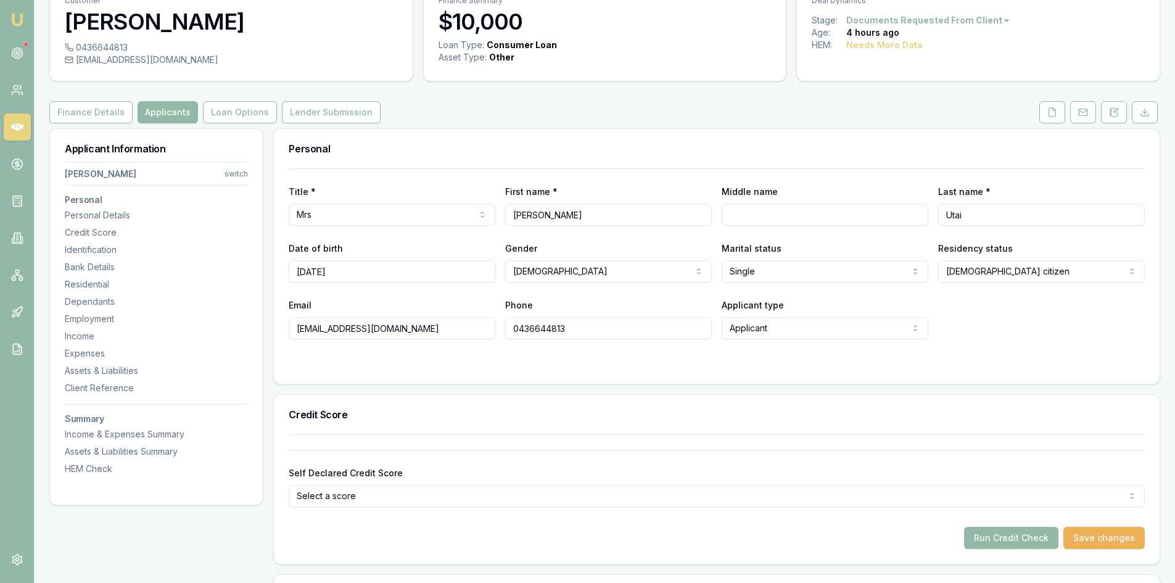
scroll to position [0, 0]
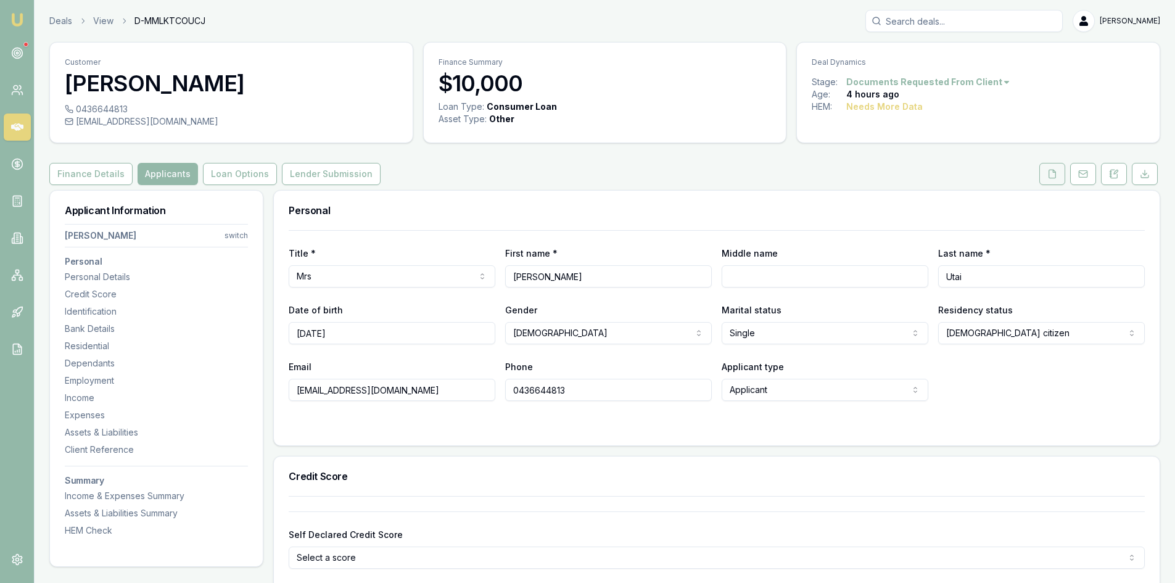
click at [1054, 176] on icon at bounding box center [1052, 174] width 10 height 10
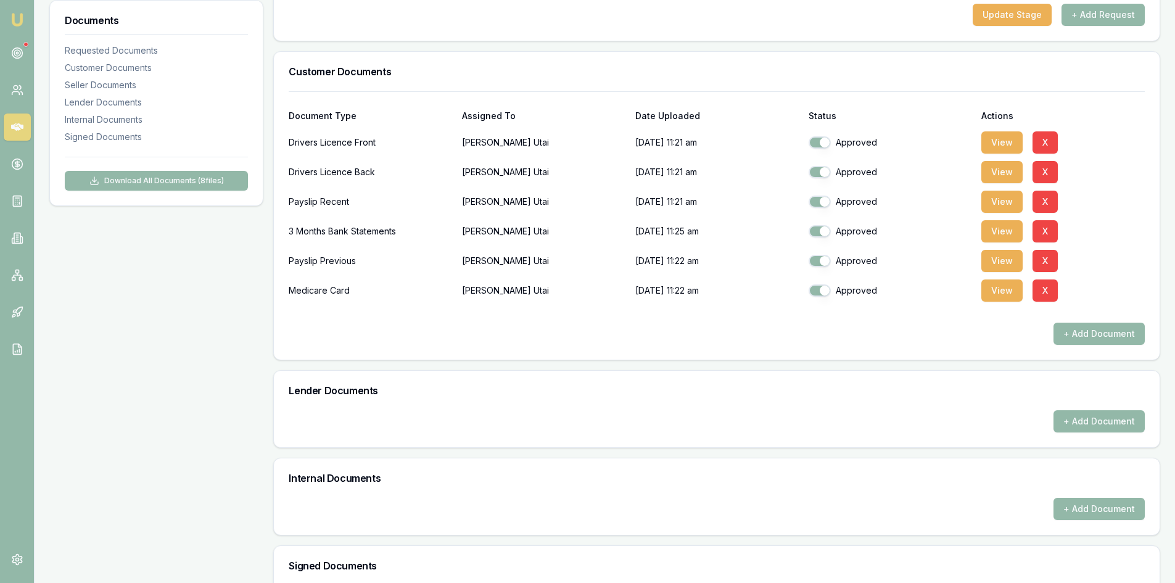
scroll to position [409, 0]
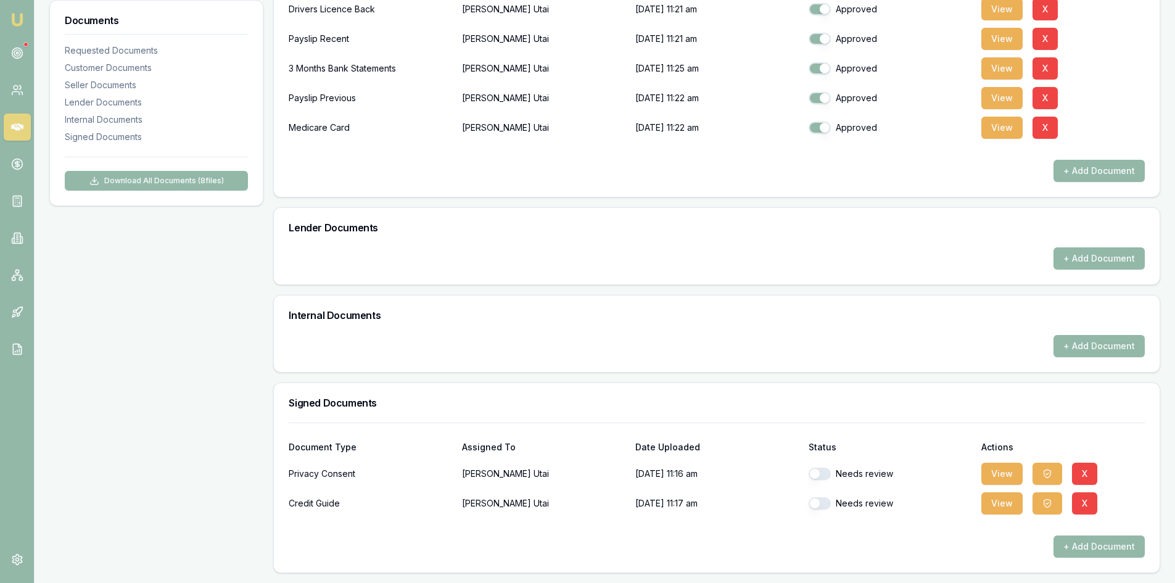
click at [821, 475] on button "button" at bounding box center [819, 473] width 22 height 12
checkbox input "true"
drag, startPoint x: 821, startPoint y: 512, endPoint x: 823, endPoint y: 506, distance: 6.3
click at [821, 511] on div "Needs review" at bounding box center [889, 503] width 163 height 25
click at [823, 504] on button "button" at bounding box center [819, 503] width 22 height 12
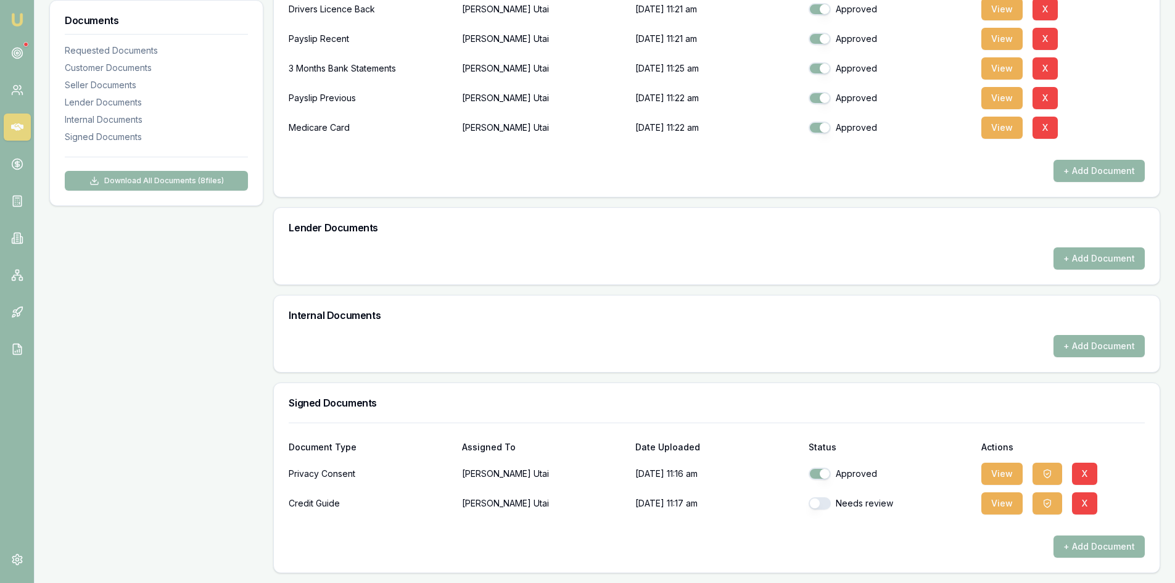
checkbox input "true"
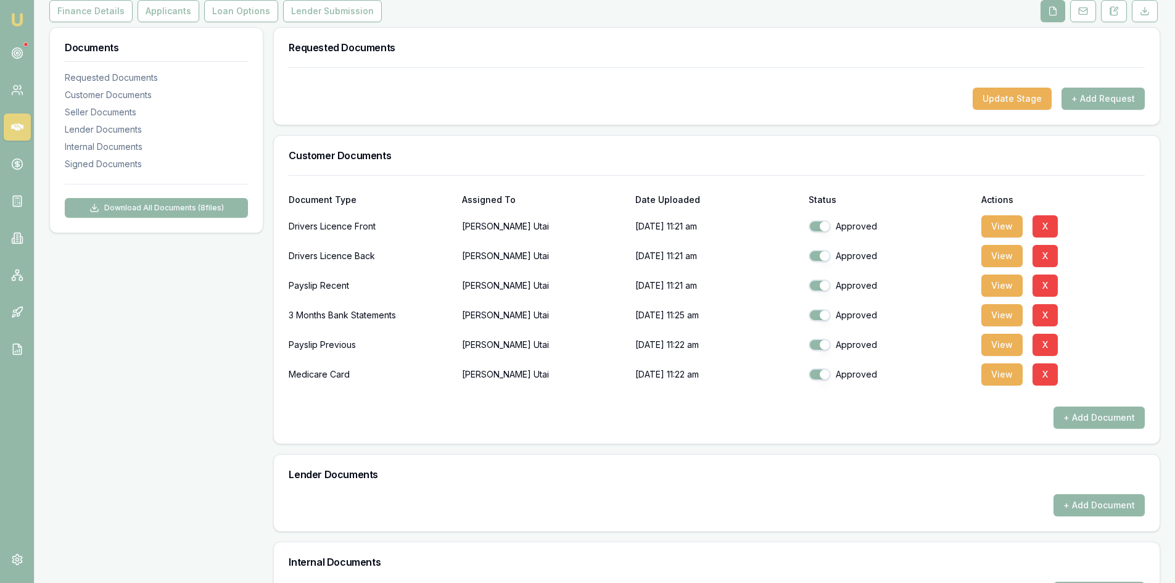
scroll to position [0, 0]
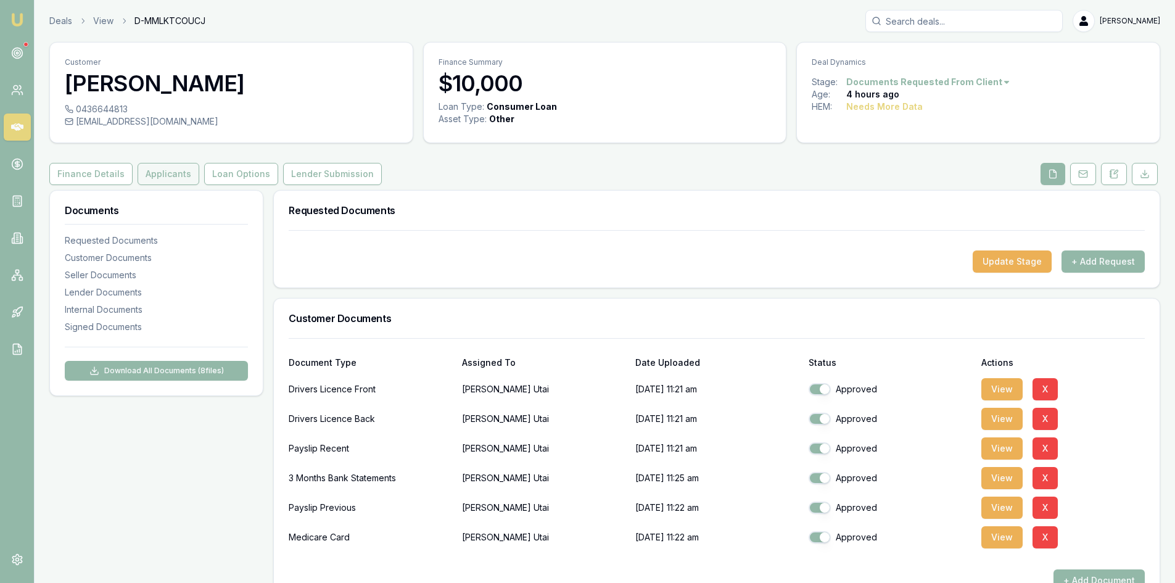
click at [156, 175] on button "Applicants" at bounding box center [169, 174] width 62 height 22
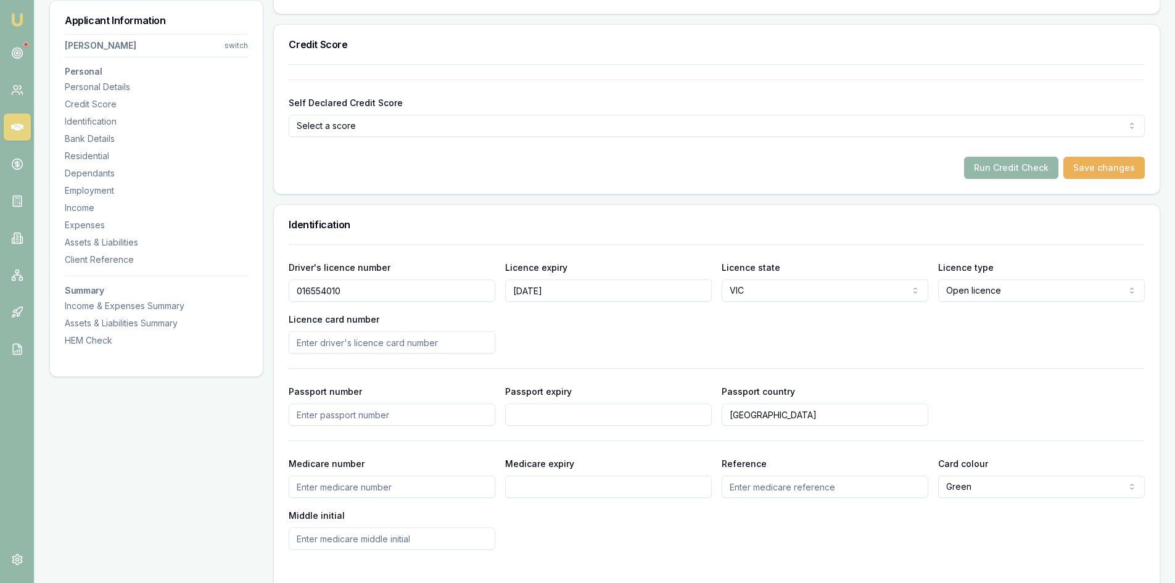
scroll to position [493, 0]
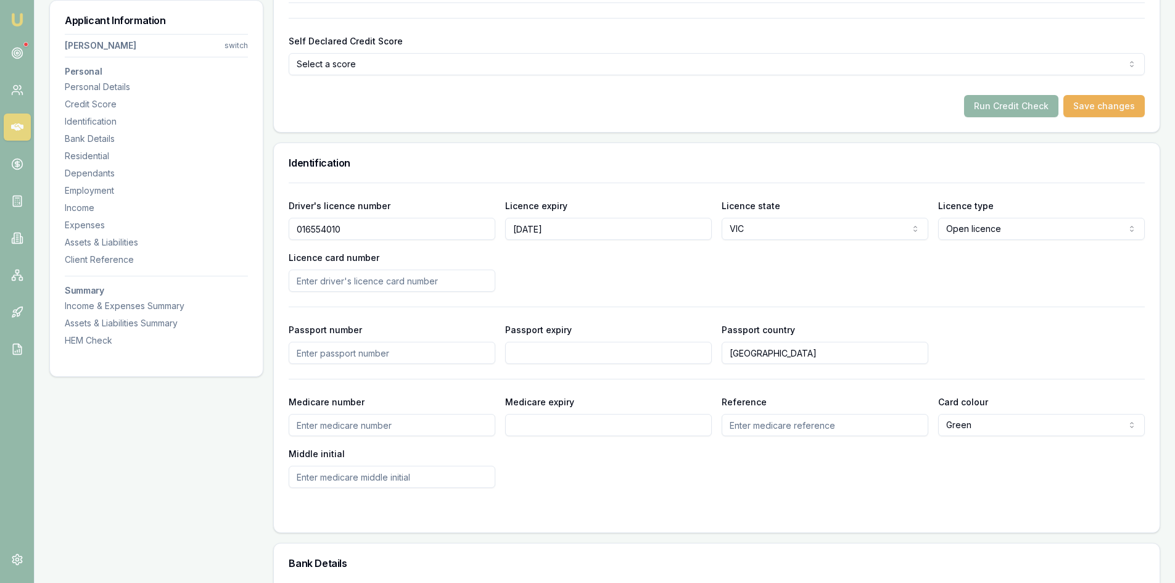
click at [346, 284] on input "Licence card number" at bounding box center [392, 280] width 207 height 22
click at [323, 281] on input "Licence card number" at bounding box center [392, 280] width 207 height 22
type input "p"
type input "P1251006"
click at [568, 284] on div "Driver's licence number [DRIVERS_LICENSE_NUMBER] Licence expiry [DATE] Licence …" at bounding box center [717, 245] width 856 height 94
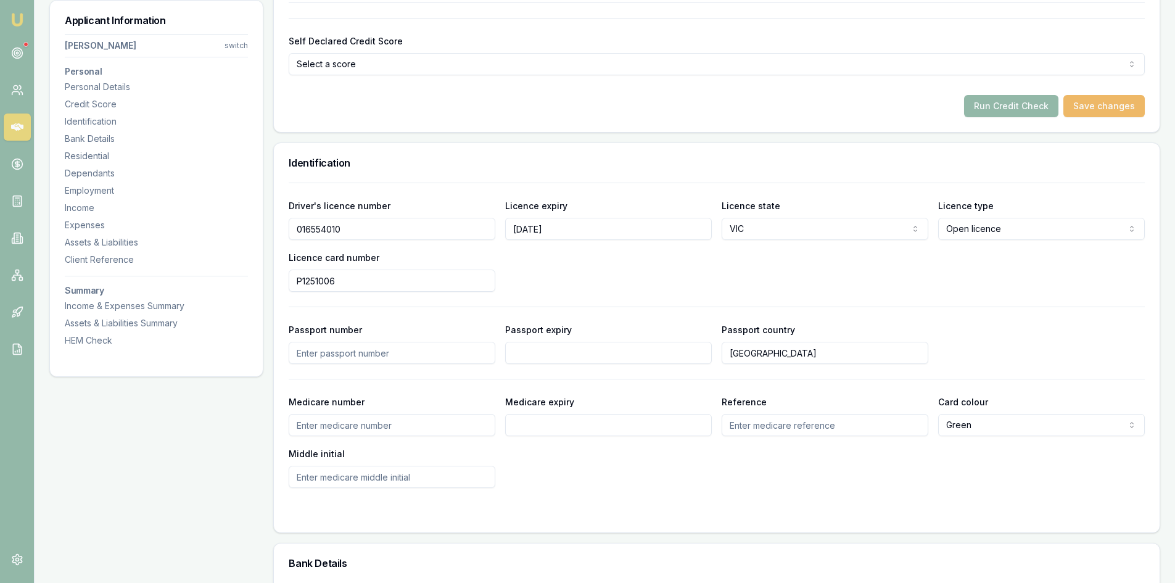
click at [1098, 113] on button "Save changes" at bounding box center [1103, 106] width 81 height 22
click at [1015, 110] on button "Run Credit Check" at bounding box center [1011, 106] width 94 height 22
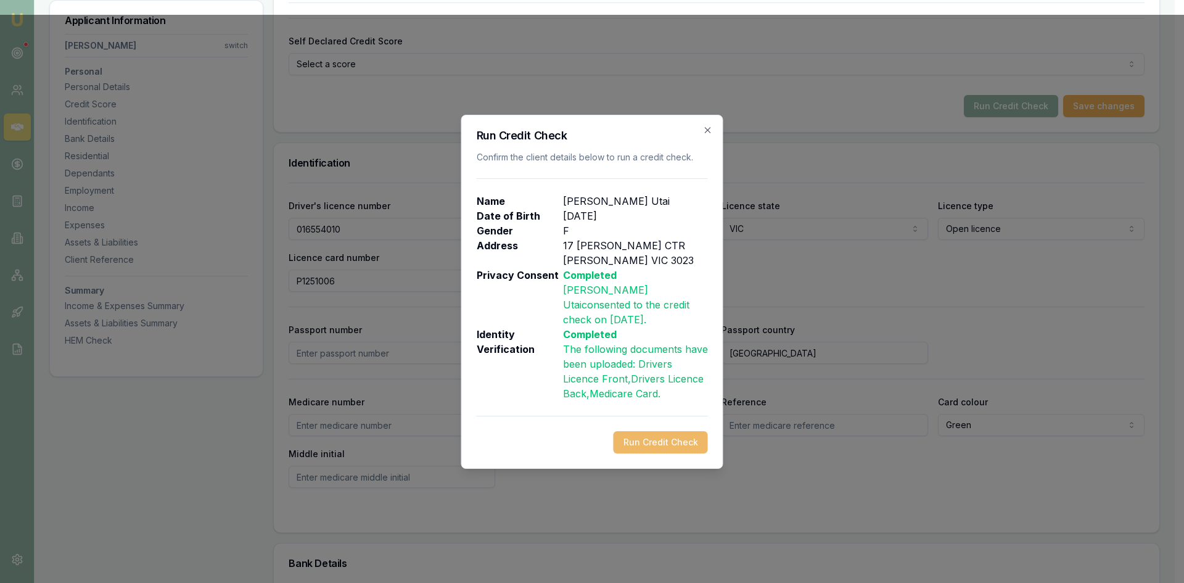
click at [674, 433] on button "Run Credit Check" at bounding box center [661, 442] width 94 height 22
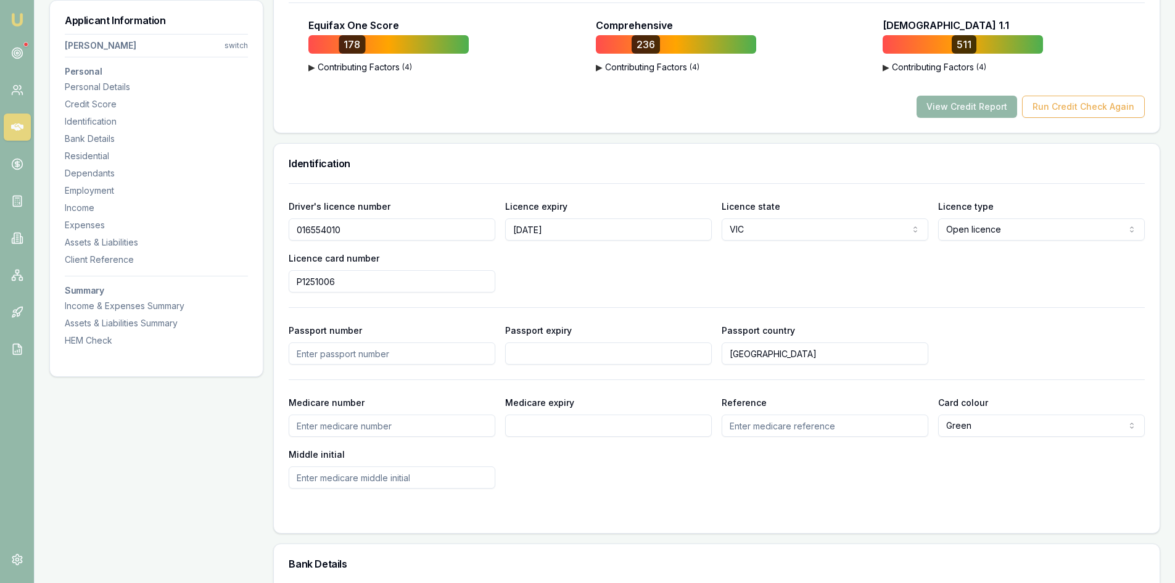
scroll to position [432, 0]
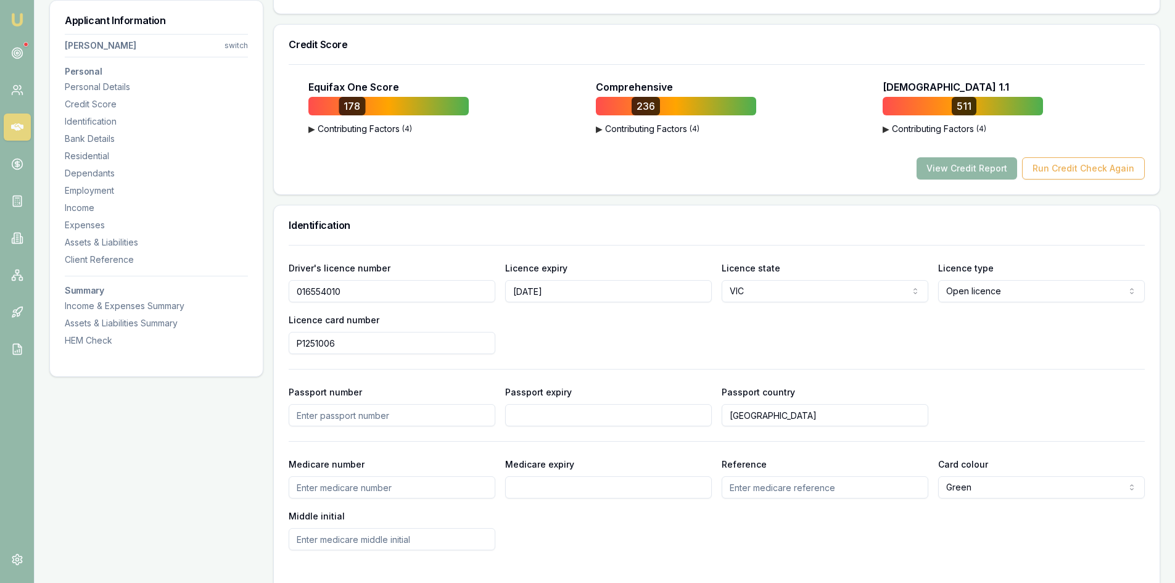
click at [951, 167] on button "View Credit Report" at bounding box center [966, 168] width 101 height 22
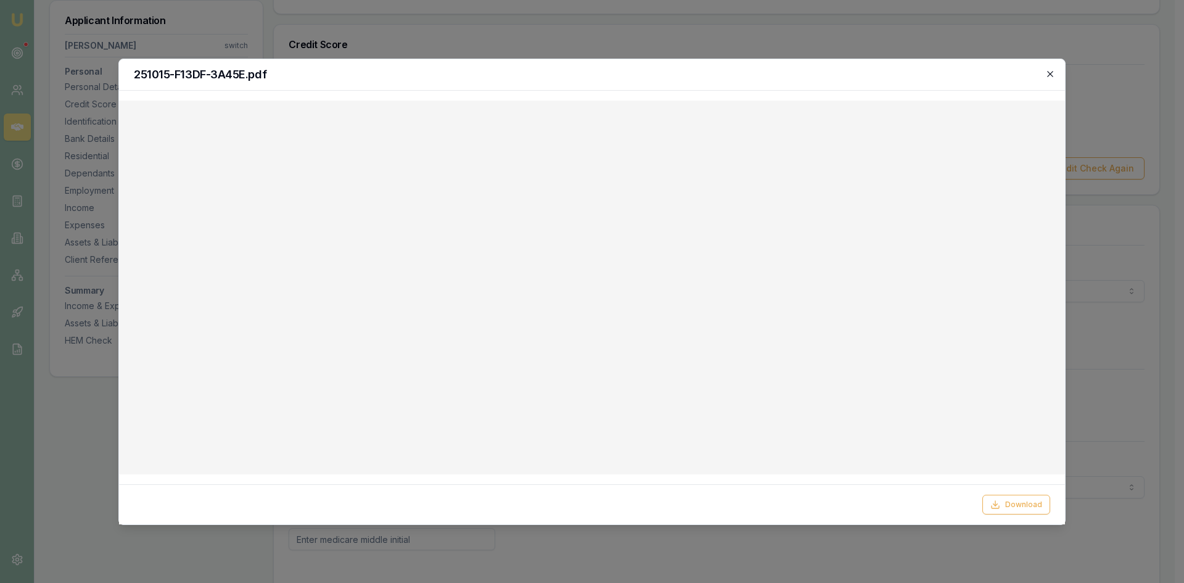
click at [1049, 76] on icon "button" at bounding box center [1050, 74] width 10 height 10
